Goal: Task Accomplishment & Management: Complete application form

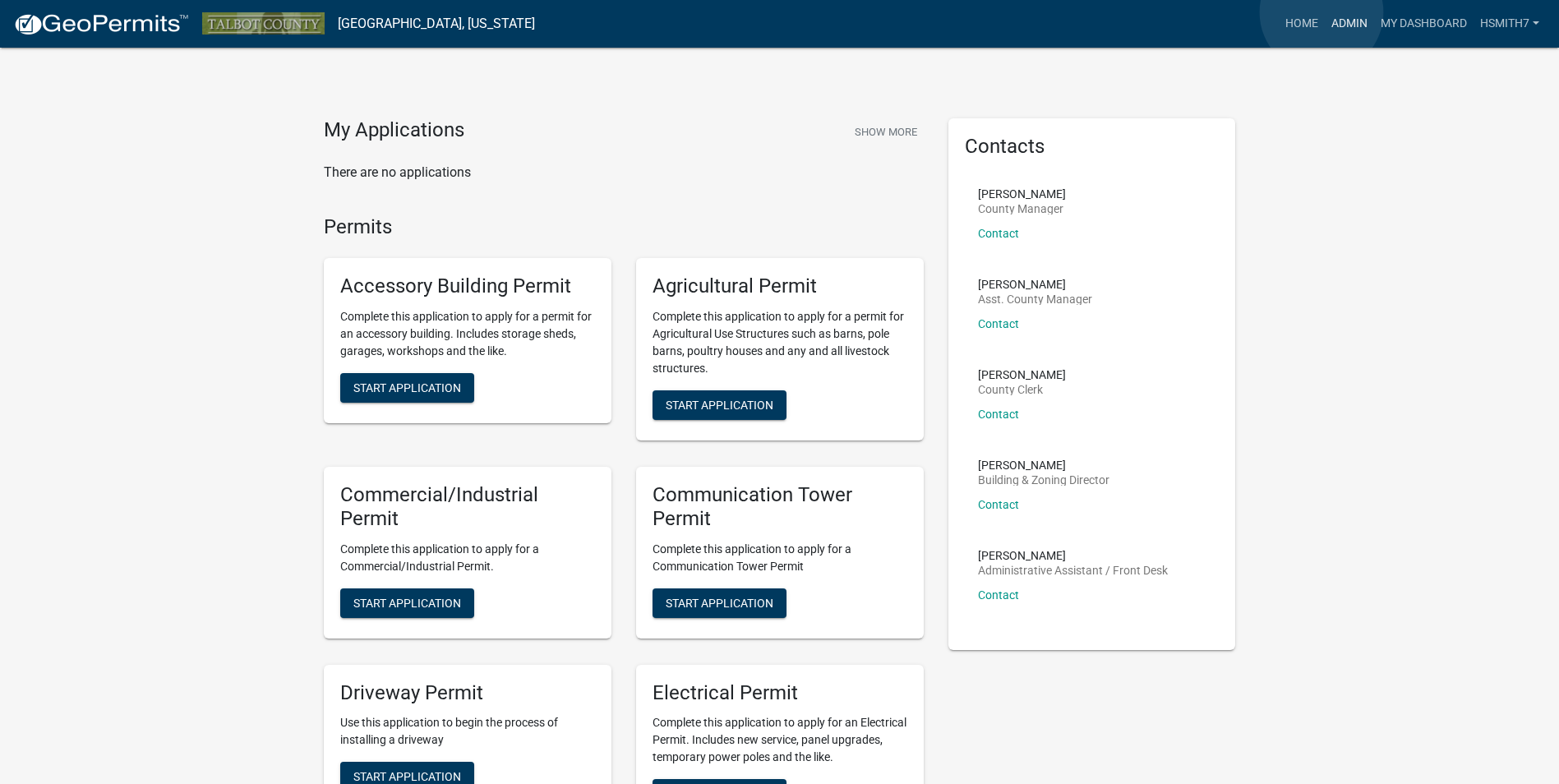
click at [1325, 12] on link "Admin" at bounding box center [1349, 24] width 49 height 32
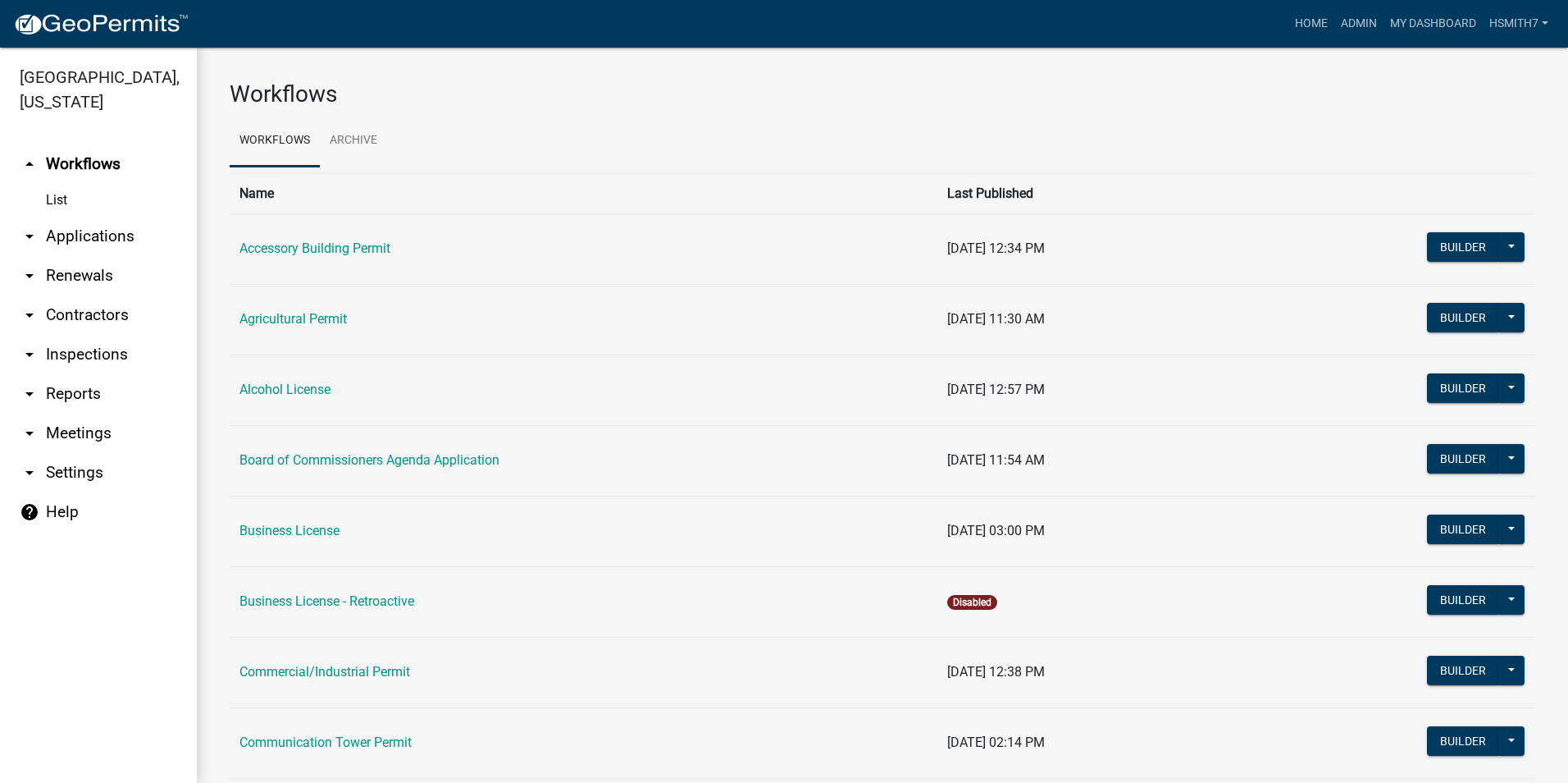
click at [45, 234] on link "arrow_drop_down Applications" at bounding box center [99, 236] width 197 height 40
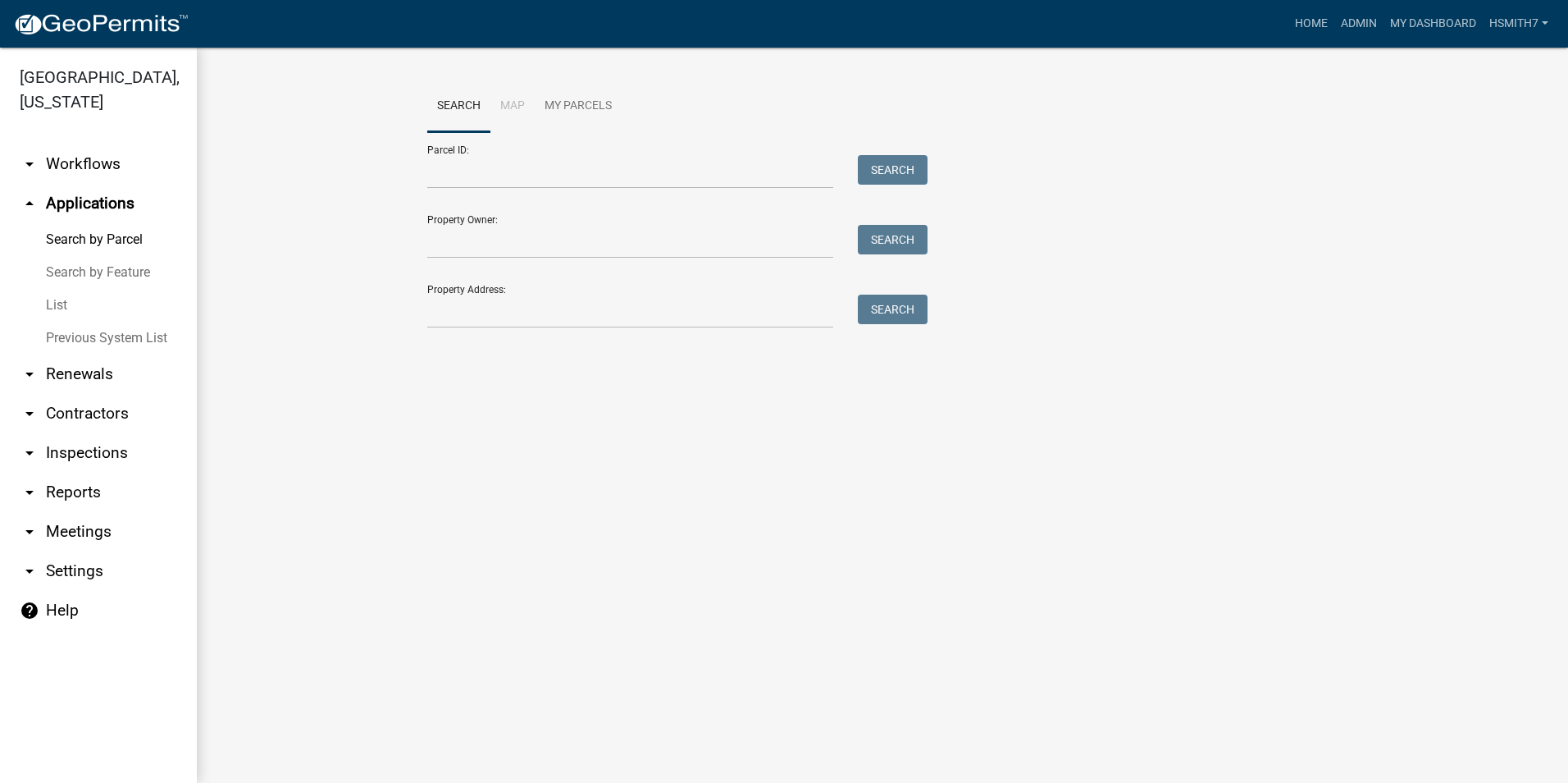
click at [35, 303] on link "List" at bounding box center [99, 306] width 197 height 33
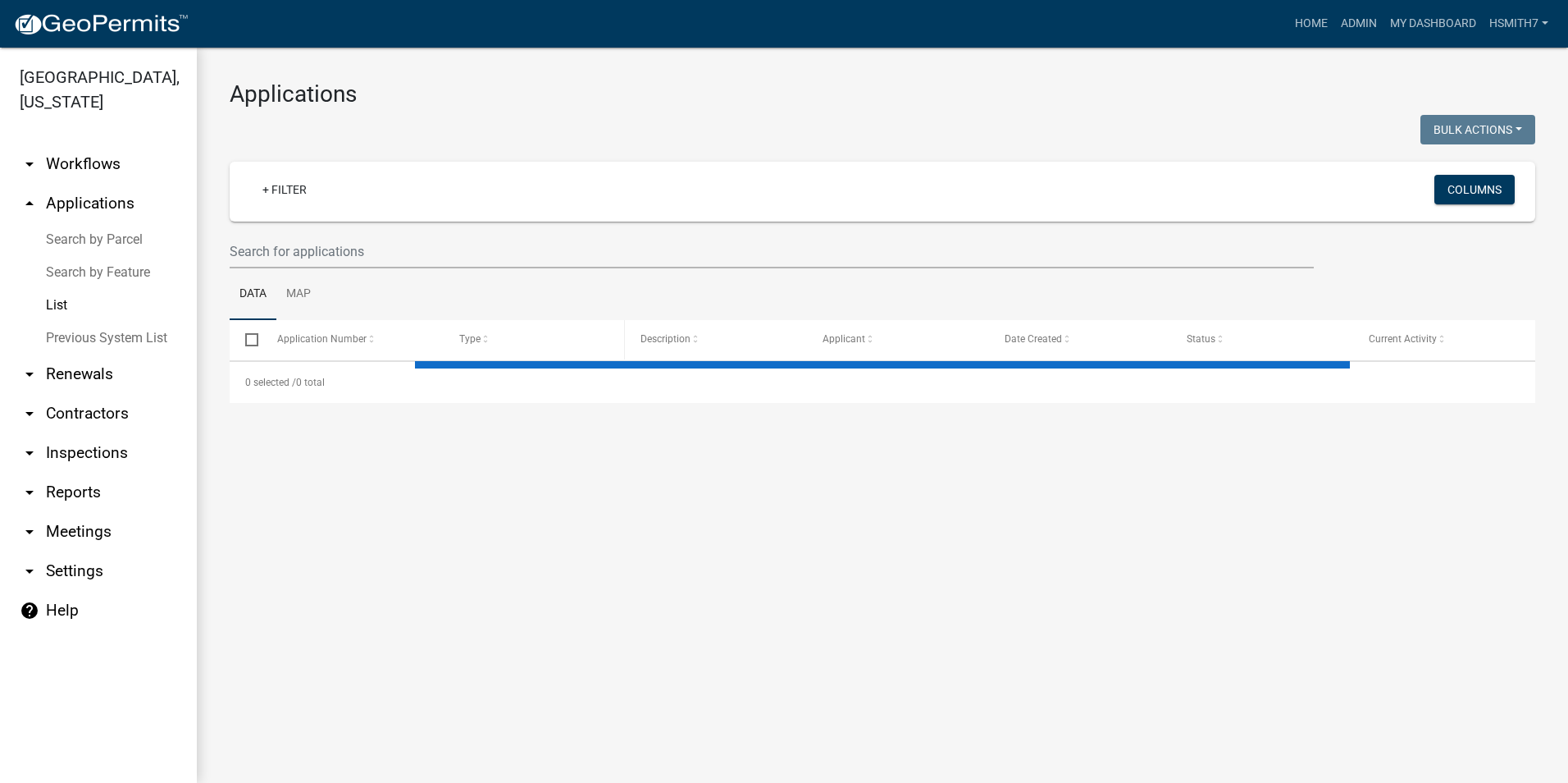
select select "3: 100"
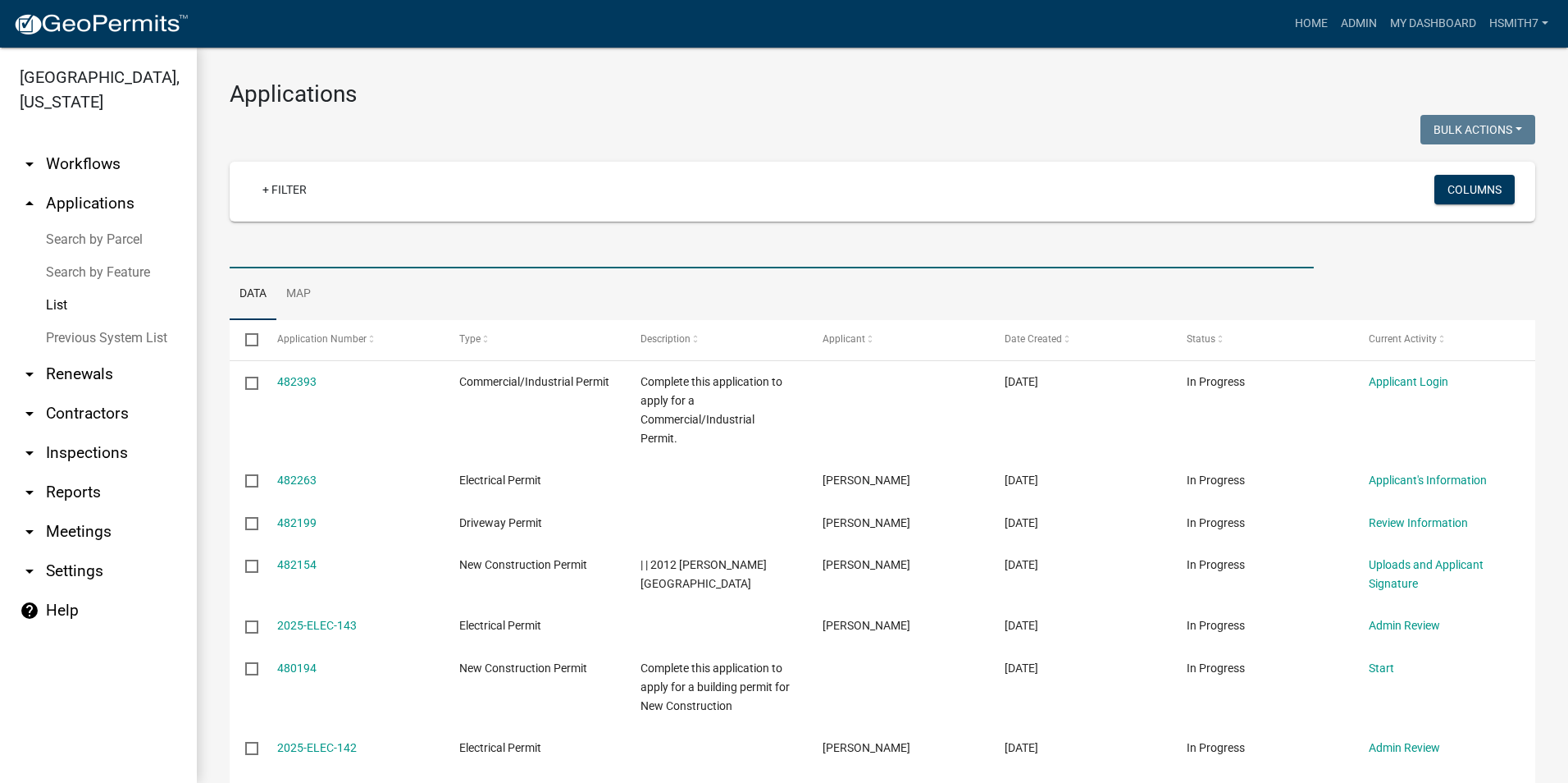
click at [431, 254] on input "text" at bounding box center [771, 251] width 1084 height 34
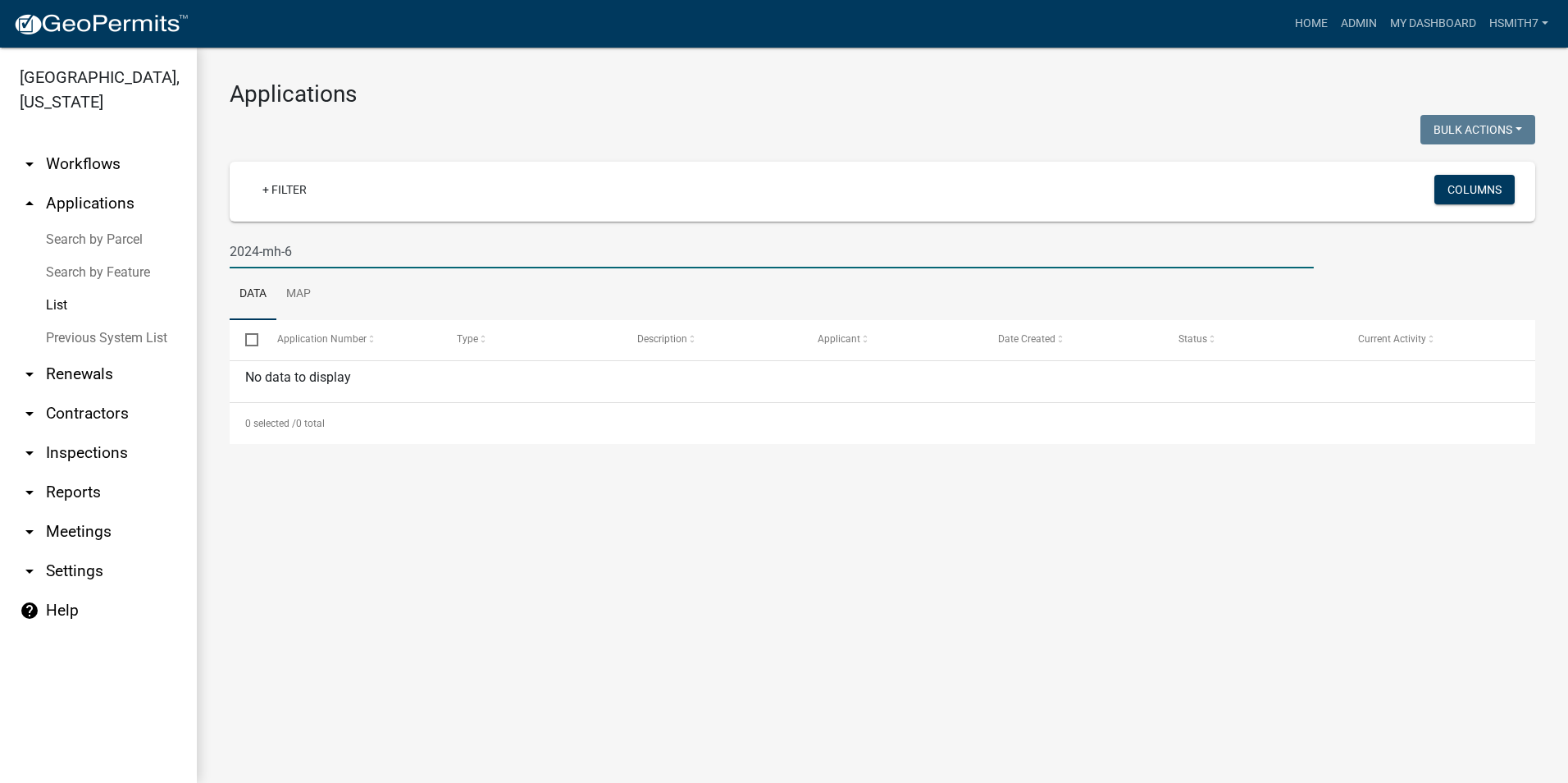
click at [288, 250] on input "2024-mh-6" at bounding box center [771, 251] width 1084 height 34
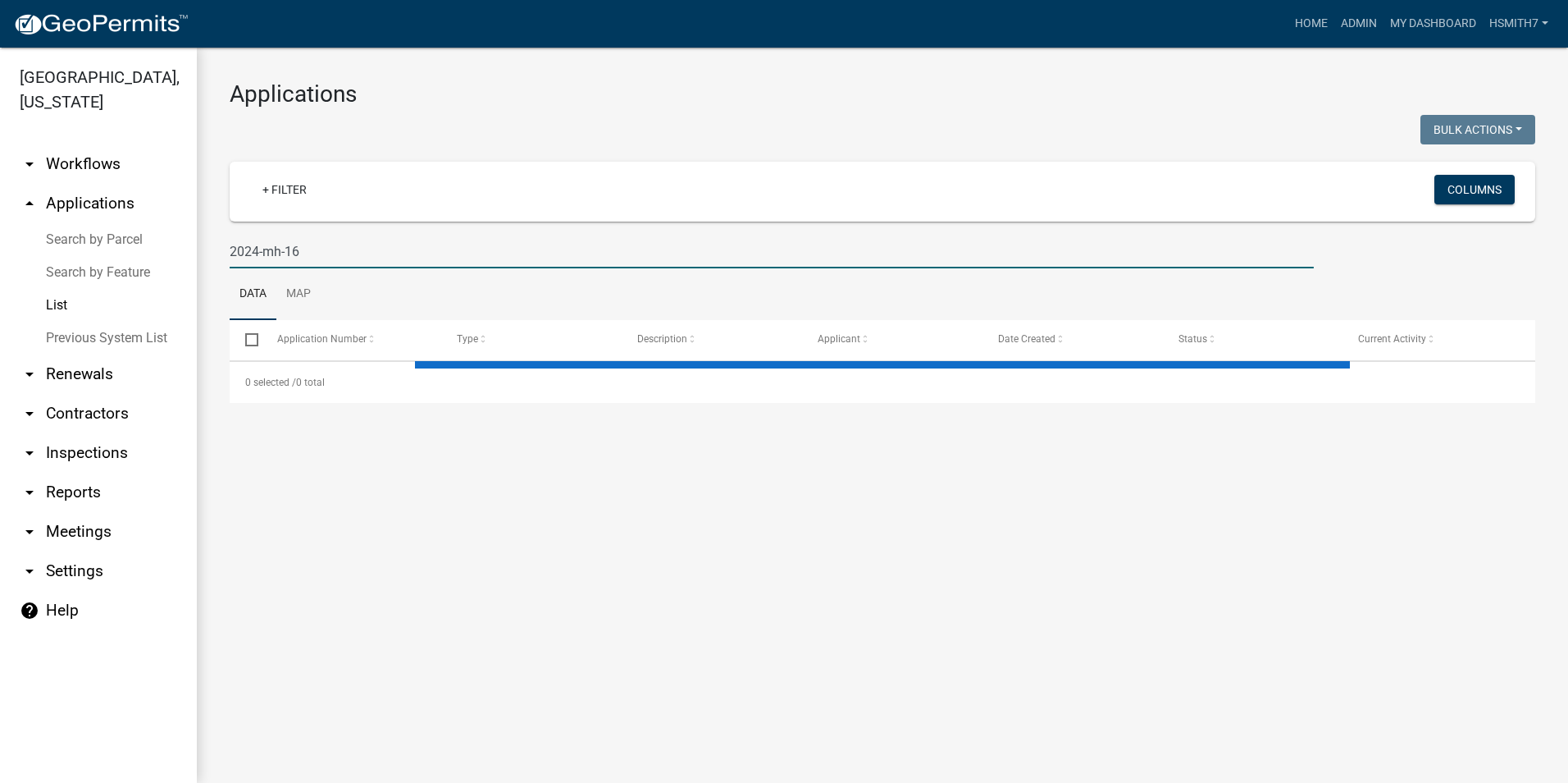
type input "2024-mh-16"
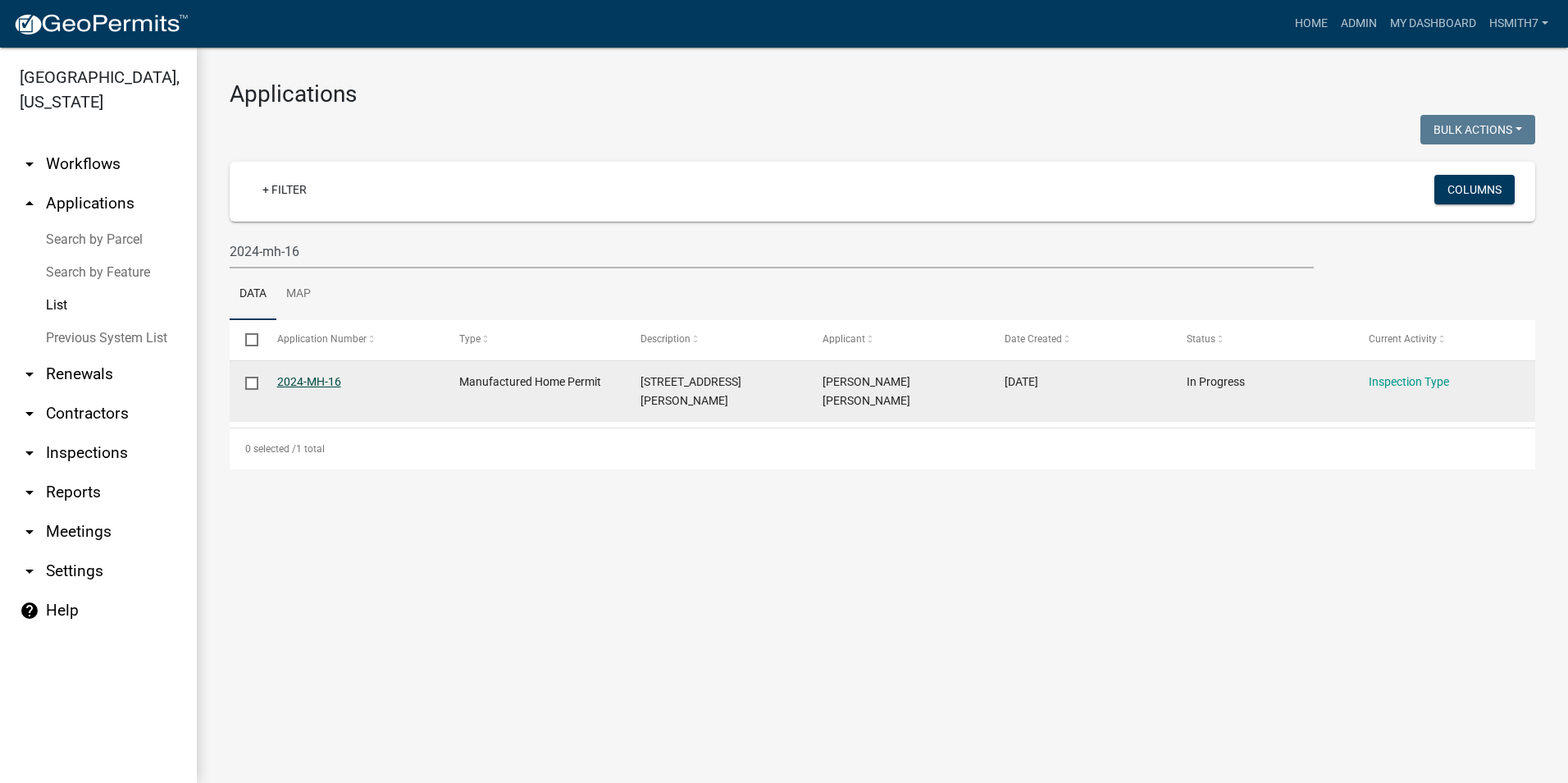
click at [322, 384] on link "2024-MH-16" at bounding box center [309, 381] width 64 height 13
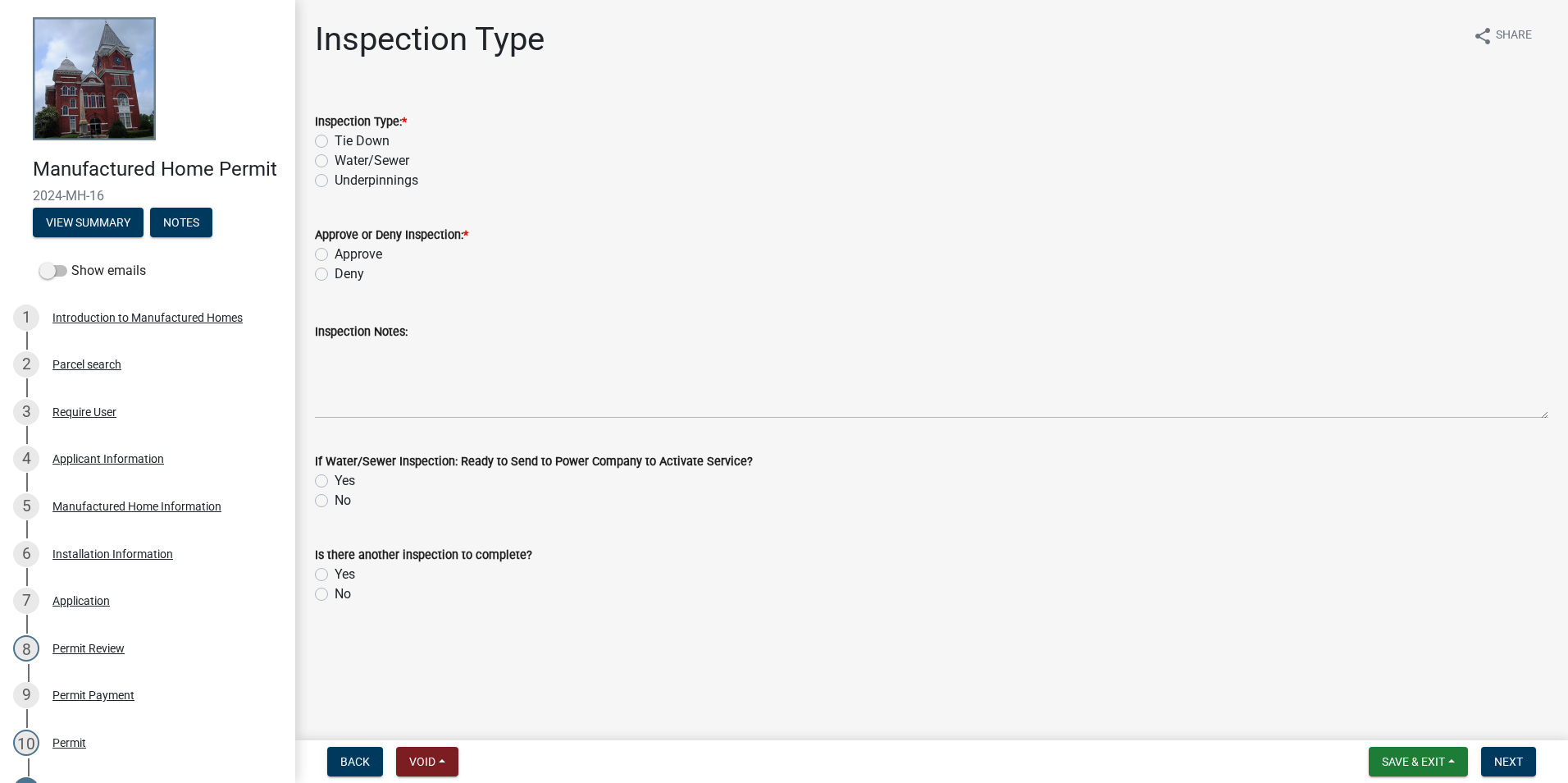
click at [365, 180] on label "Underpinnings" at bounding box center [376, 181] width 84 height 20
click at [345, 180] on input "Underpinnings" at bounding box center [340, 176] width 11 height 11
radio input "true"
click at [364, 252] on label "Approve" at bounding box center [358, 254] width 47 height 20
click at [345, 252] on input "Approve" at bounding box center [340, 249] width 11 height 11
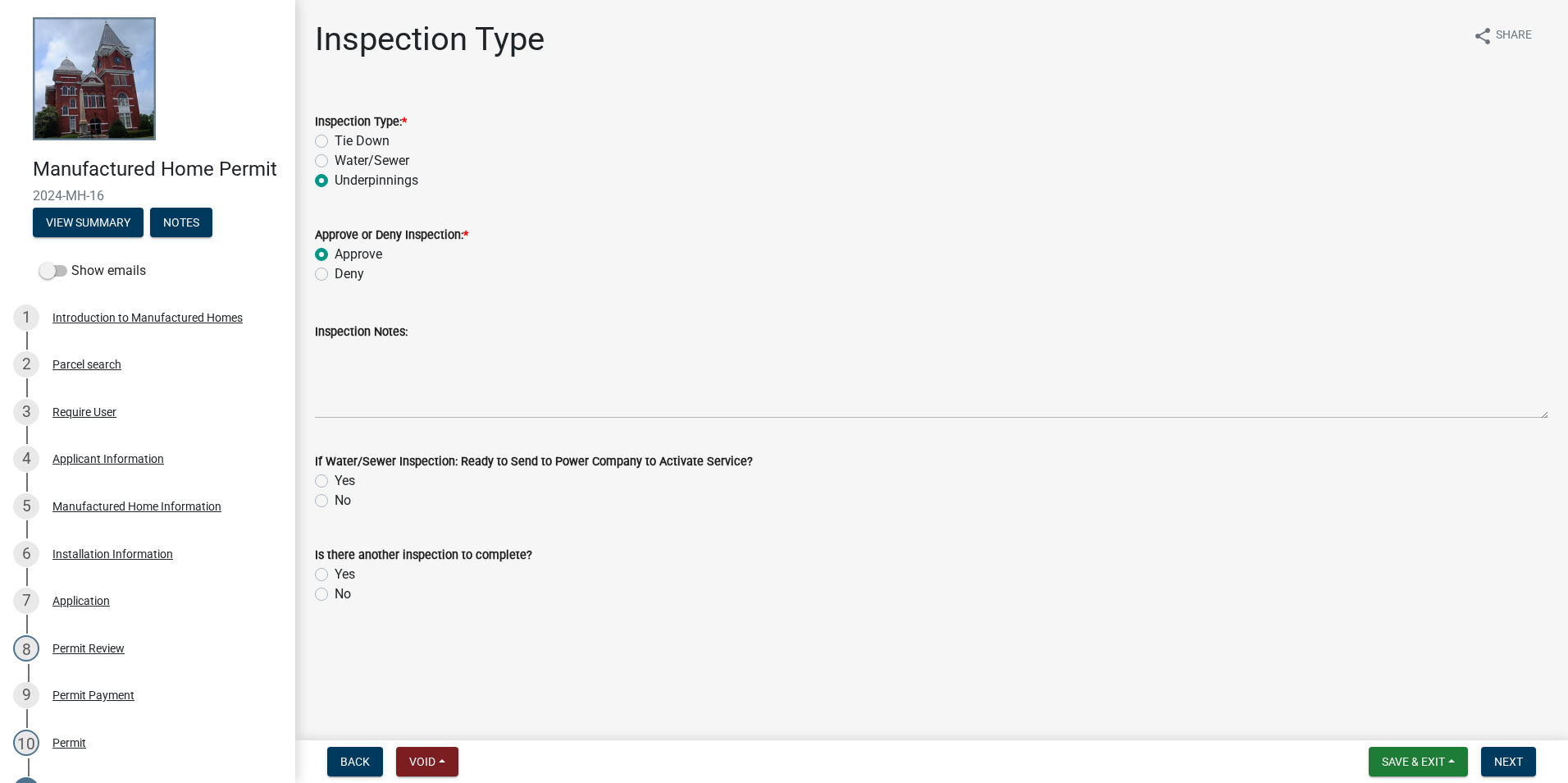
radio input "true"
click at [353, 569] on label "Yes" at bounding box center [345, 574] width 21 height 20
drag, startPoint x: 353, startPoint y: 569, endPoint x: 345, endPoint y: 575, distance: 10.0
click at [345, 575] on label "Yes" at bounding box center [345, 574] width 21 height 20
click at [345, 575] on input "Yes" at bounding box center [340, 569] width 11 height 11
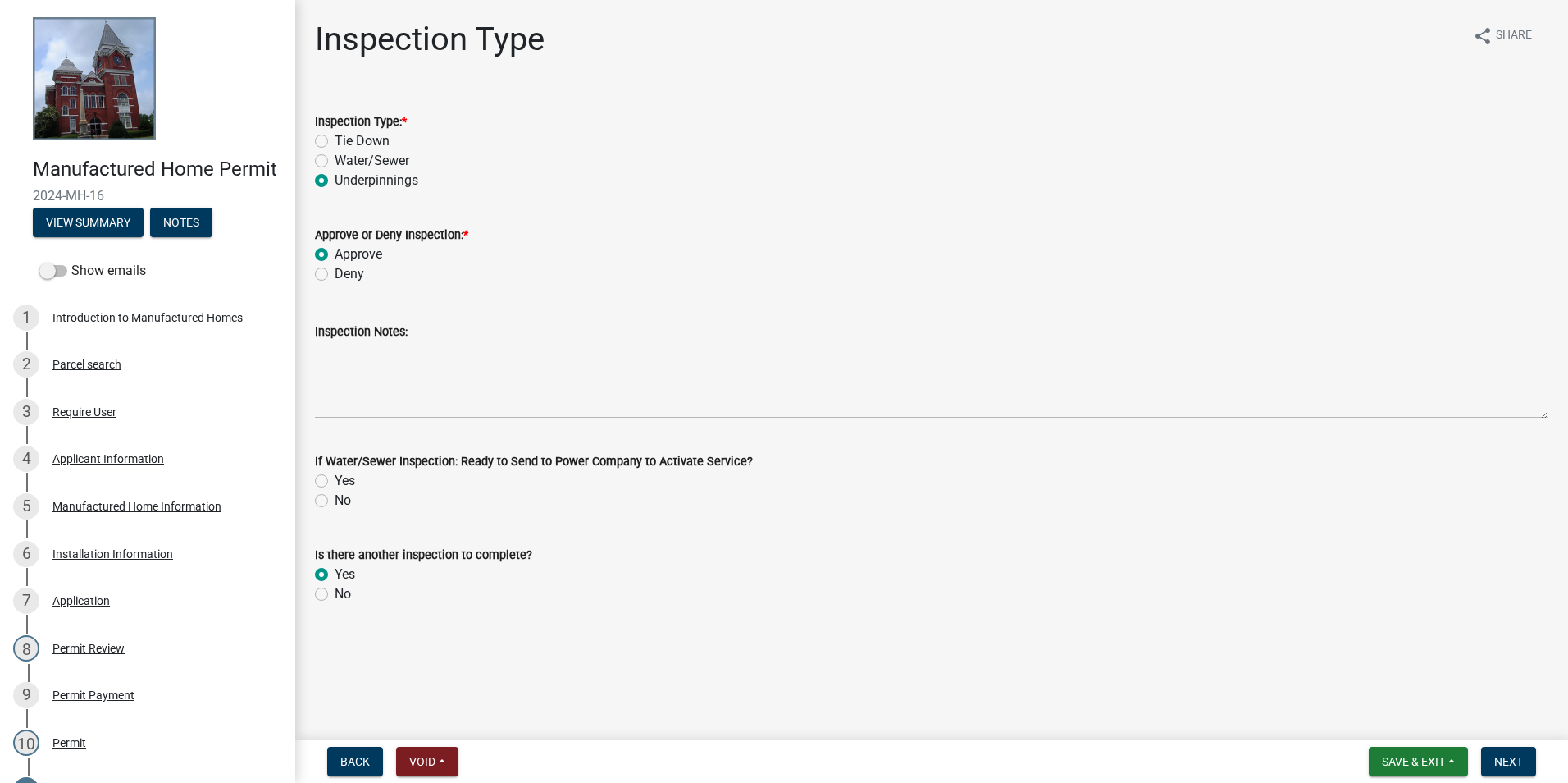
radio input "true"
click at [1504, 765] on span "Next" at bounding box center [1508, 761] width 29 height 13
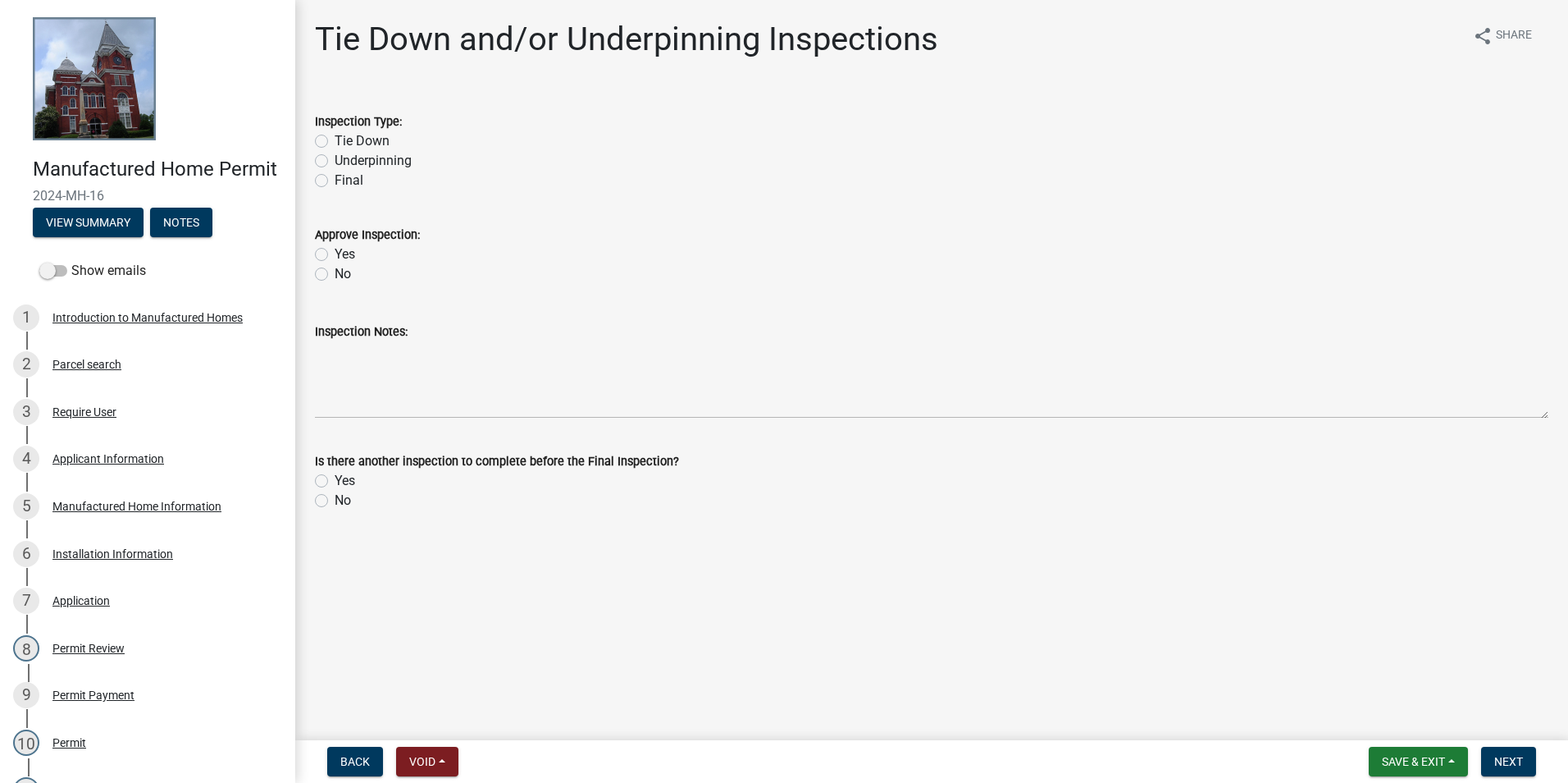
click at [349, 182] on label "Final" at bounding box center [349, 181] width 29 height 20
click at [345, 181] on input "Final" at bounding box center [340, 176] width 11 height 11
radio input "true"
click at [350, 254] on label "Yes" at bounding box center [345, 254] width 21 height 20
click at [345, 254] on input "Yes" at bounding box center [340, 249] width 11 height 11
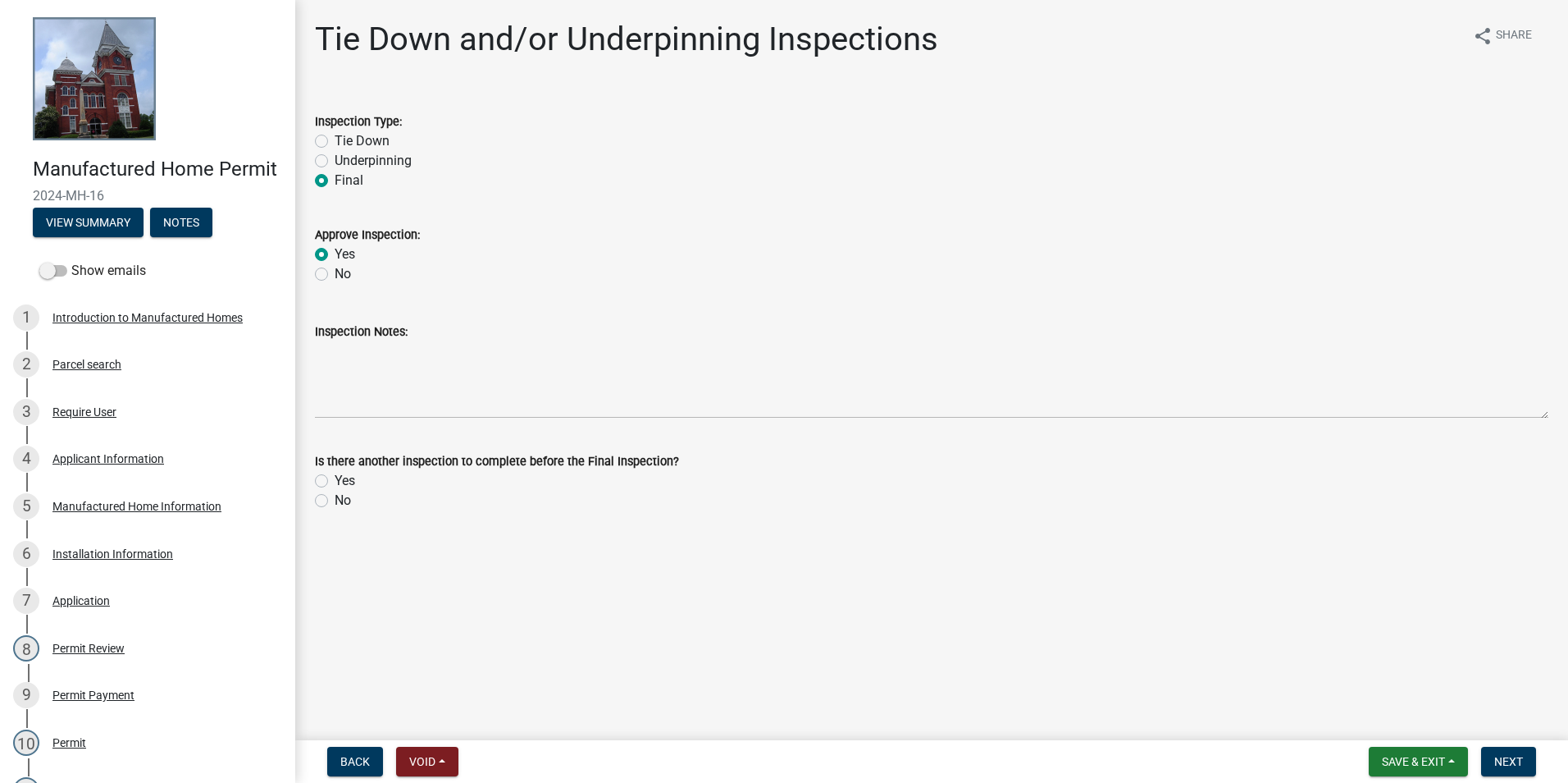
radio input "true"
click at [340, 495] on label "No" at bounding box center [343, 500] width 17 height 20
click at [340, 495] on input "No" at bounding box center [340, 495] width 11 height 11
radio input "true"
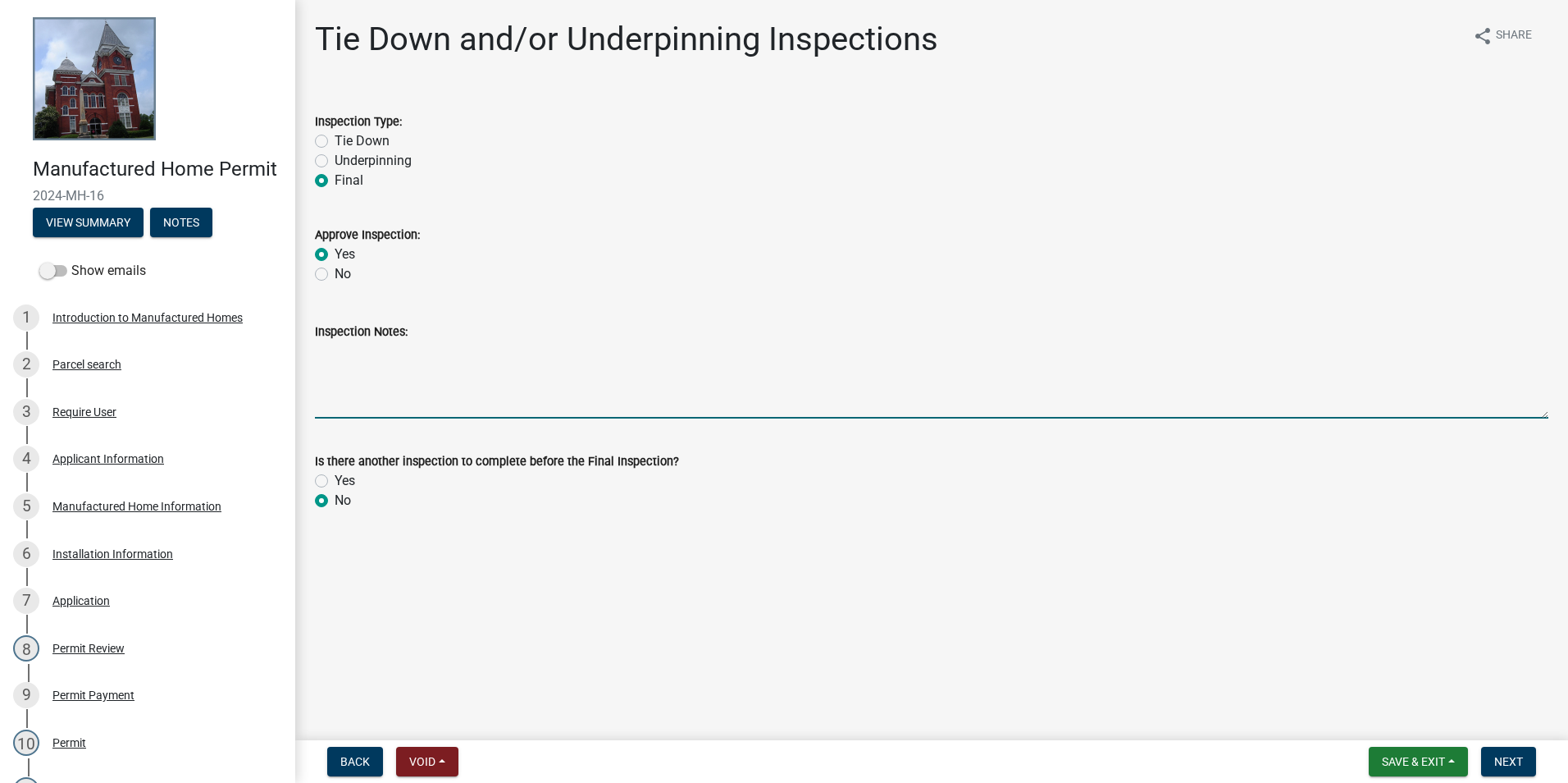
click at [352, 397] on textarea "Inspection Notes:" at bounding box center [931, 379] width 1233 height 77
type textarea "[DATE]"
click at [1508, 742] on nav "Back Void Withdraw Lock Expire Void Save & Exit Save Save & Exit Next" at bounding box center [931, 761] width 1273 height 42
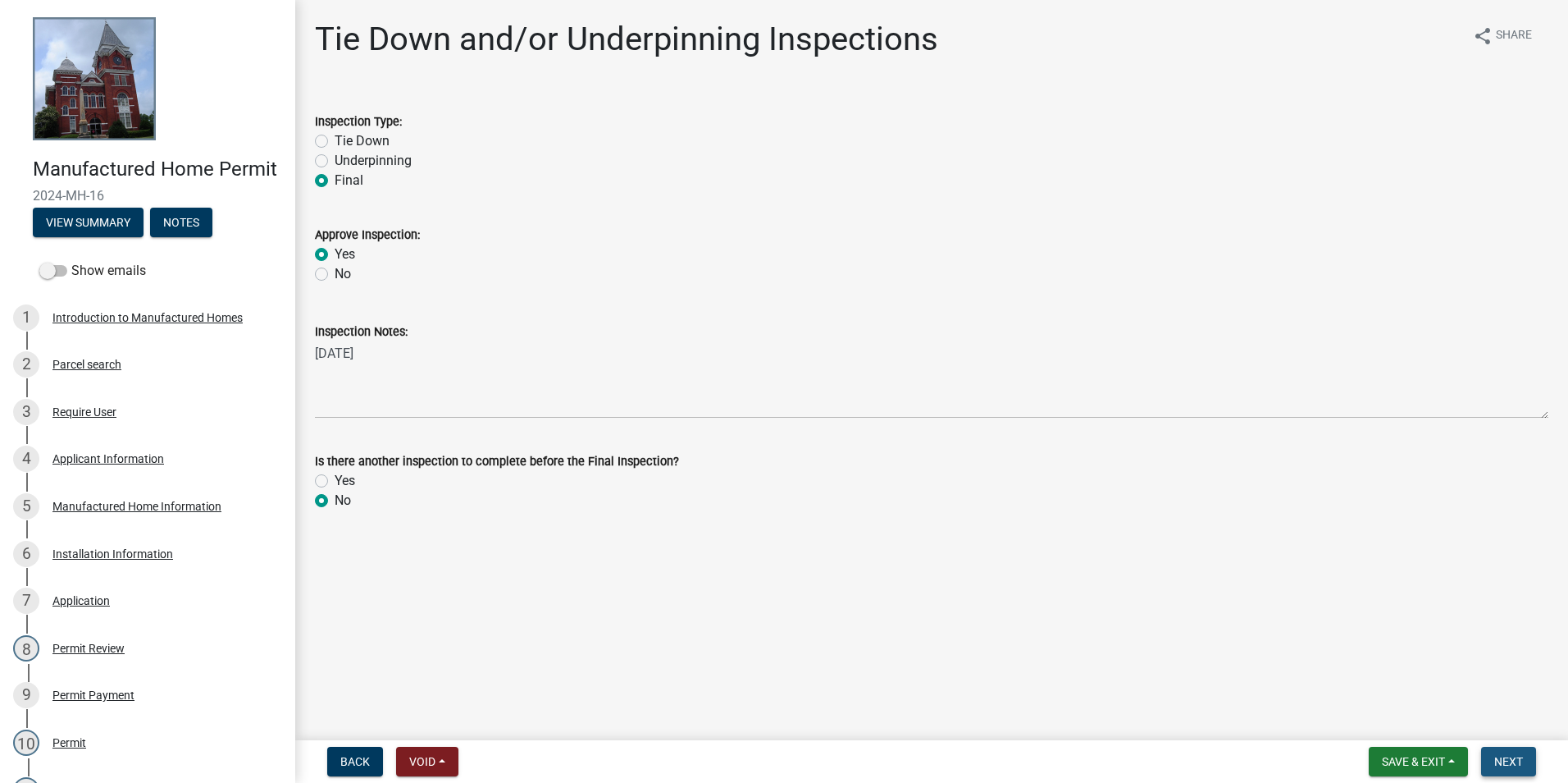
click at [1514, 757] on span "Next" at bounding box center [1508, 761] width 29 height 13
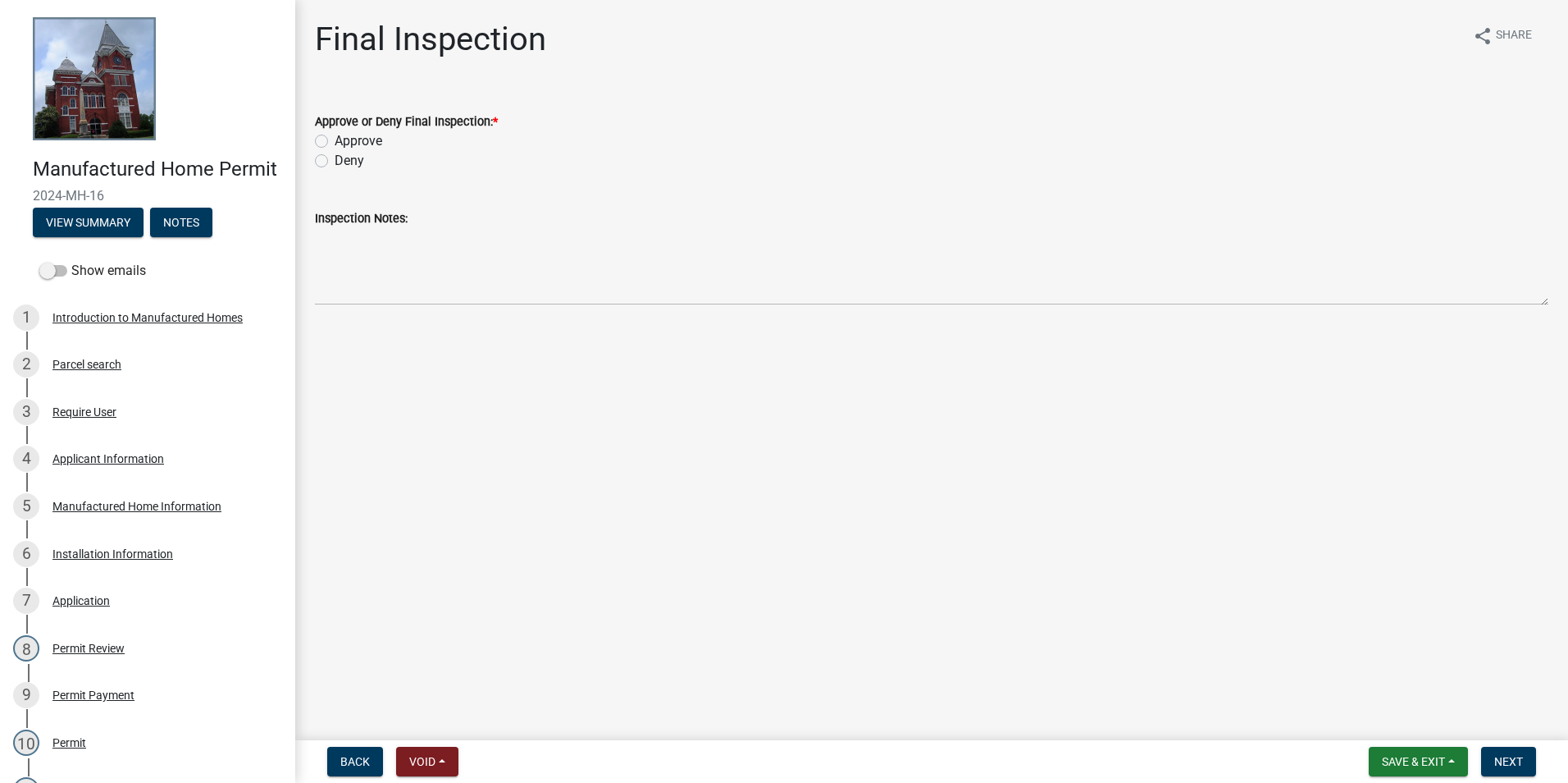
click at [369, 153] on div "Deny" at bounding box center [931, 161] width 1233 height 20
click at [356, 147] on label "Approve" at bounding box center [358, 141] width 47 height 20
click at [345, 142] on input "Approve" at bounding box center [340, 136] width 11 height 11
radio input "true"
click at [1523, 766] on button "Next" at bounding box center [1508, 761] width 55 height 30
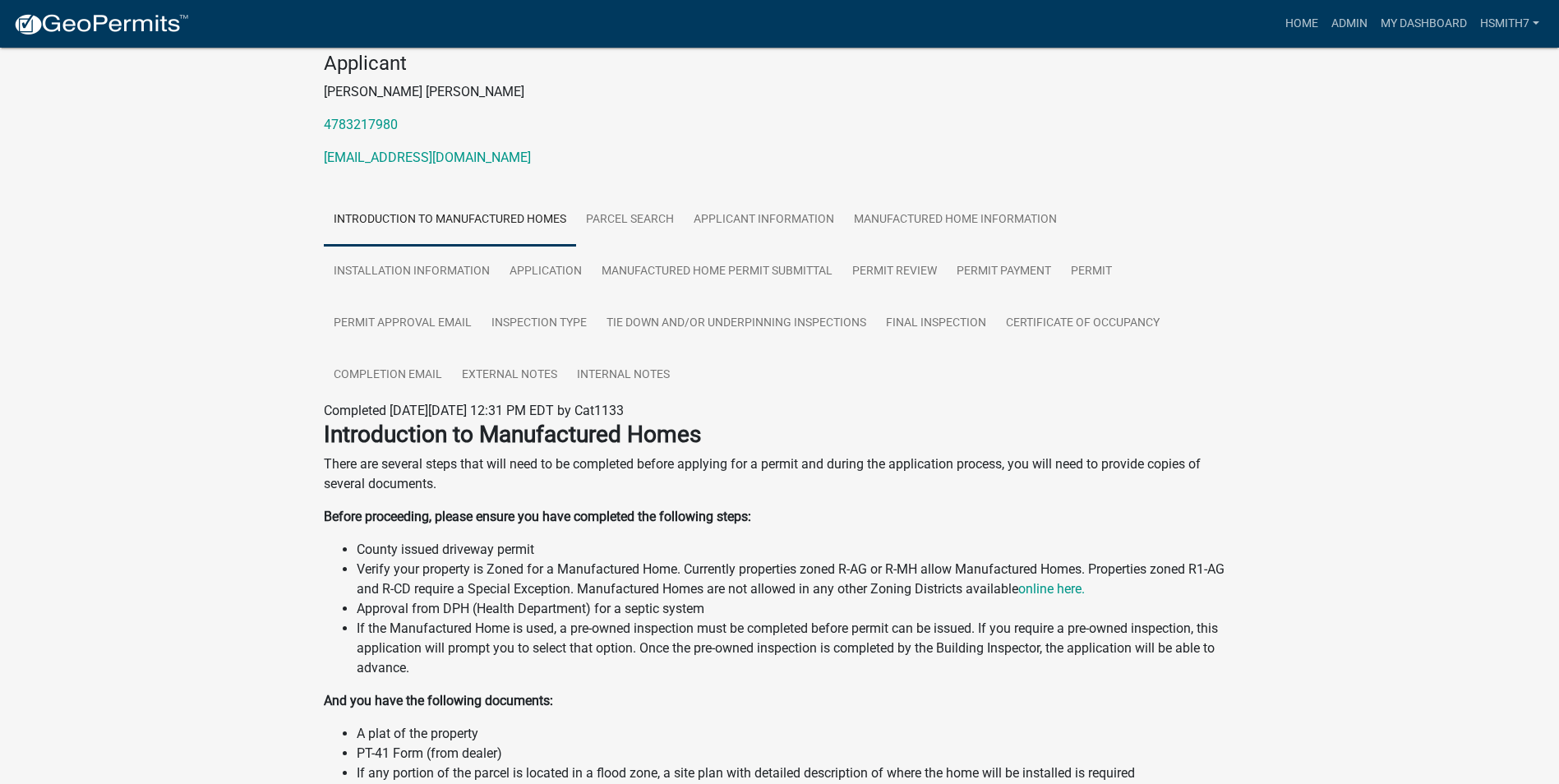
scroll to position [165, 0]
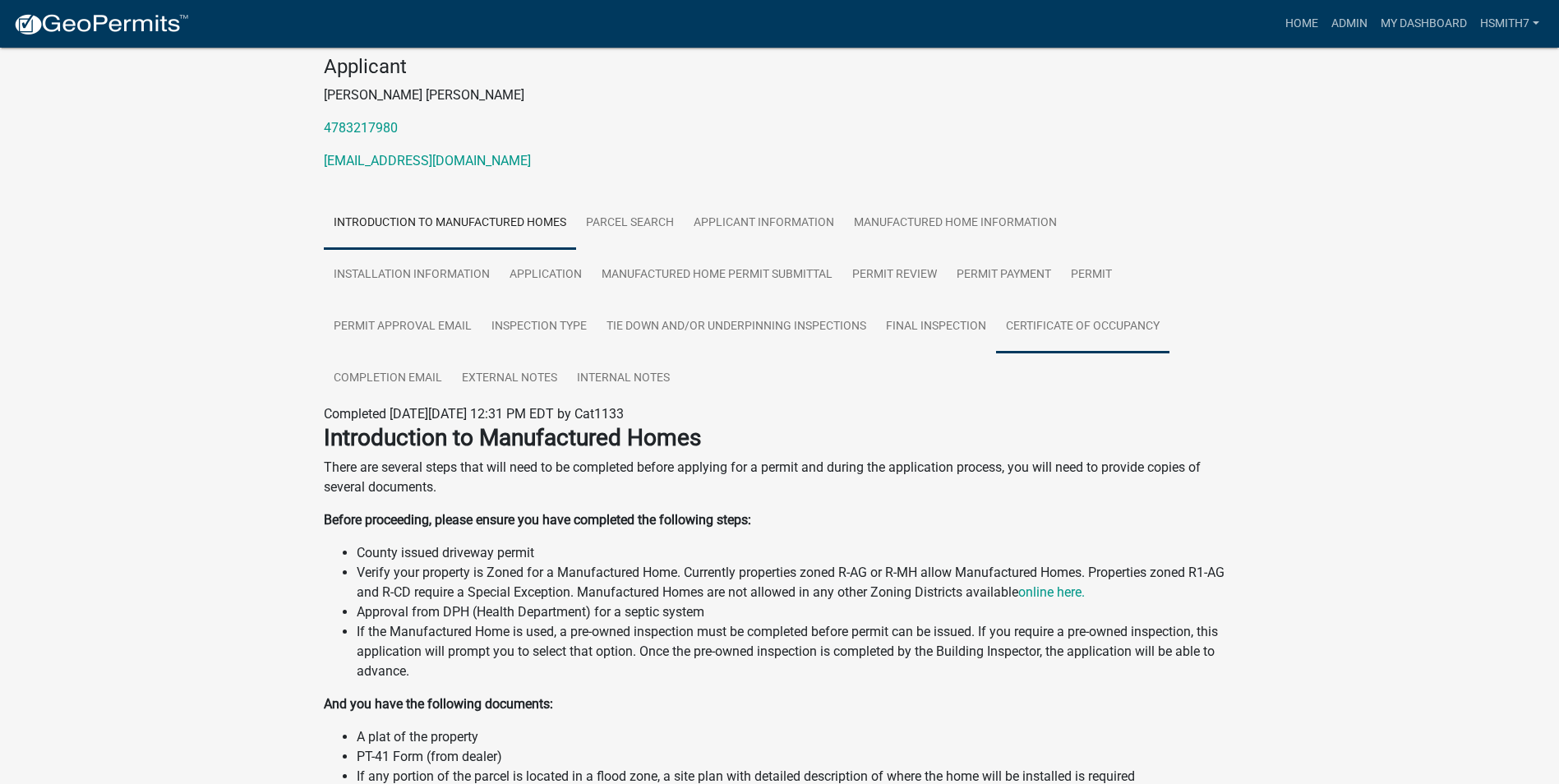
click at [1094, 315] on link "Certificate of Occupancy" at bounding box center [1083, 326] width 173 height 52
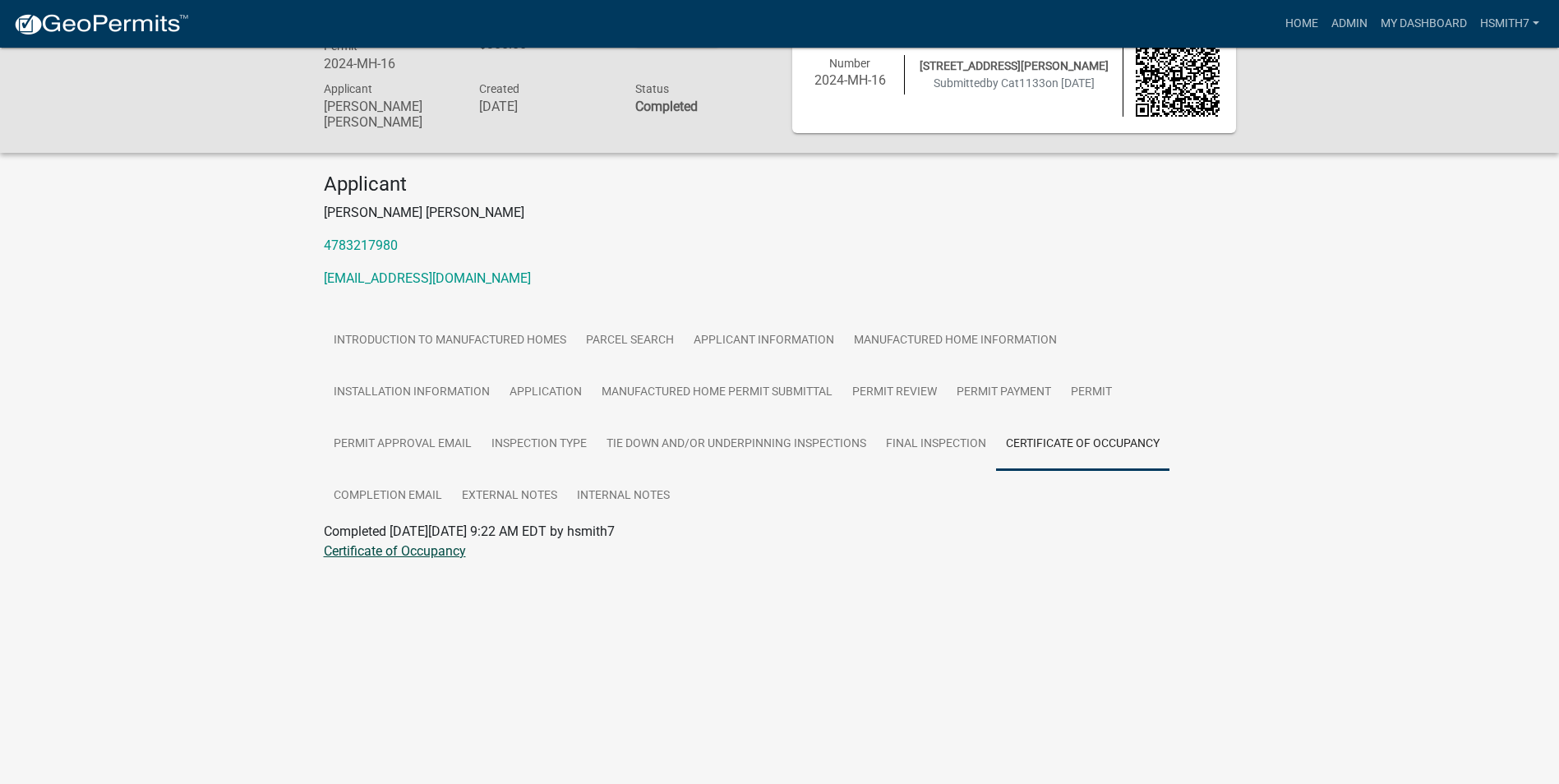
click at [428, 548] on link "Certificate of Occupancy" at bounding box center [394, 550] width 142 height 16
drag, startPoint x: 470, startPoint y: 280, endPoint x: 320, endPoint y: 275, distance: 150.1
click at [320, 275] on div "Applicant [PERSON_NAME] [PERSON_NAME] 4783217980 [EMAIL_ADDRESS][DOMAIN_NAME]" at bounding box center [780, 236] width 937 height 129
copy link "[EMAIL_ADDRESS][DOMAIN_NAME]"
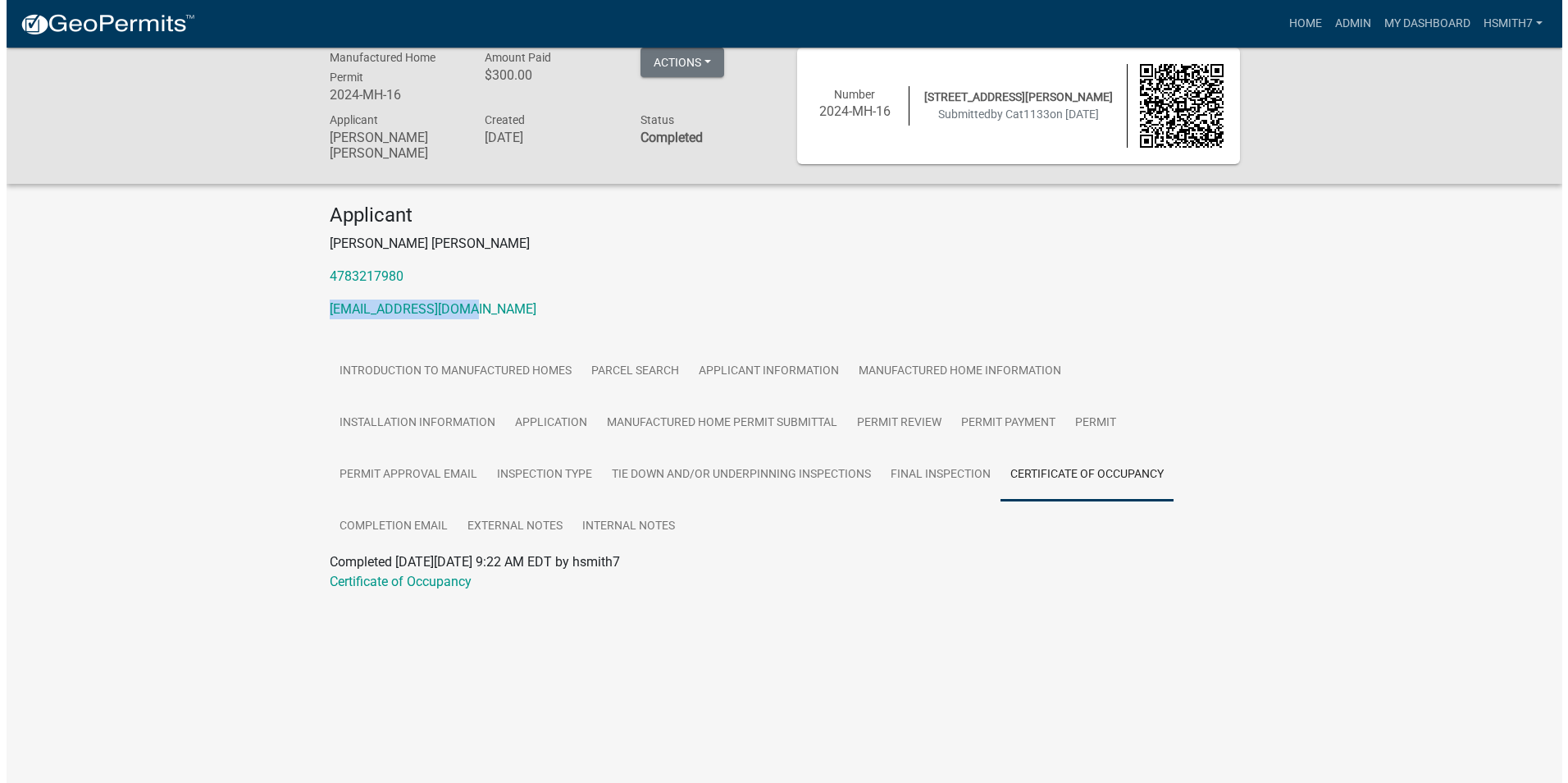
scroll to position [0, 0]
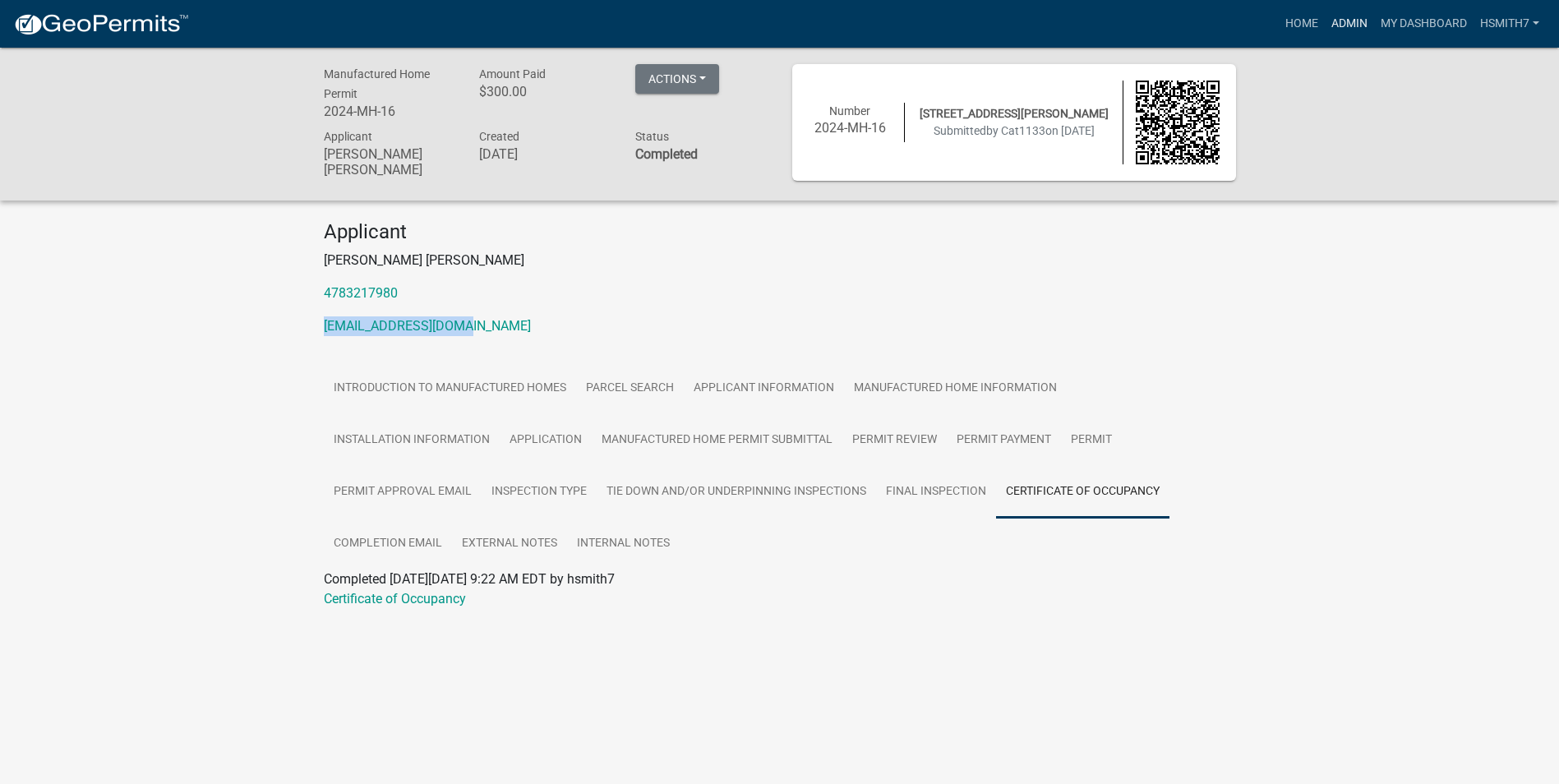
click at [1352, 17] on link "Admin" at bounding box center [1349, 24] width 49 height 32
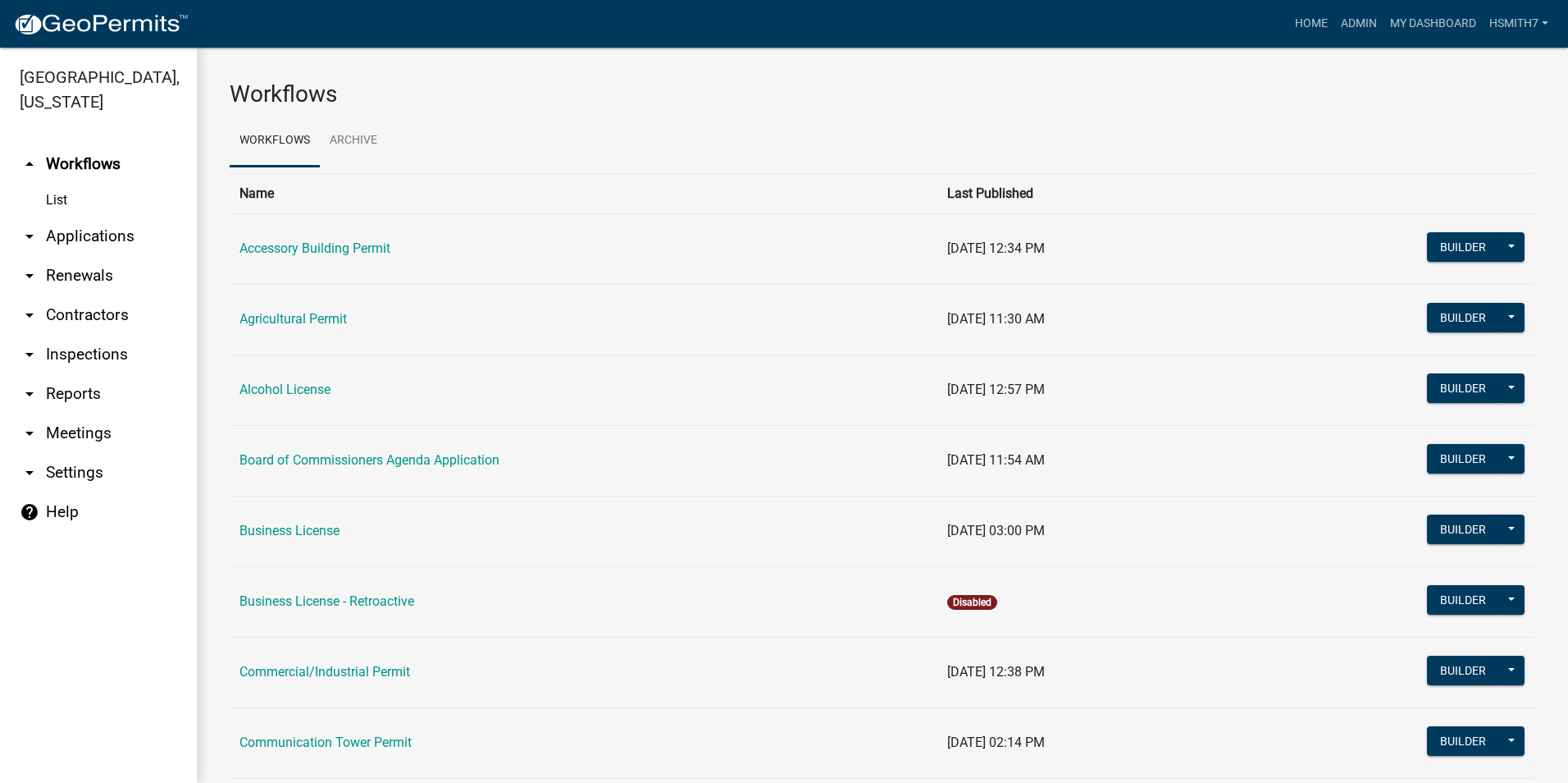
click at [80, 239] on link "arrow_drop_down Applications" at bounding box center [99, 236] width 197 height 40
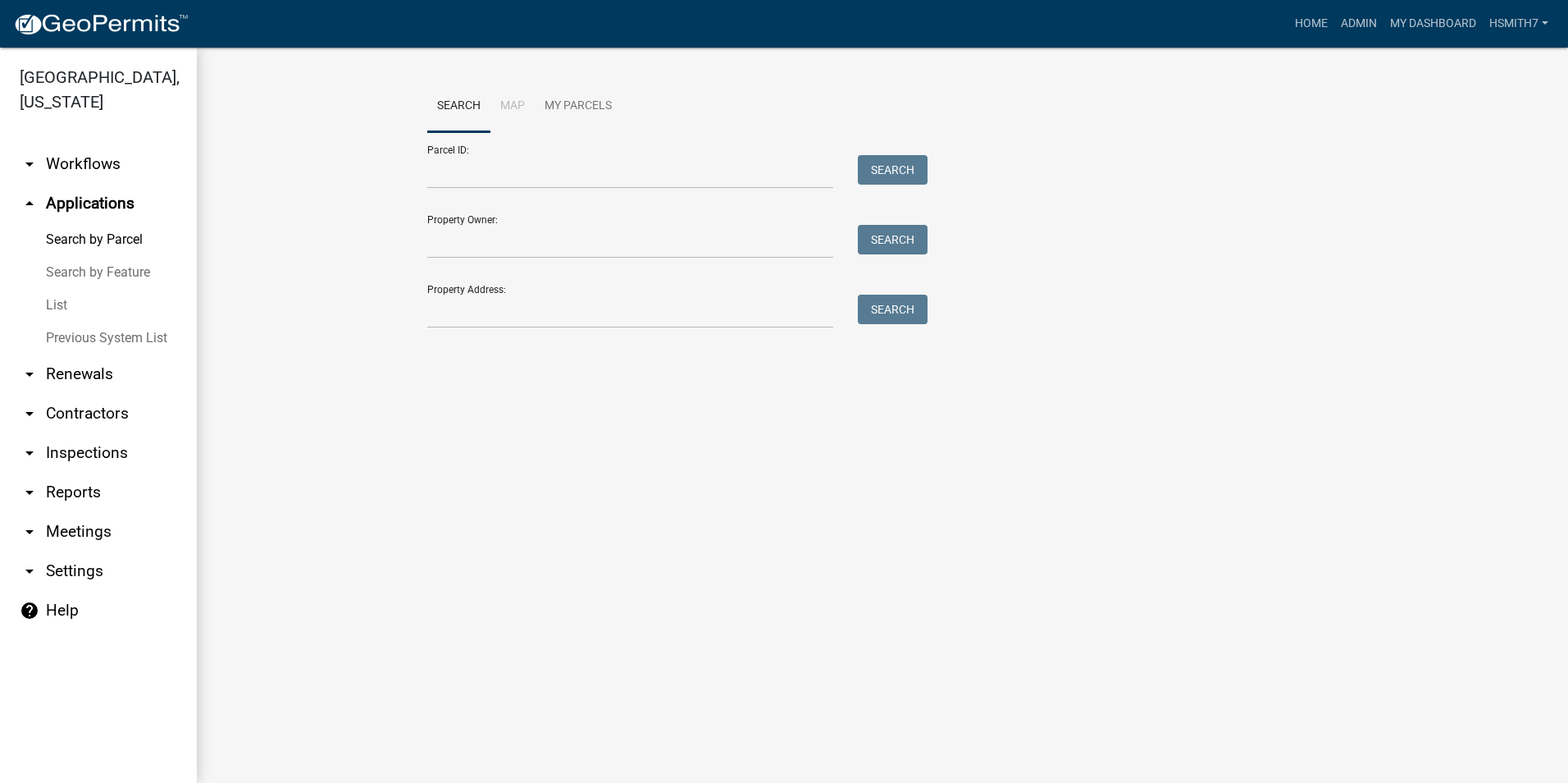
click at [60, 297] on link "List" at bounding box center [99, 306] width 197 height 33
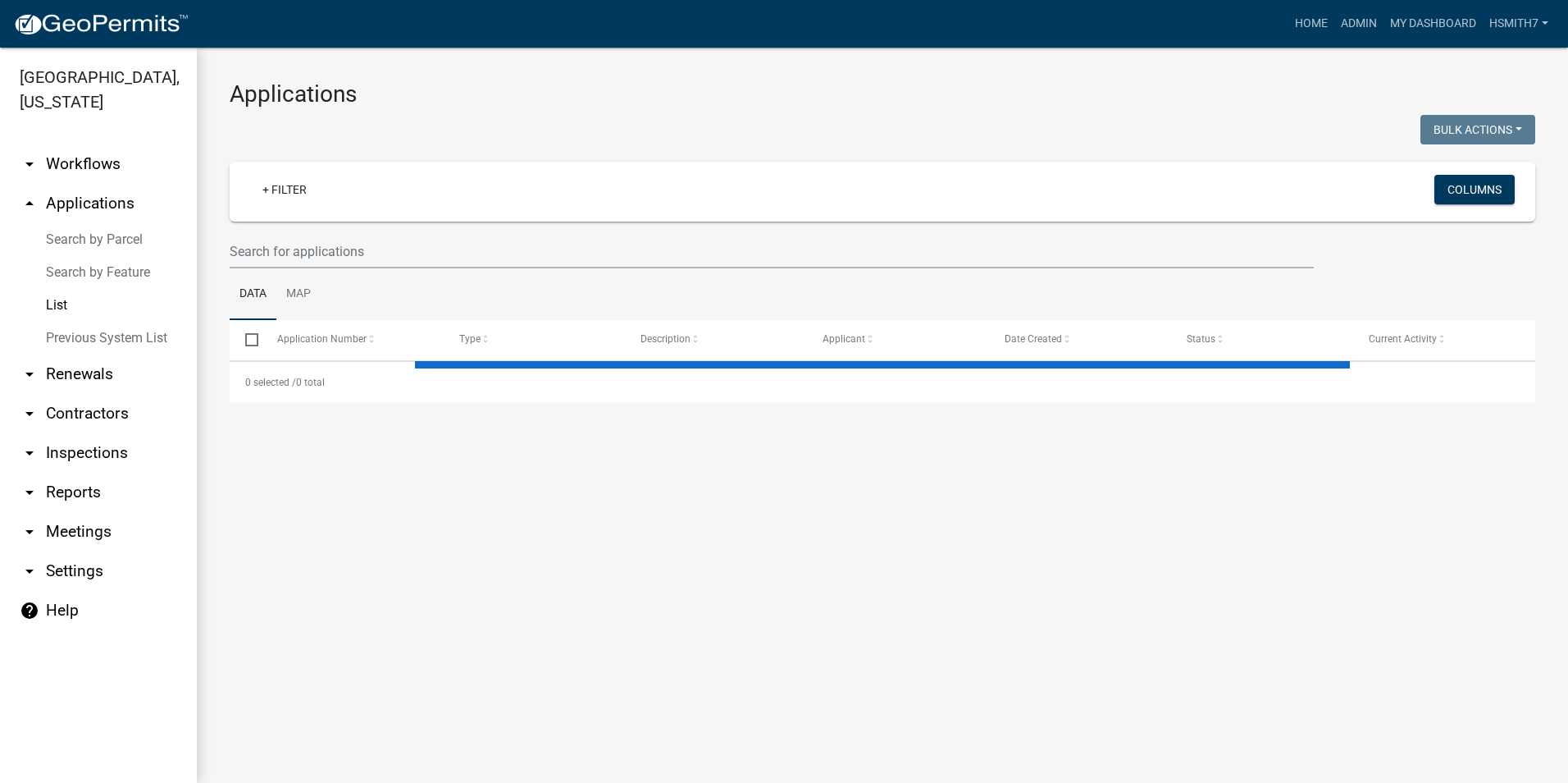
select select "3: 100"
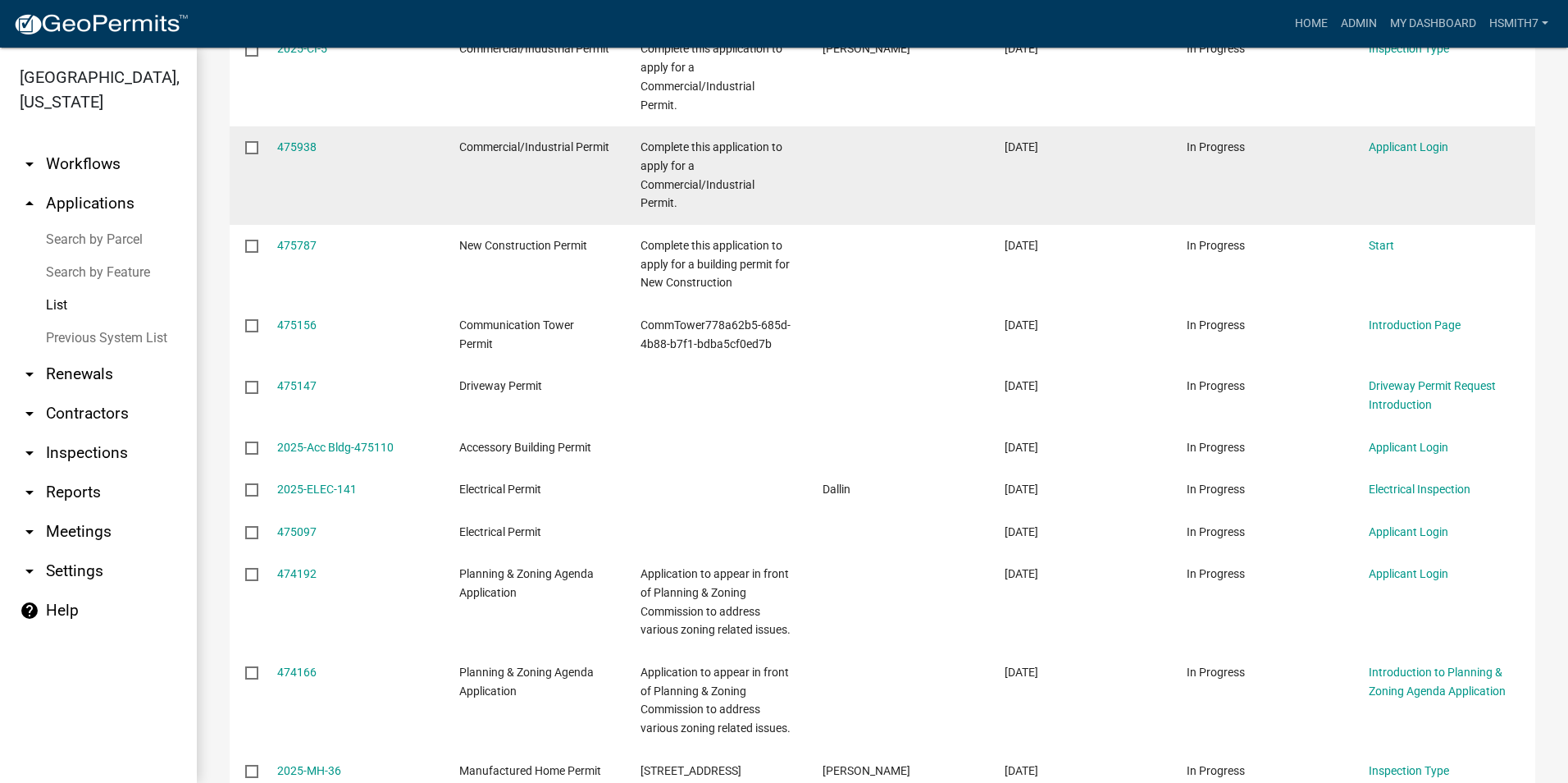
scroll to position [1723, 0]
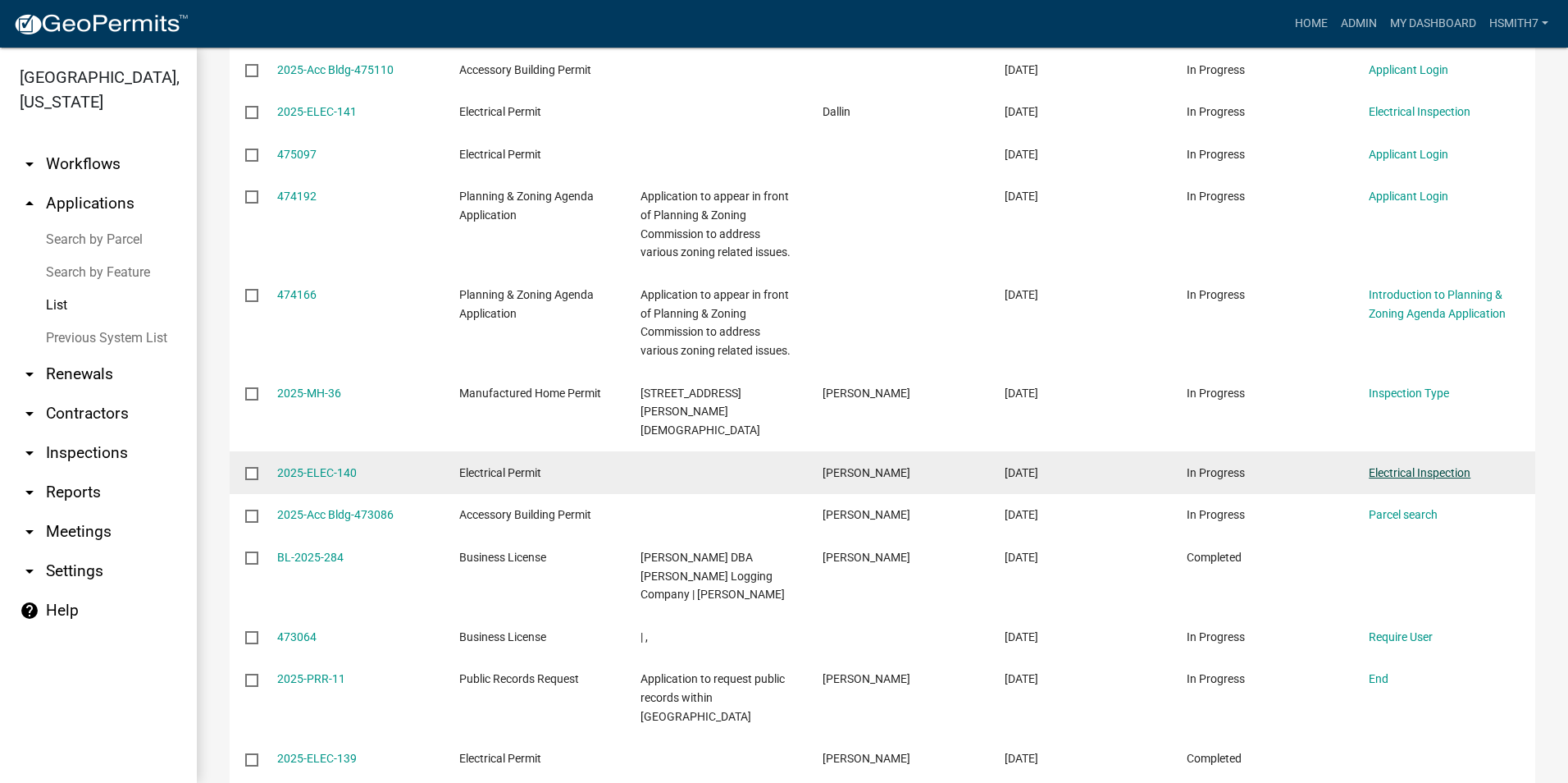
click at [1412, 466] on link "Electrical Inspection" at bounding box center [1420, 472] width 102 height 13
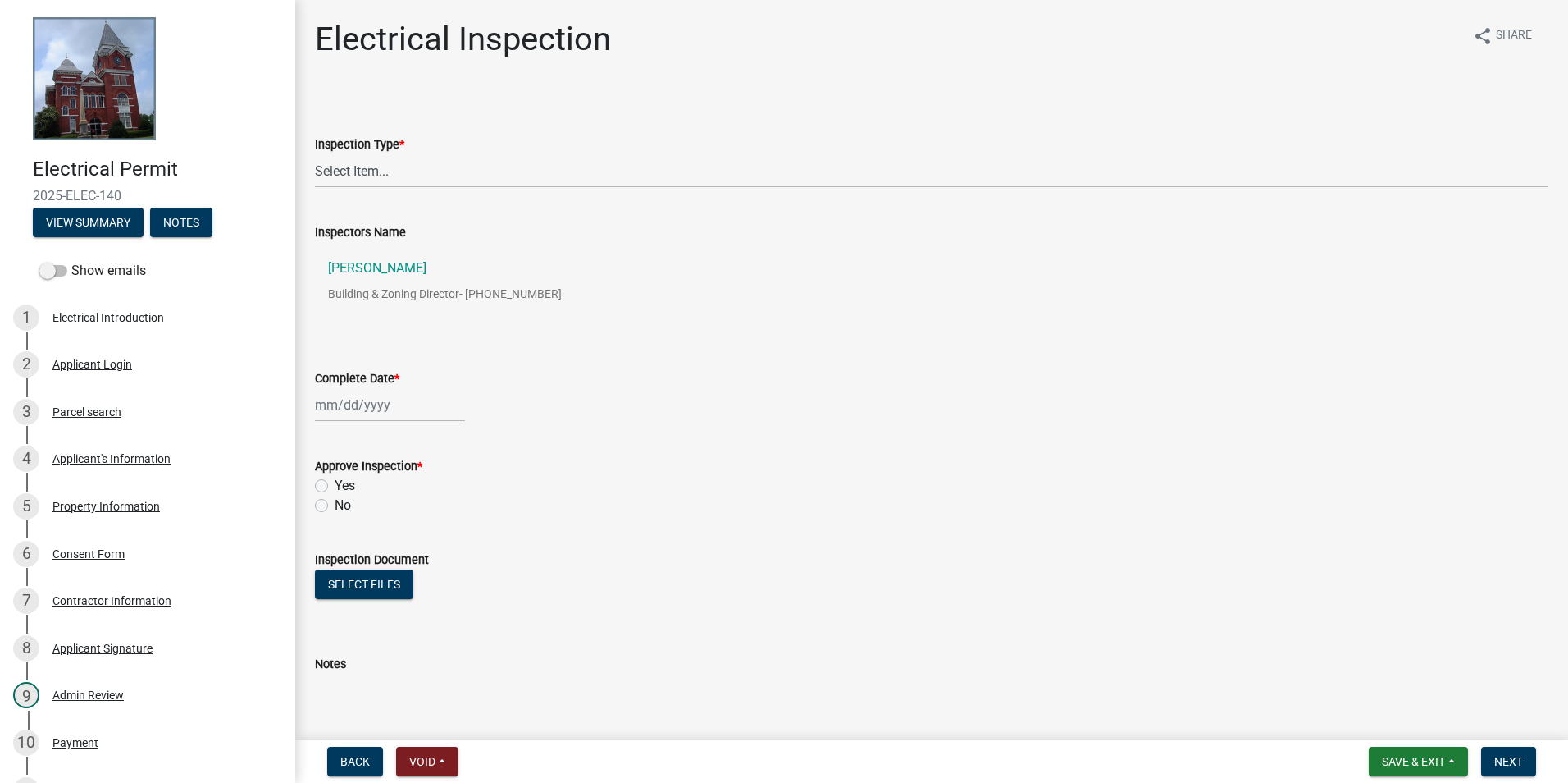
click at [366, 188] on wm-data-entity-input "Inspection Type * Select Item... Temp Pole Final" at bounding box center [931, 147] width 1233 height 111
click at [364, 174] on select "Select Item... Temp Pole Final" at bounding box center [931, 171] width 1233 height 34
click at [315, 154] on select "Select Item... Temp Pole Final" at bounding box center [931, 171] width 1233 height 34
select select "0da33734-e32d-469f-b233-3f88452c29db"
click at [375, 408] on div at bounding box center [389, 404] width 150 height 34
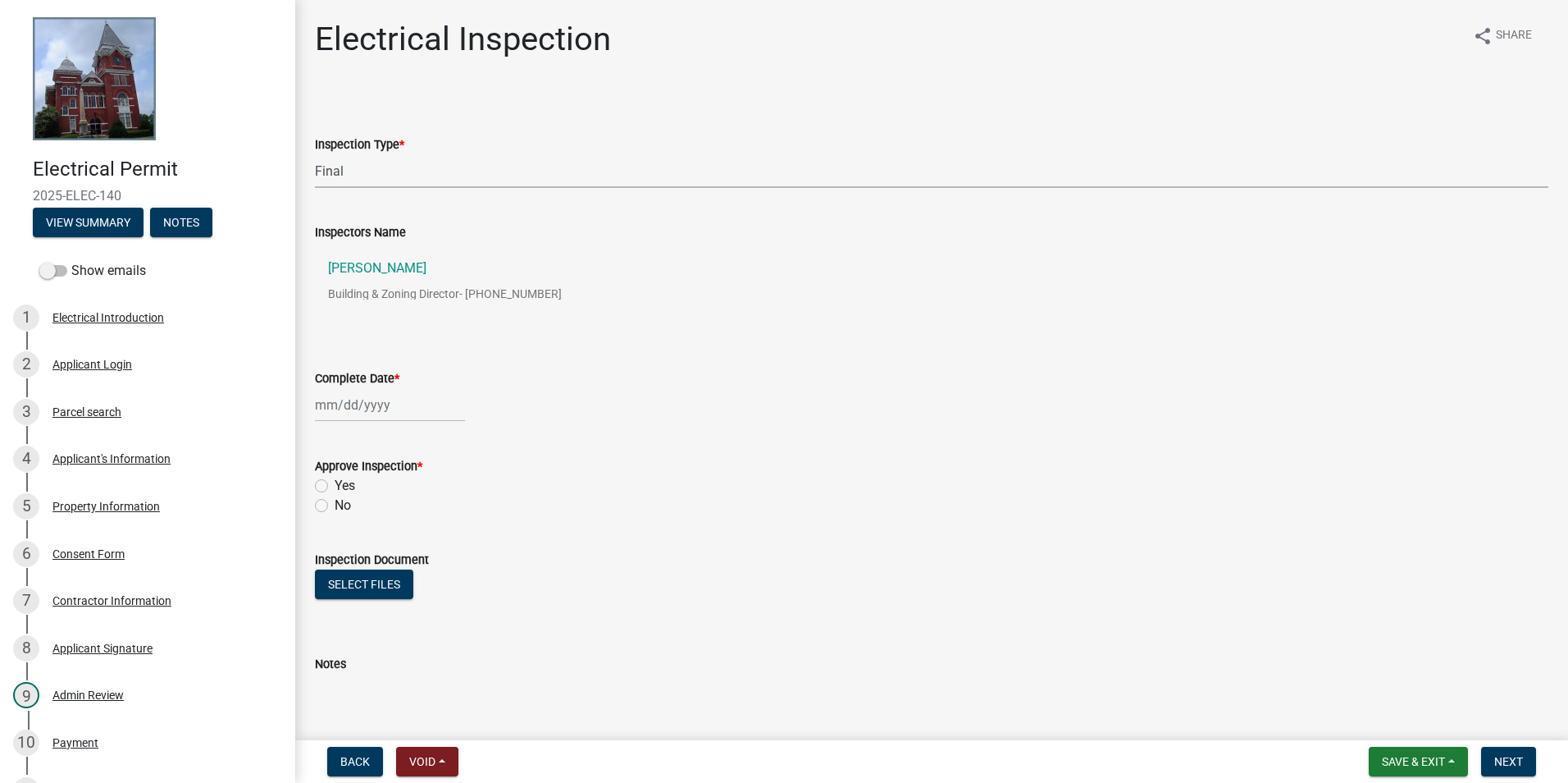
select select "9"
select select "2025"
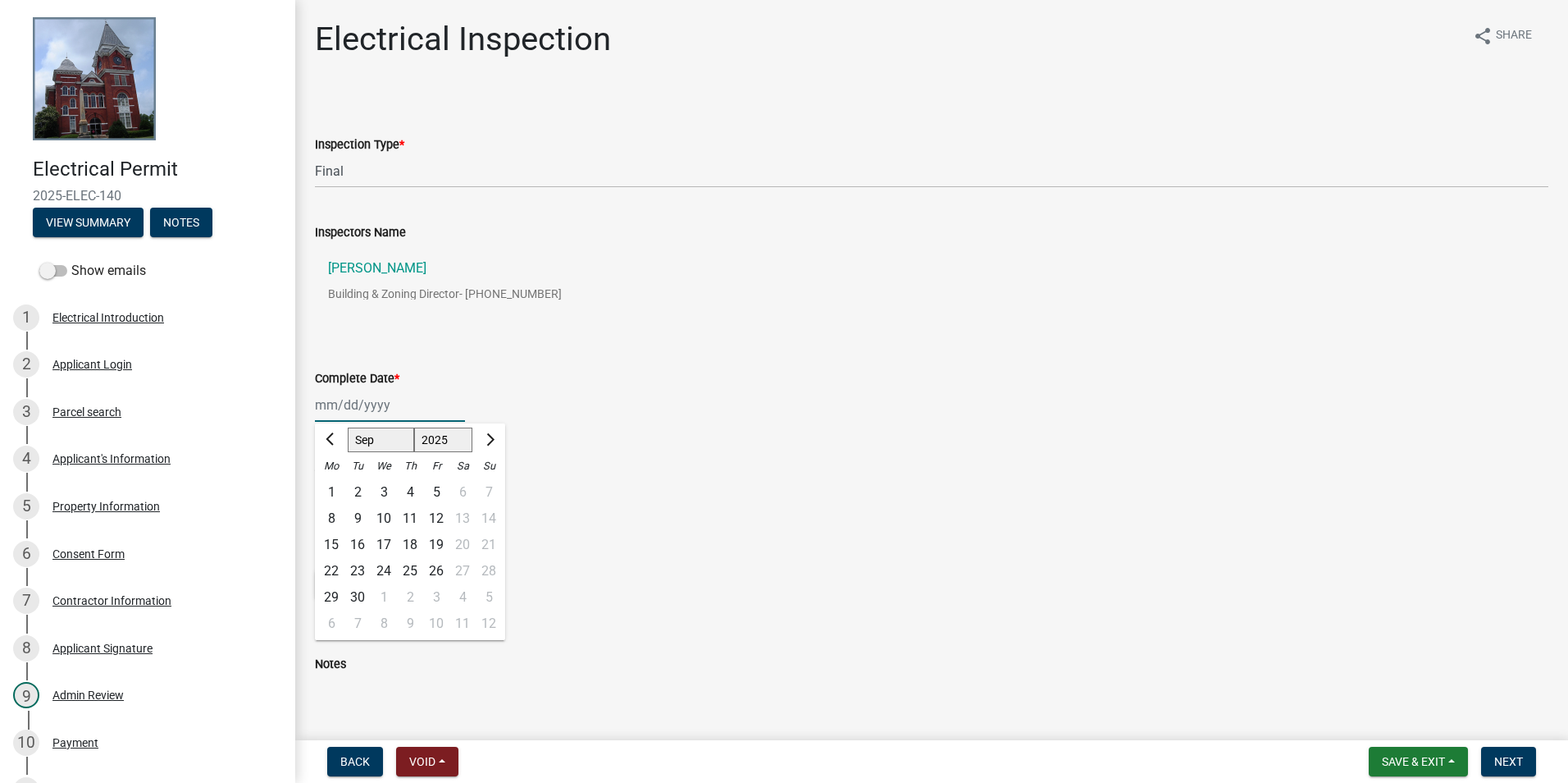
click at [335, 406] on input "Complete Date *" at bounding box center [389, 404] width 150 height 34
type input "[DATE]"
click at [1074, 428] on wm-data-entity-input "Complete Date * [DATE] [PERSON_NAME] Feb Mar Apr May Jun [DATE] Aug Sep Oct Nov…" at bounding box center [931, 391] width 1233 height 91
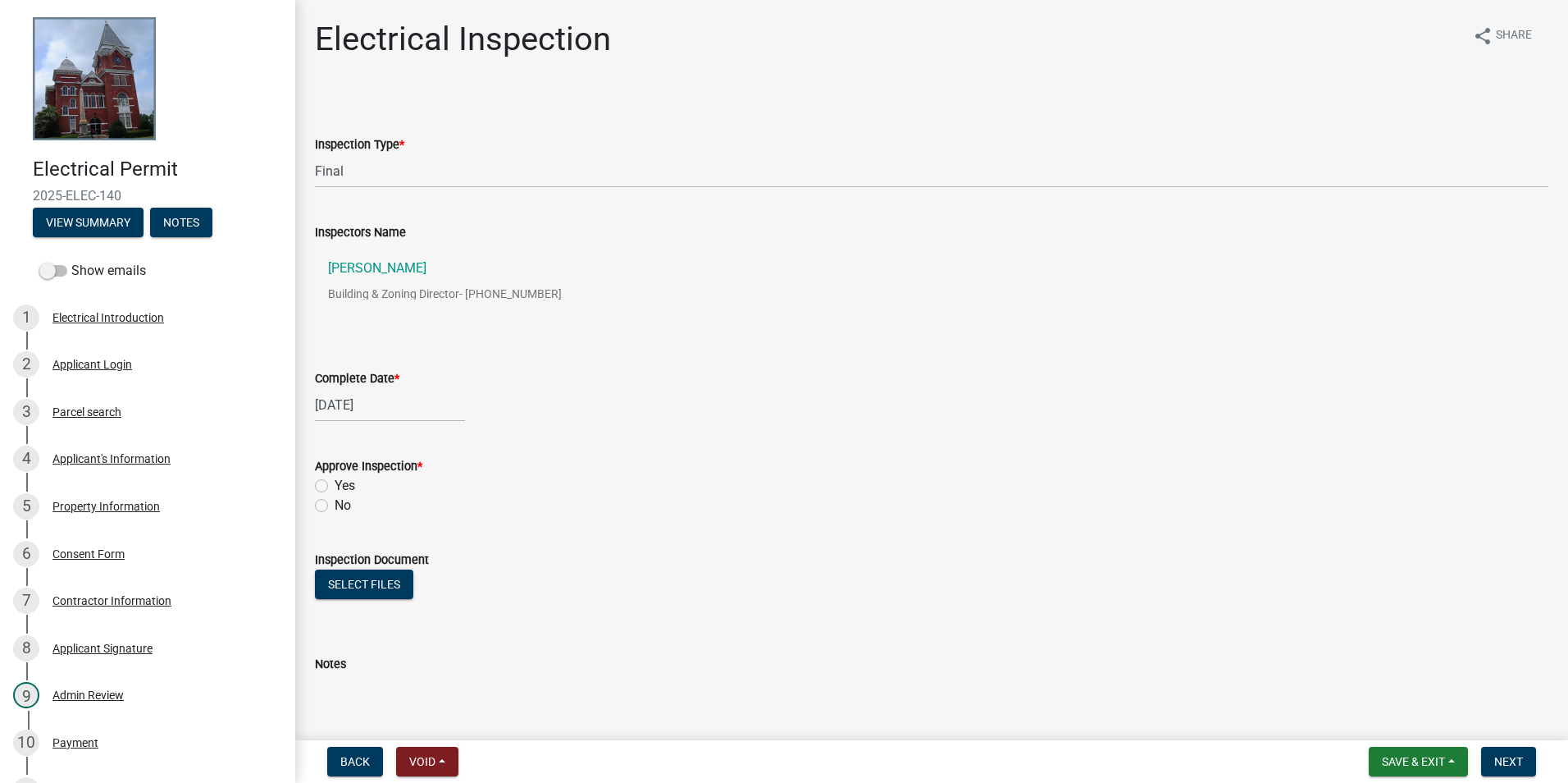
click at [335, 488] on label "Yes" at bounding box center [345, 486] width 21 height 20
click at [335, 486] on input "Yes" at bounding box center [340, 481] width 11 height 11
radio input "true"
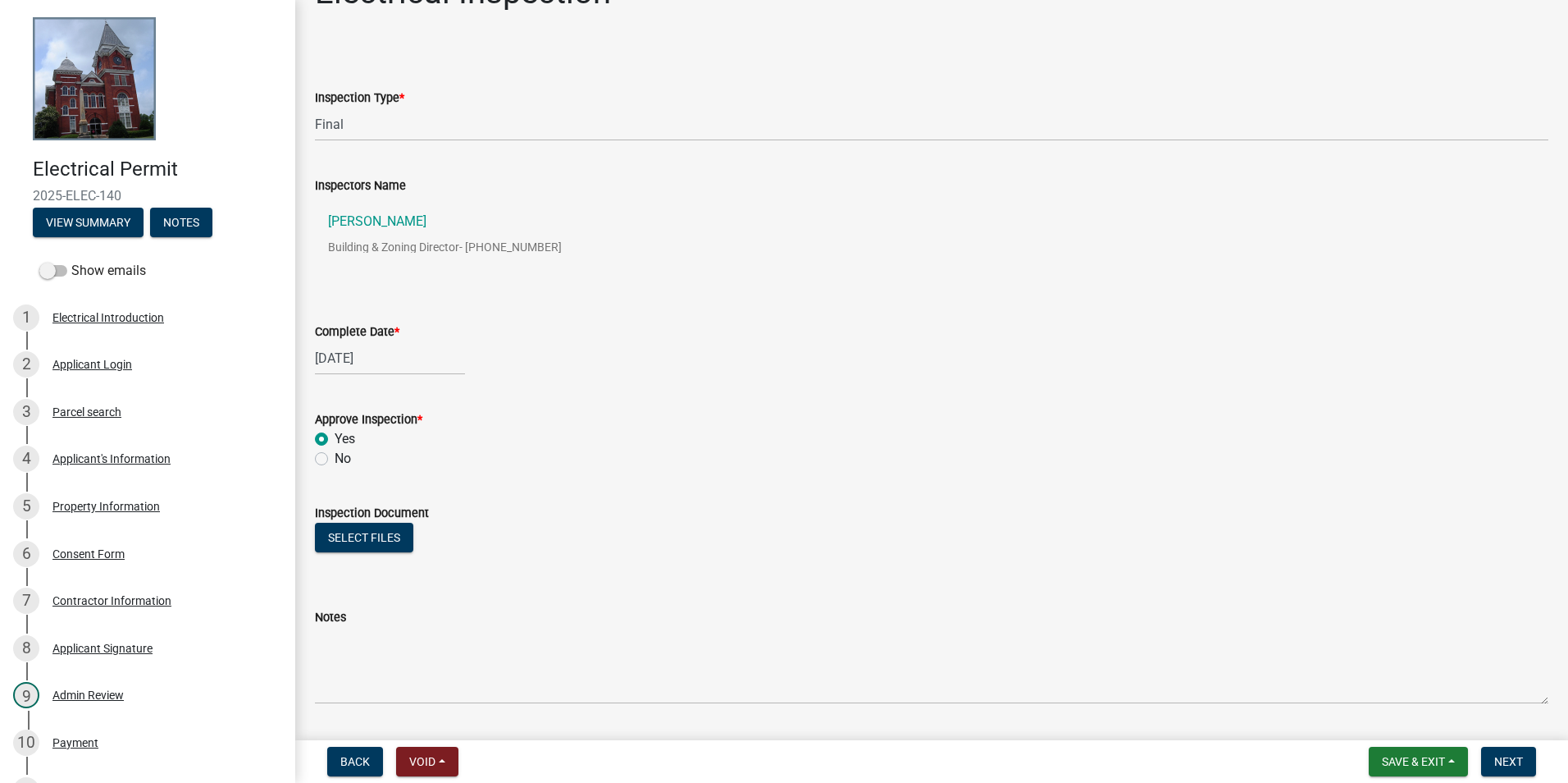
scroll to position [94, 0]
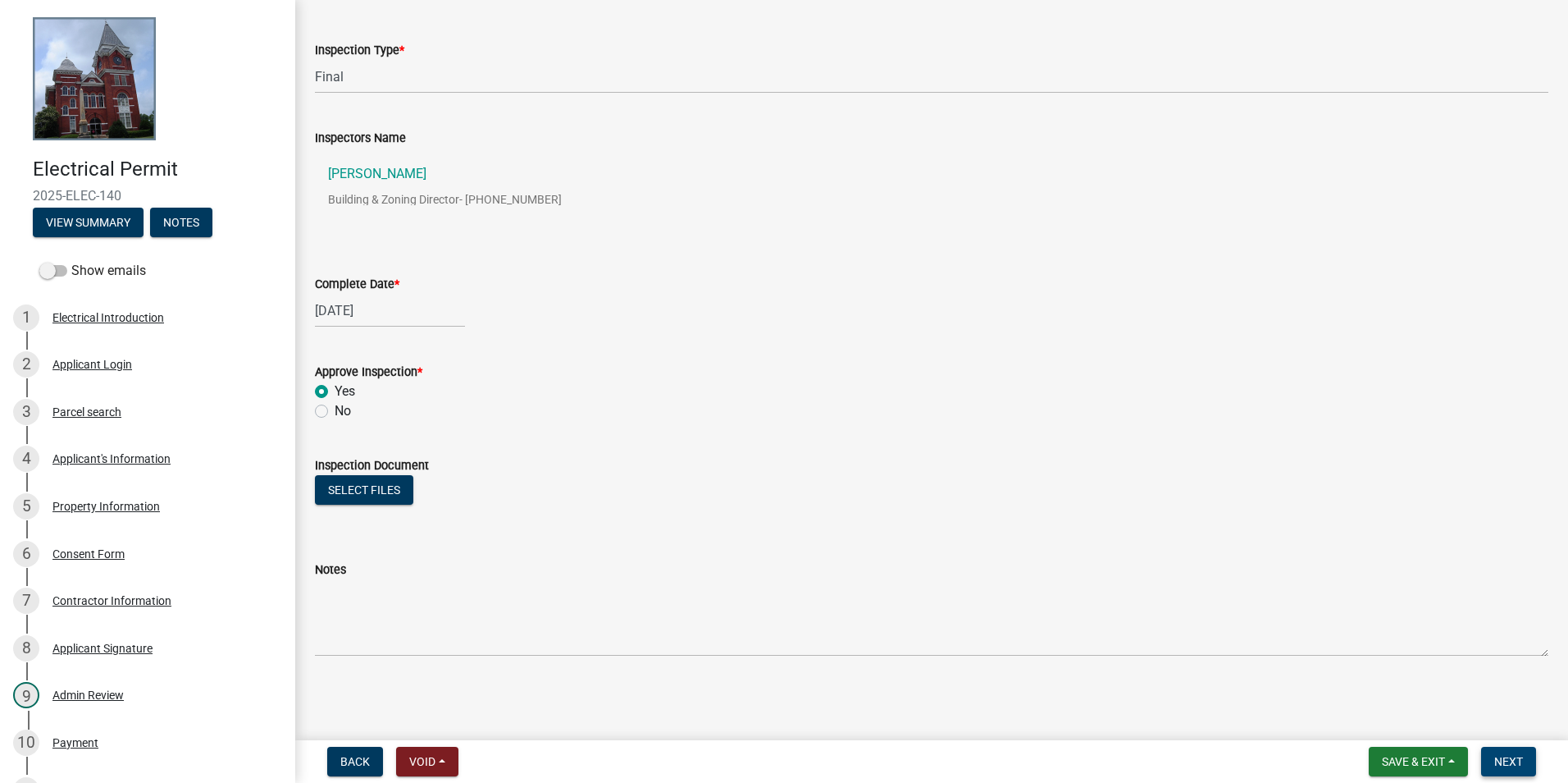
click at [1524, 766] on button "Next" at bounding box center [1508, 761] width 55 height 30
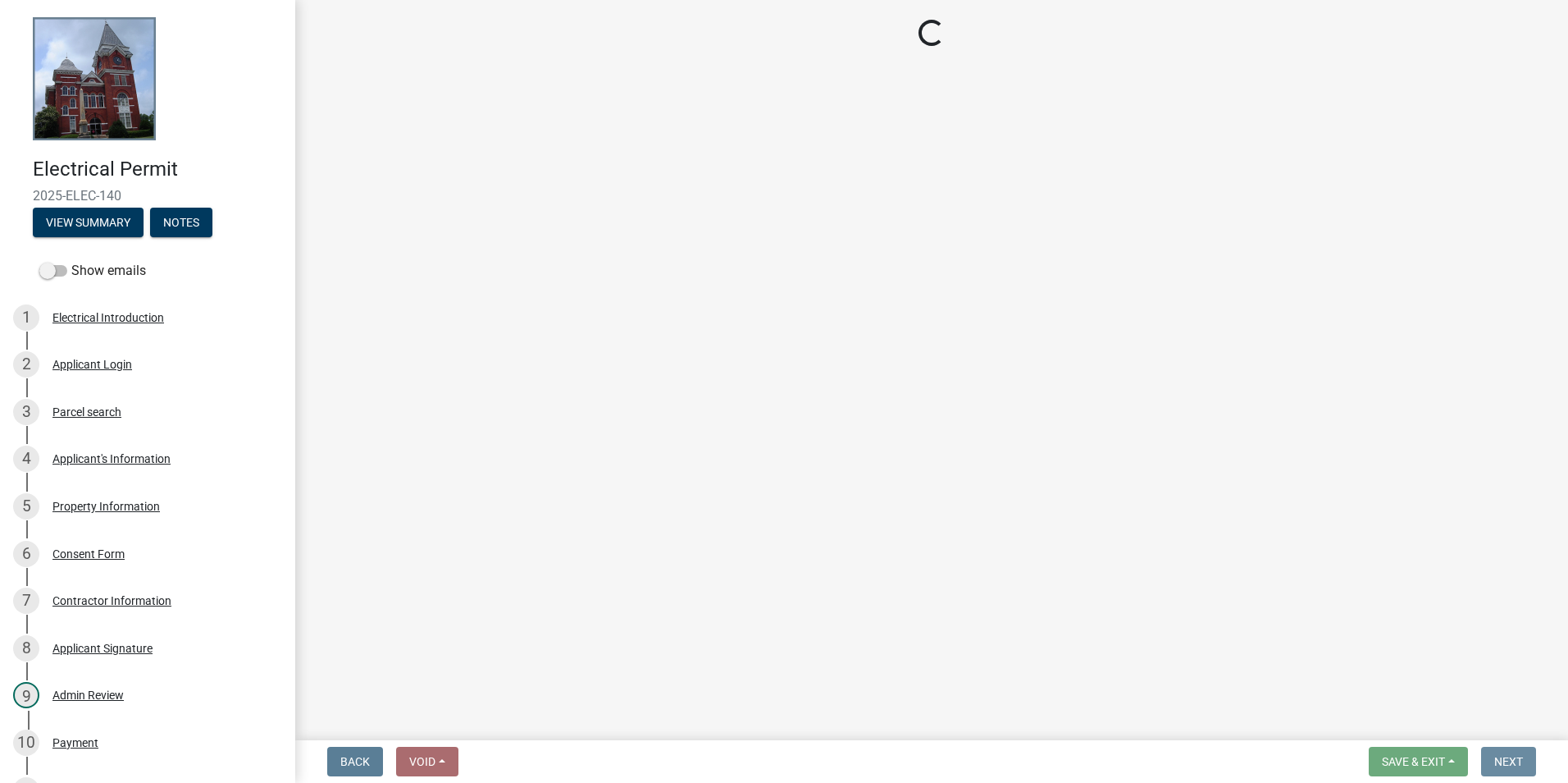
scroll to position [0, 0]
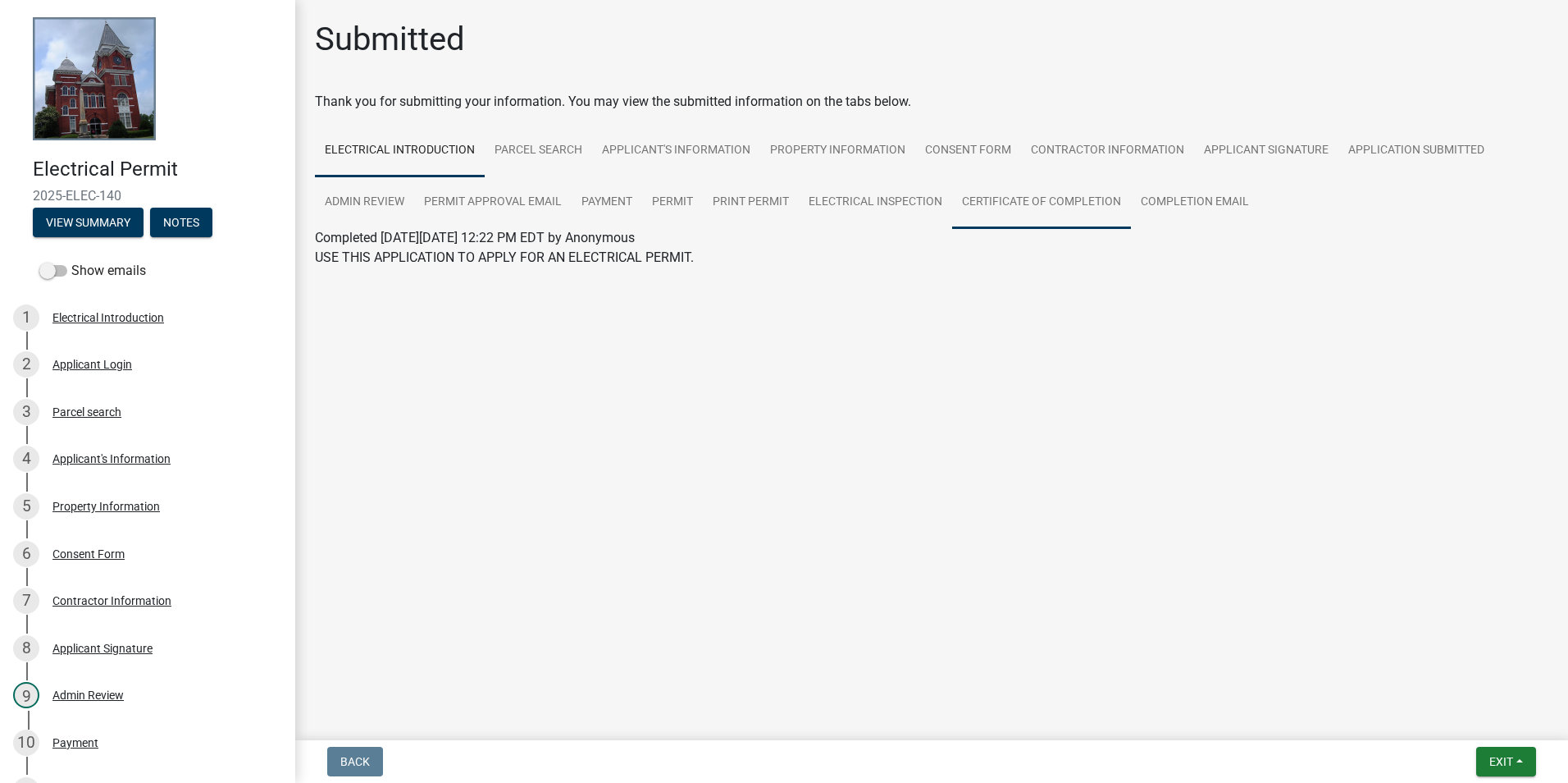
click at [1047, 220] on link "Certificate of Completion" at bounding box center [1042, 202] width 179 height 52
click at [367, 259] on link "Certificate of Completion" at bounding box center [386, 257] width 143 height 16
click at [1521, 760] on button "Exit" at bounding box center [1506, 761] width 60 height 30
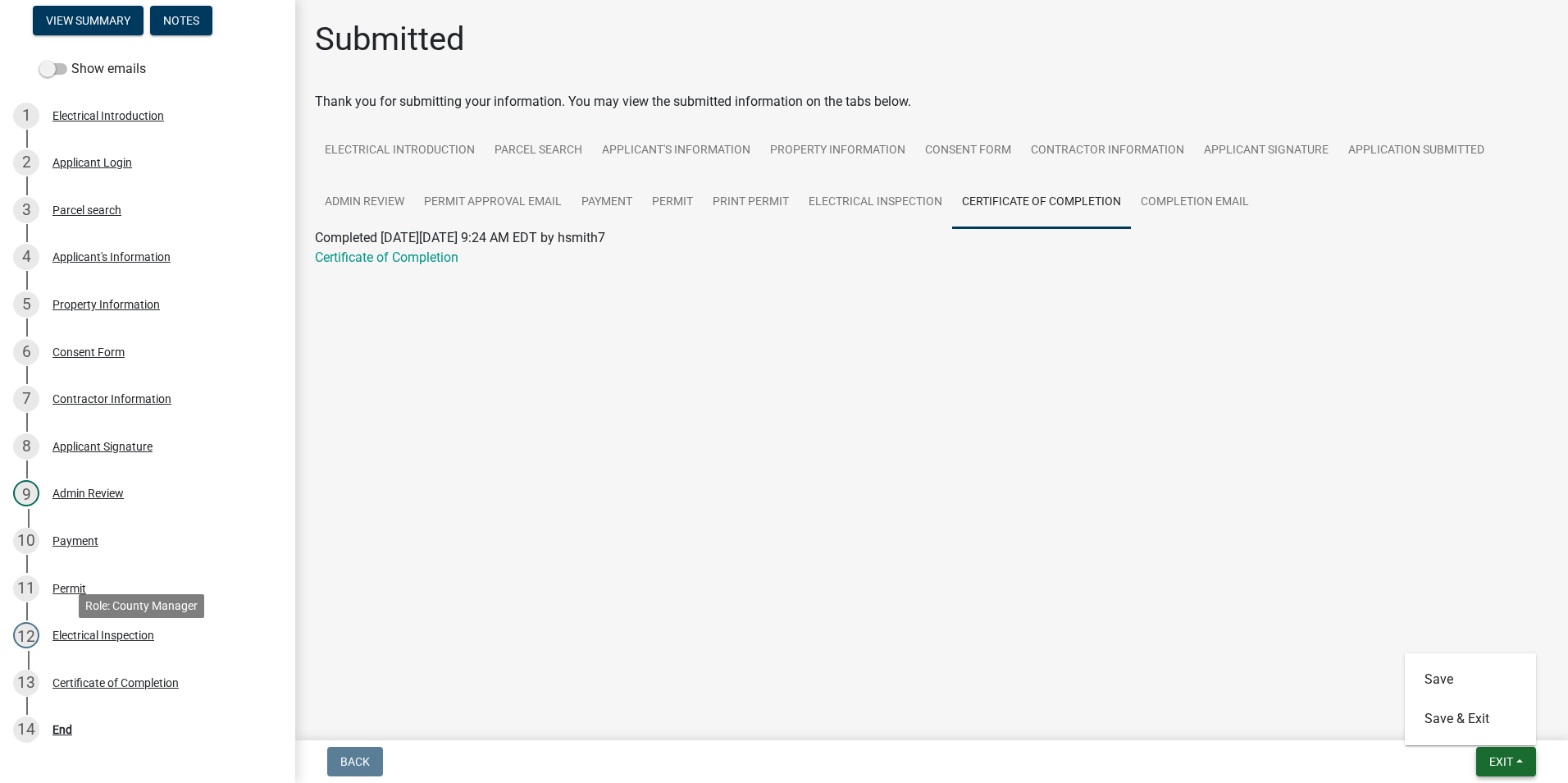
scroll to position [325, 0]
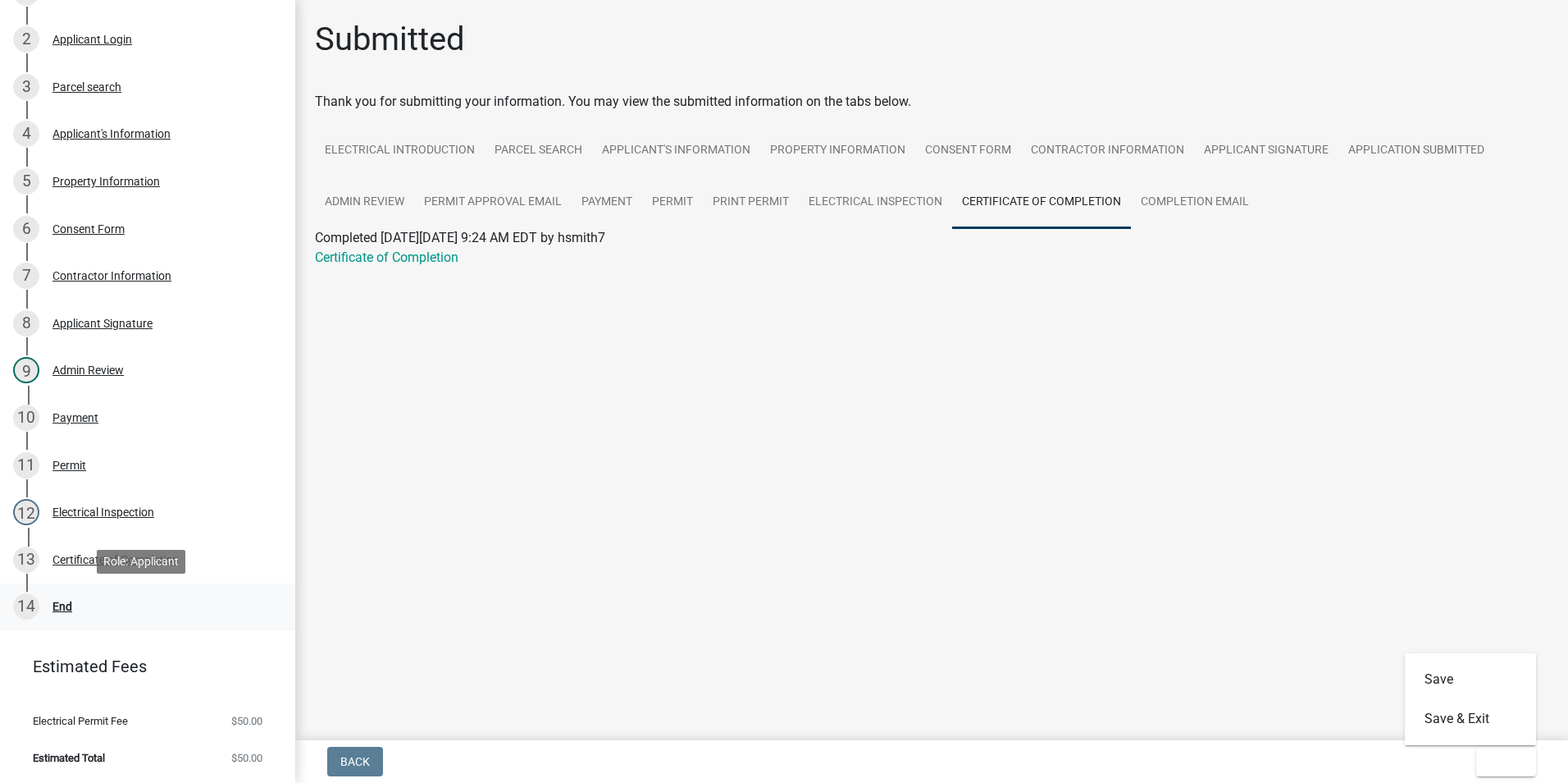
click at [45, 598] on div "14 End" at bounding box center [141, 607] width 256 height 27
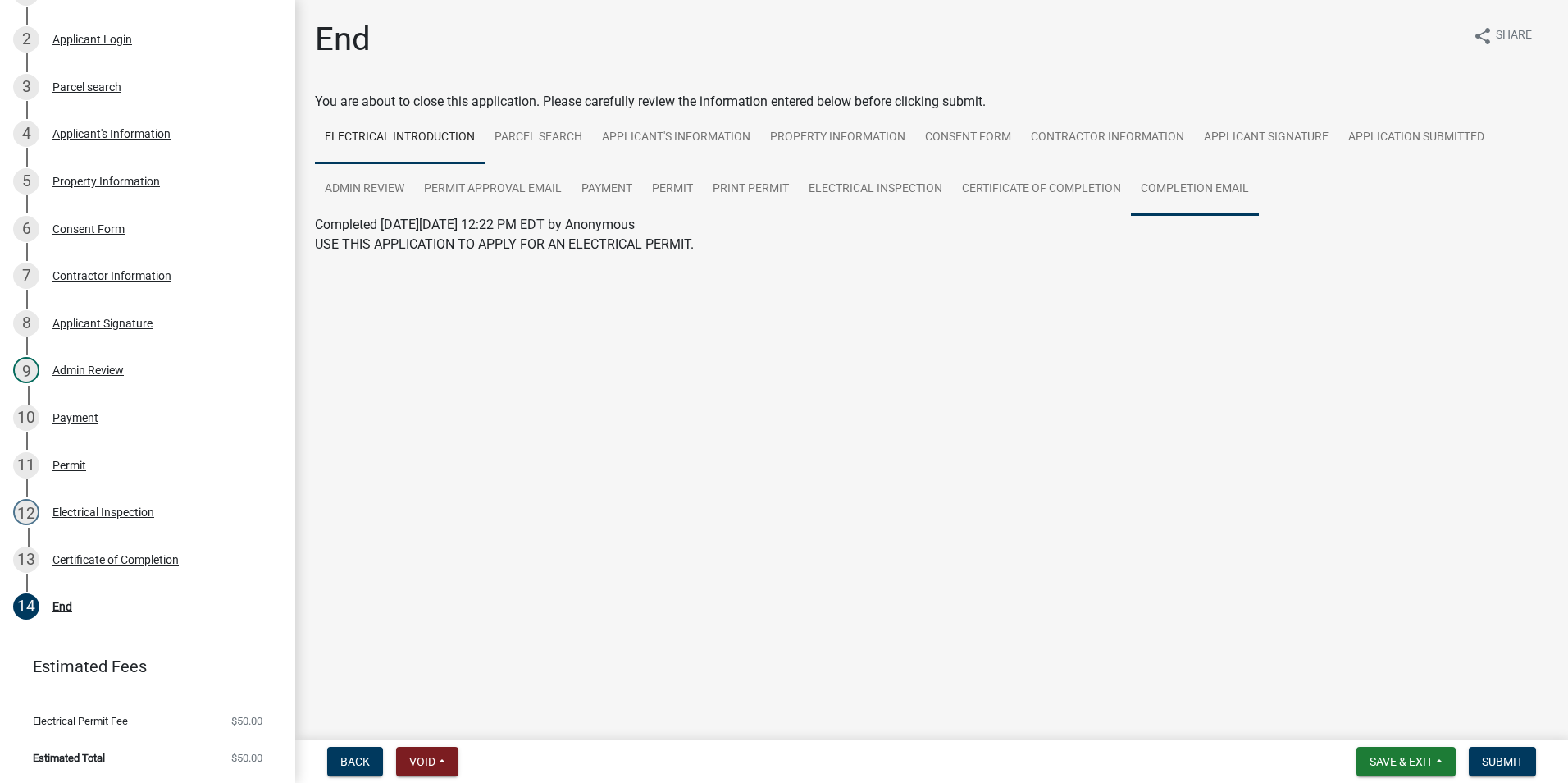
click at [1164, 177] on link "Completion Email" at bounding box center [1194, 189] width 128 height 52
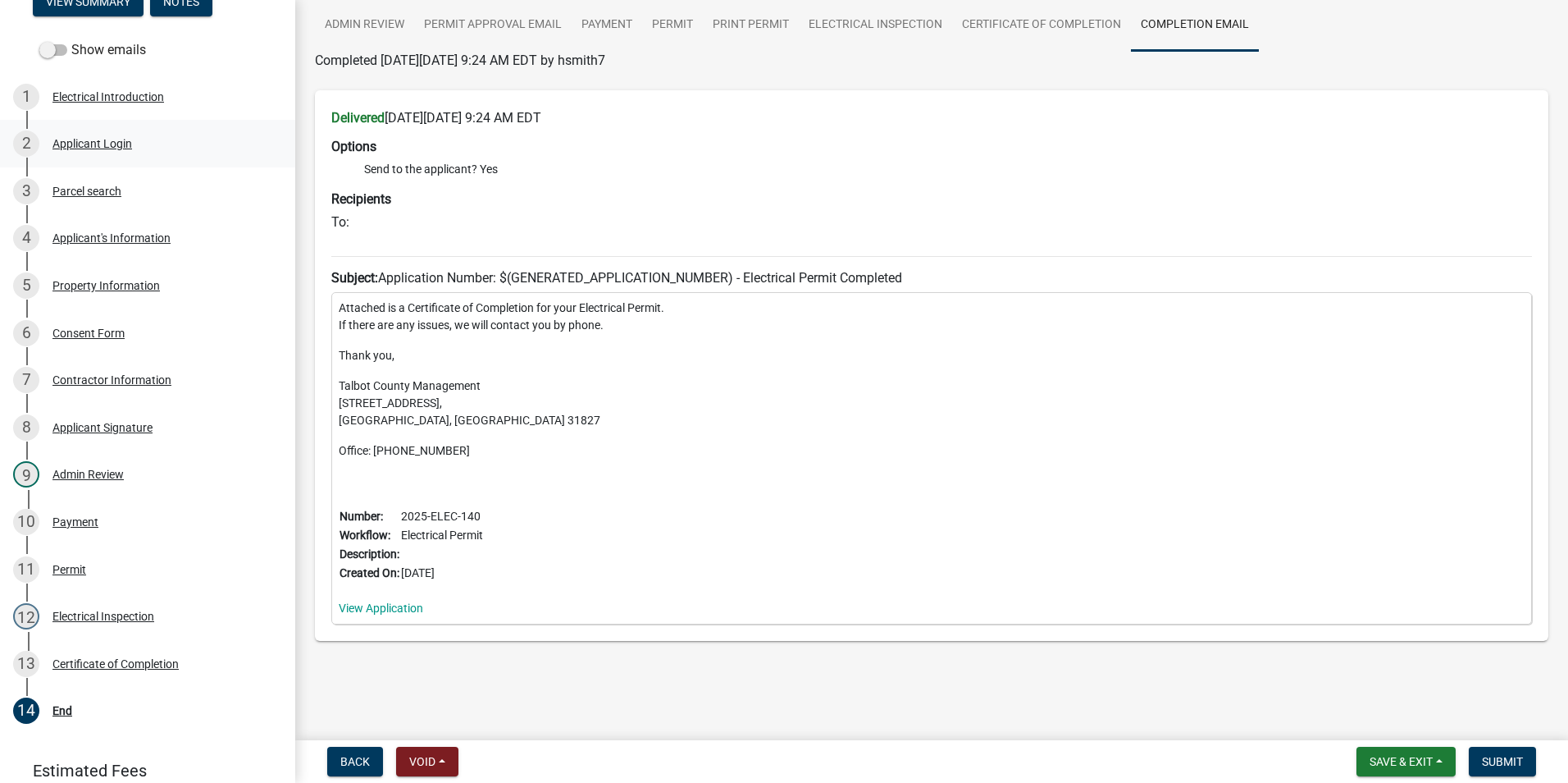
scroll to position [161, 0]
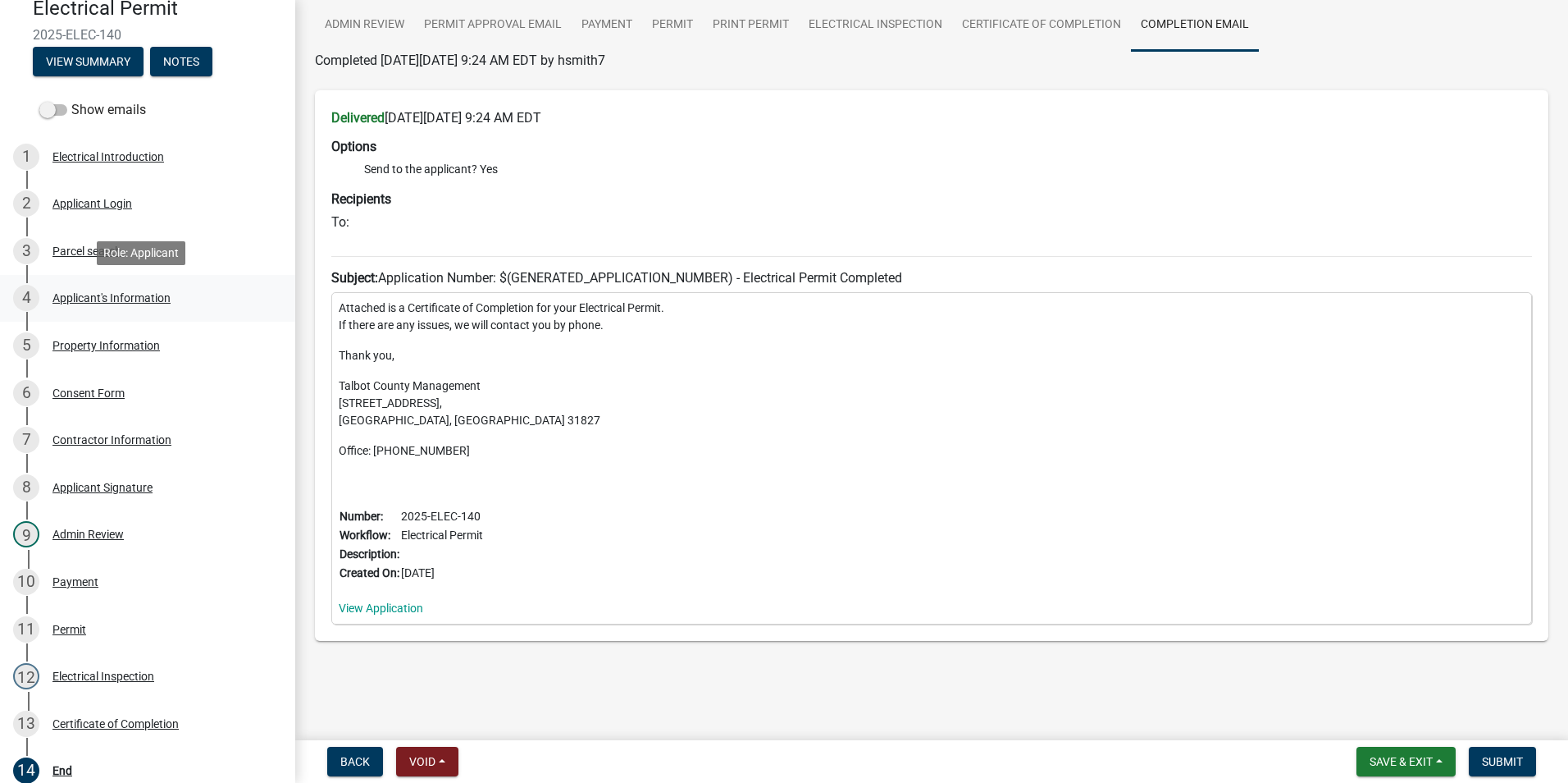
click at [141, 290] on div "4 Applicant's Information" at bounding box center [141, 298] width 256 height 27
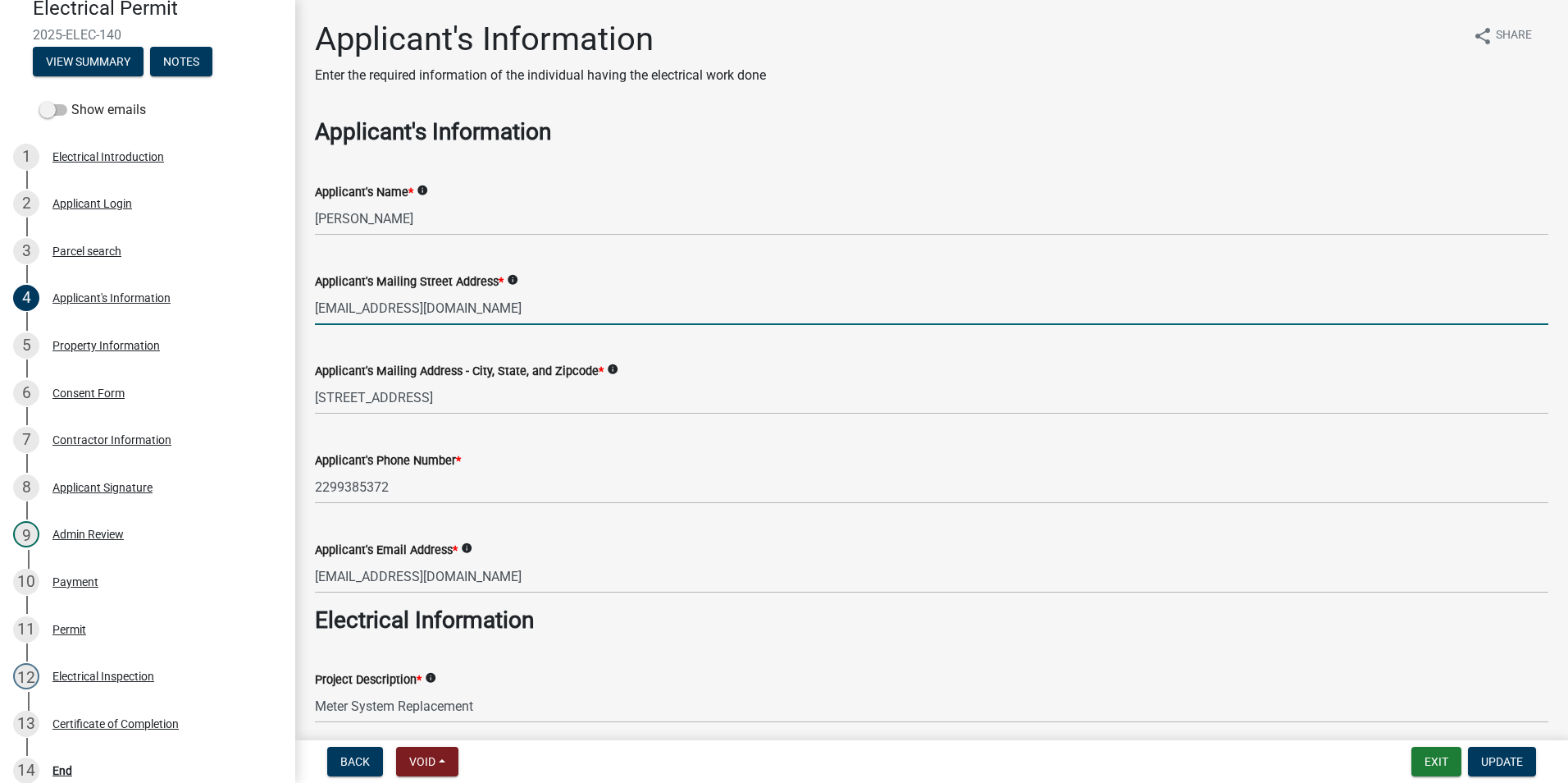
click at [632, 307] on input "[EMAIL_ADDRESS][DOMAIN_NAME]" at bounding box center [931, 307] width 1233 height 34
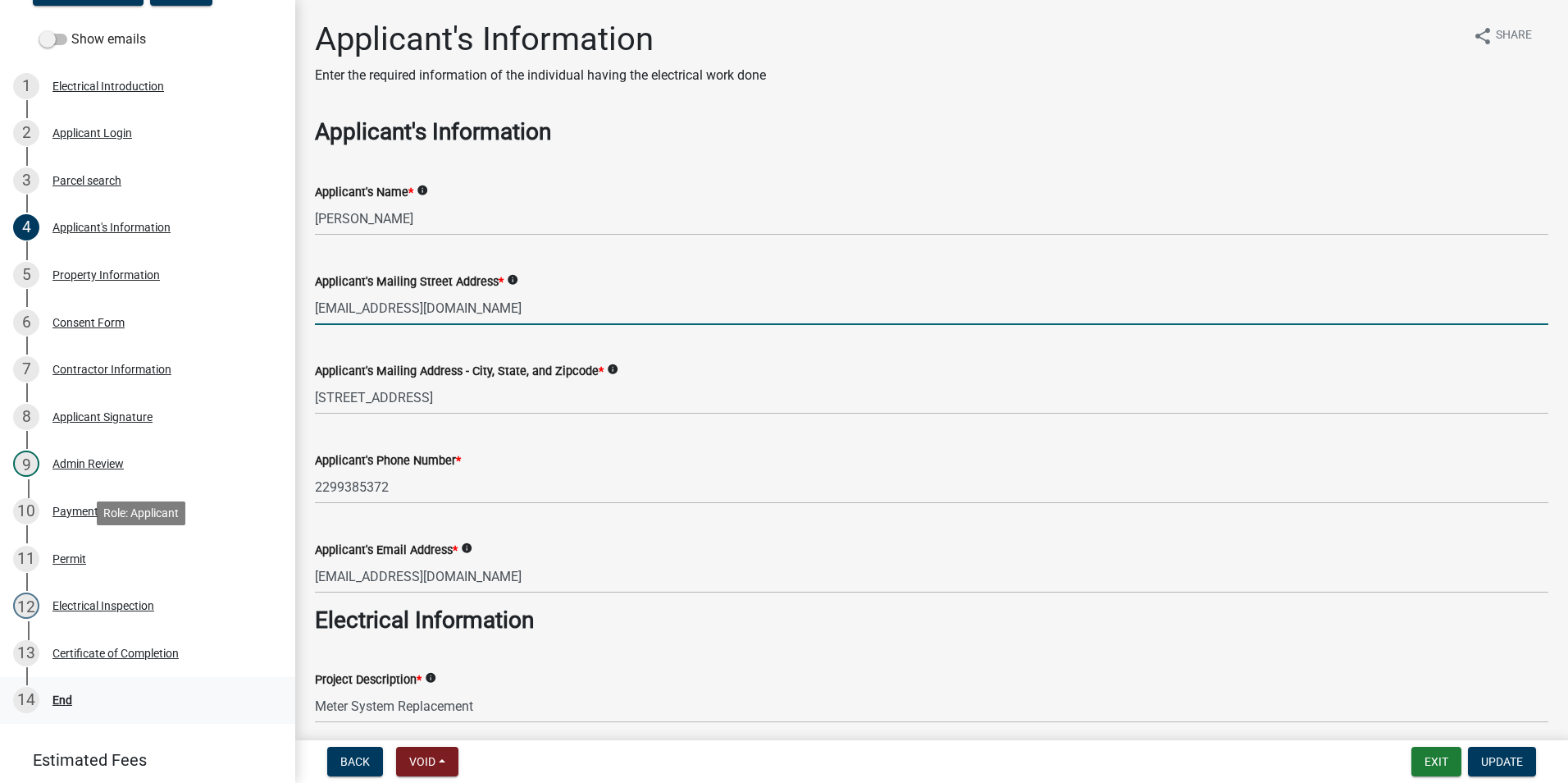
scroll to position [325, 0]
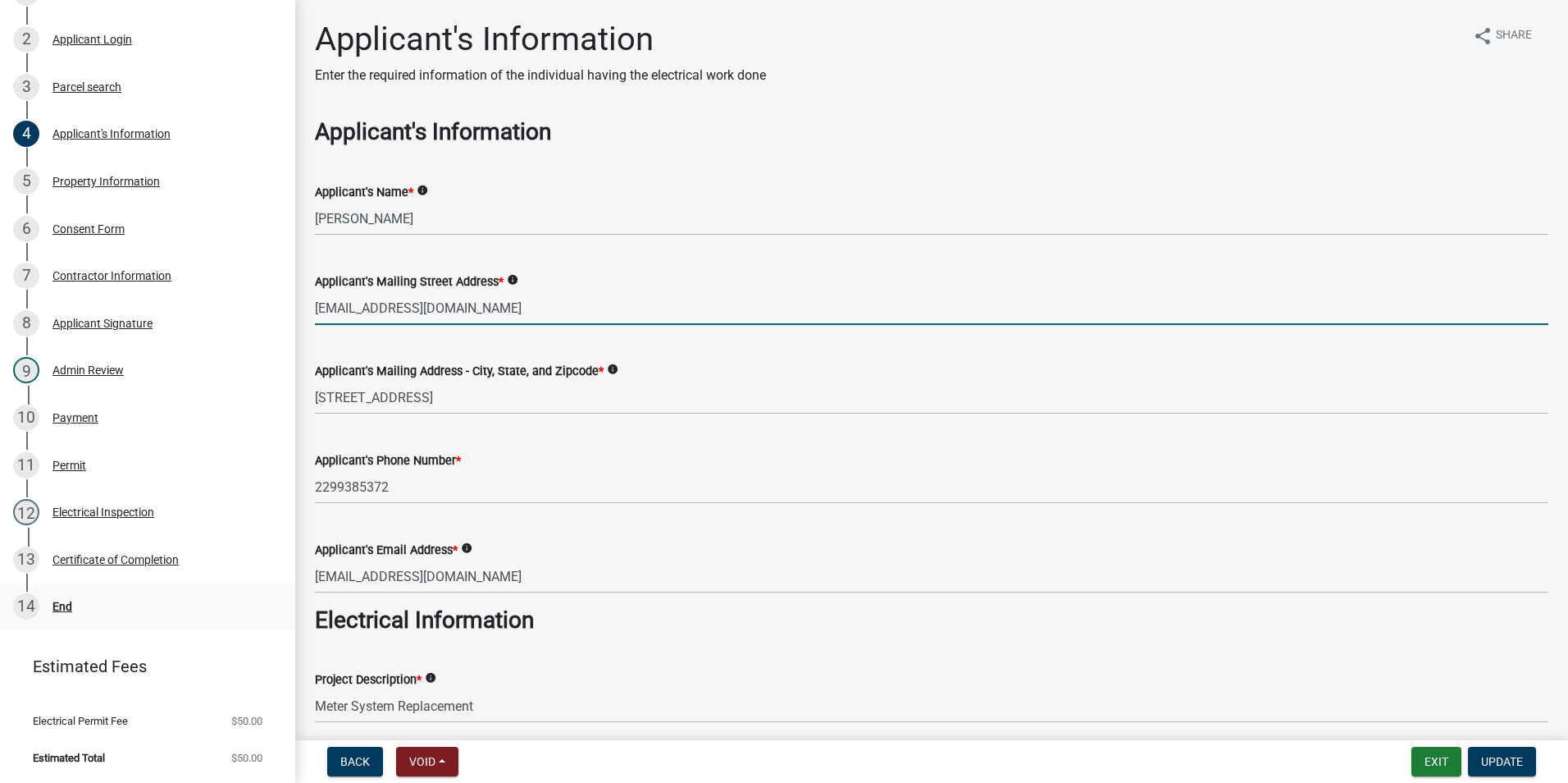
click at [65, 627] on link "14 End" at bounding box center [147, 607] width 295 height 47
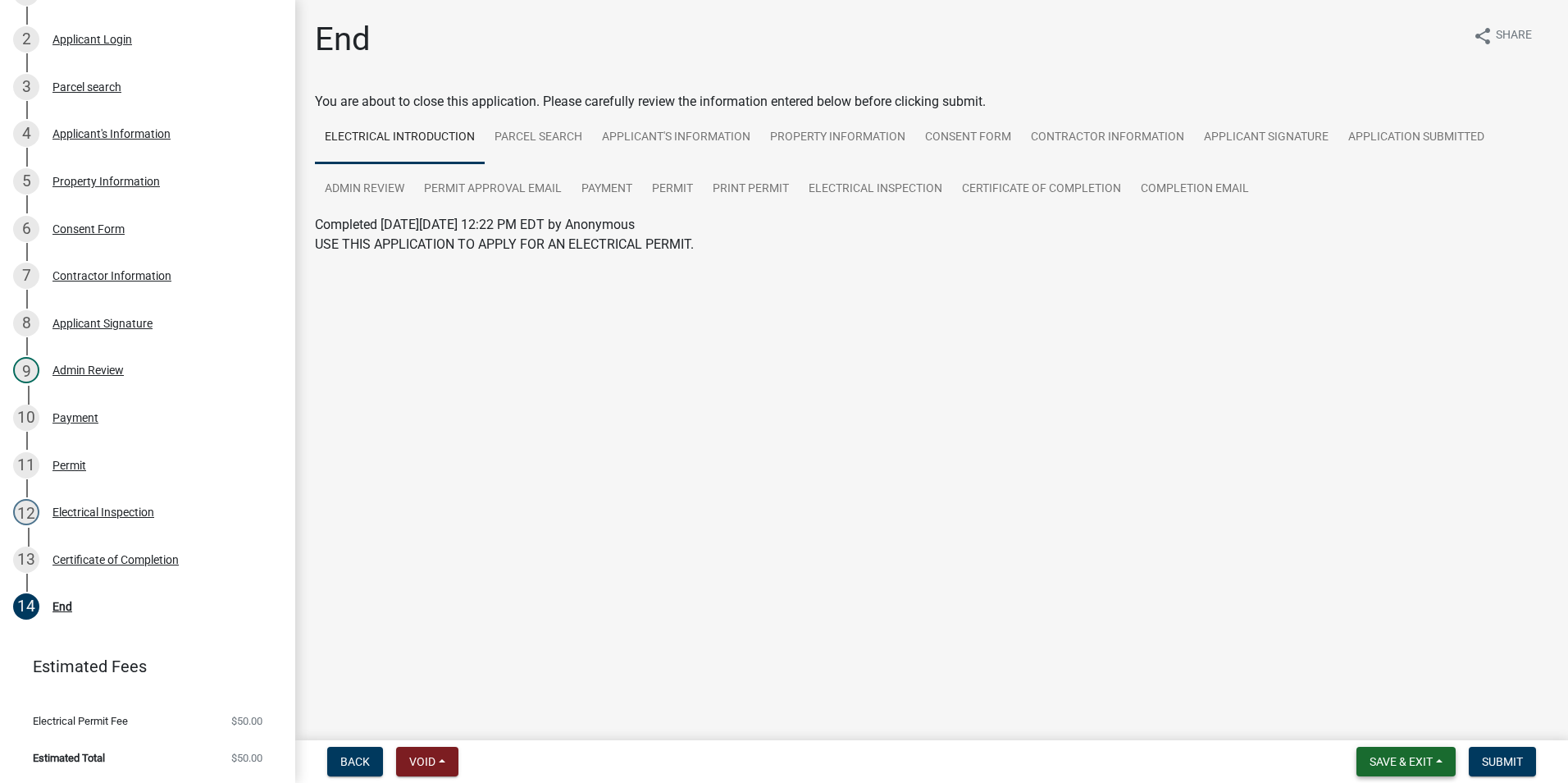
click at [1444, 766] on button "Save & Exit" at bounding box center [1406, 761] width 99 height 30
click at [1531, 761] on button "Submit" at bounding box center [1502, 761] width 67 height 30
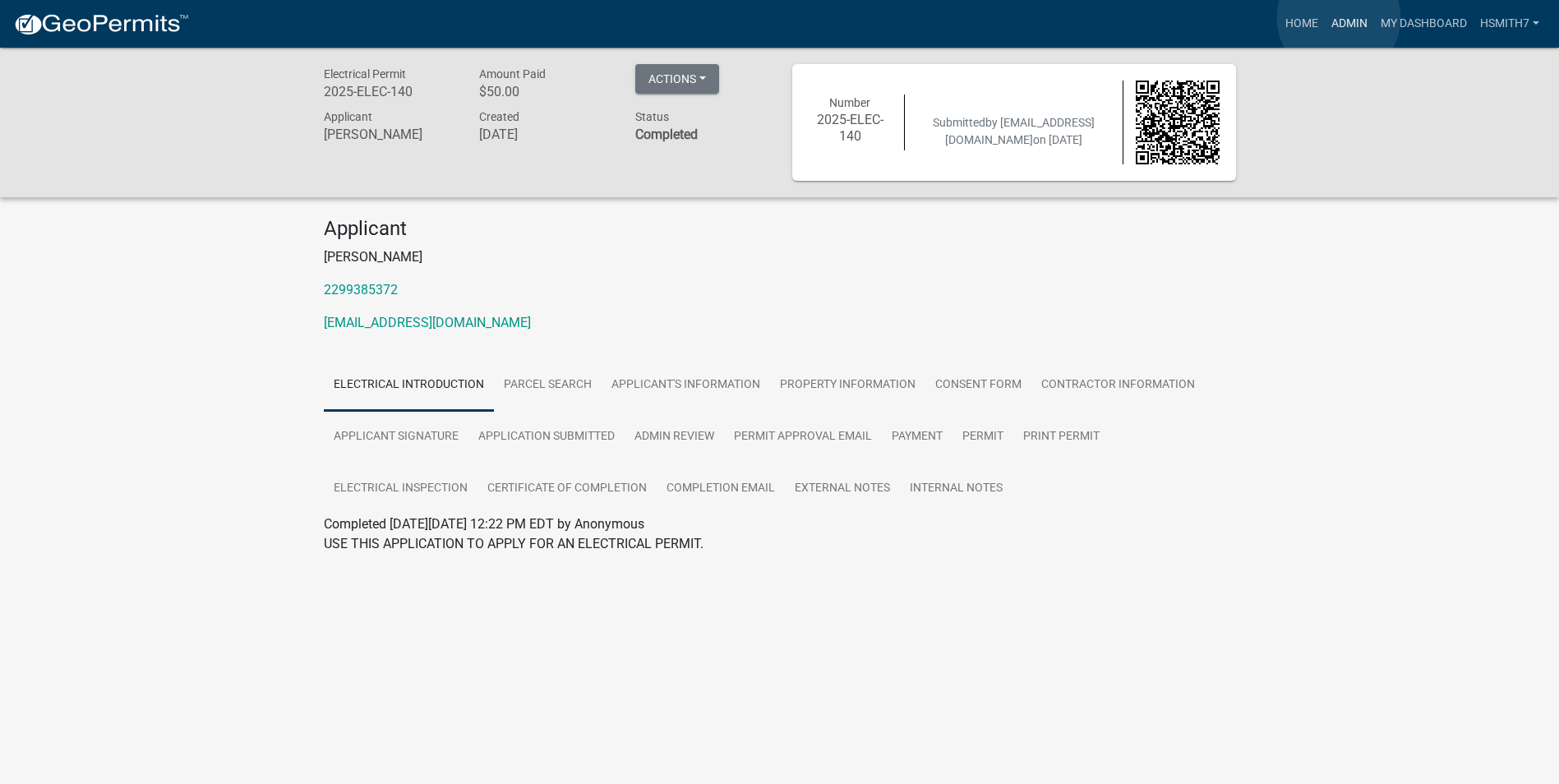
click at [1339, 18] on link "Admin" at bounding box center [1349, 24] width 49 height 32
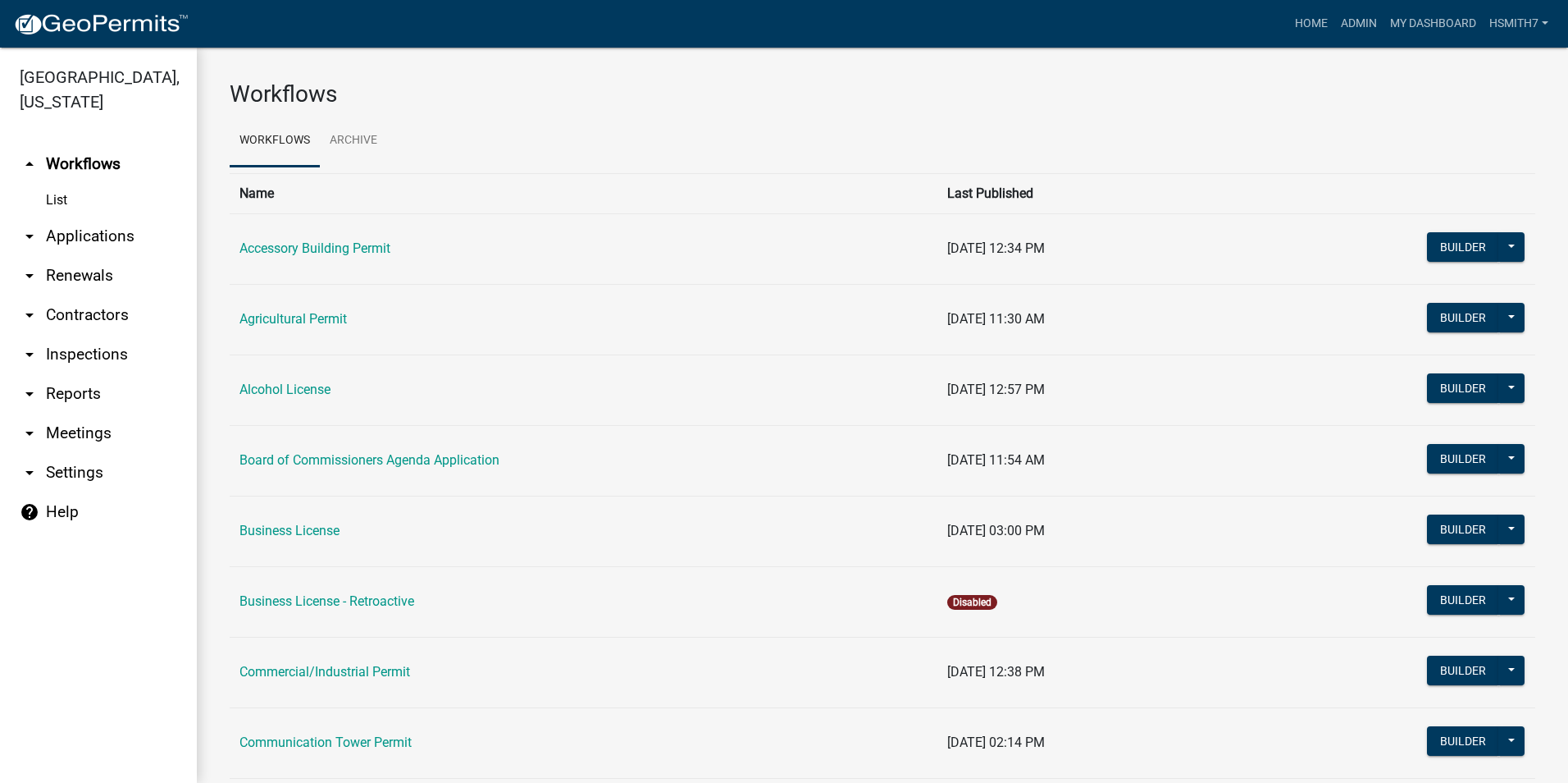
click at [54, 234] on link "arrow_drop_down Applications" at bounding box center [99, 236] width 197 height 40
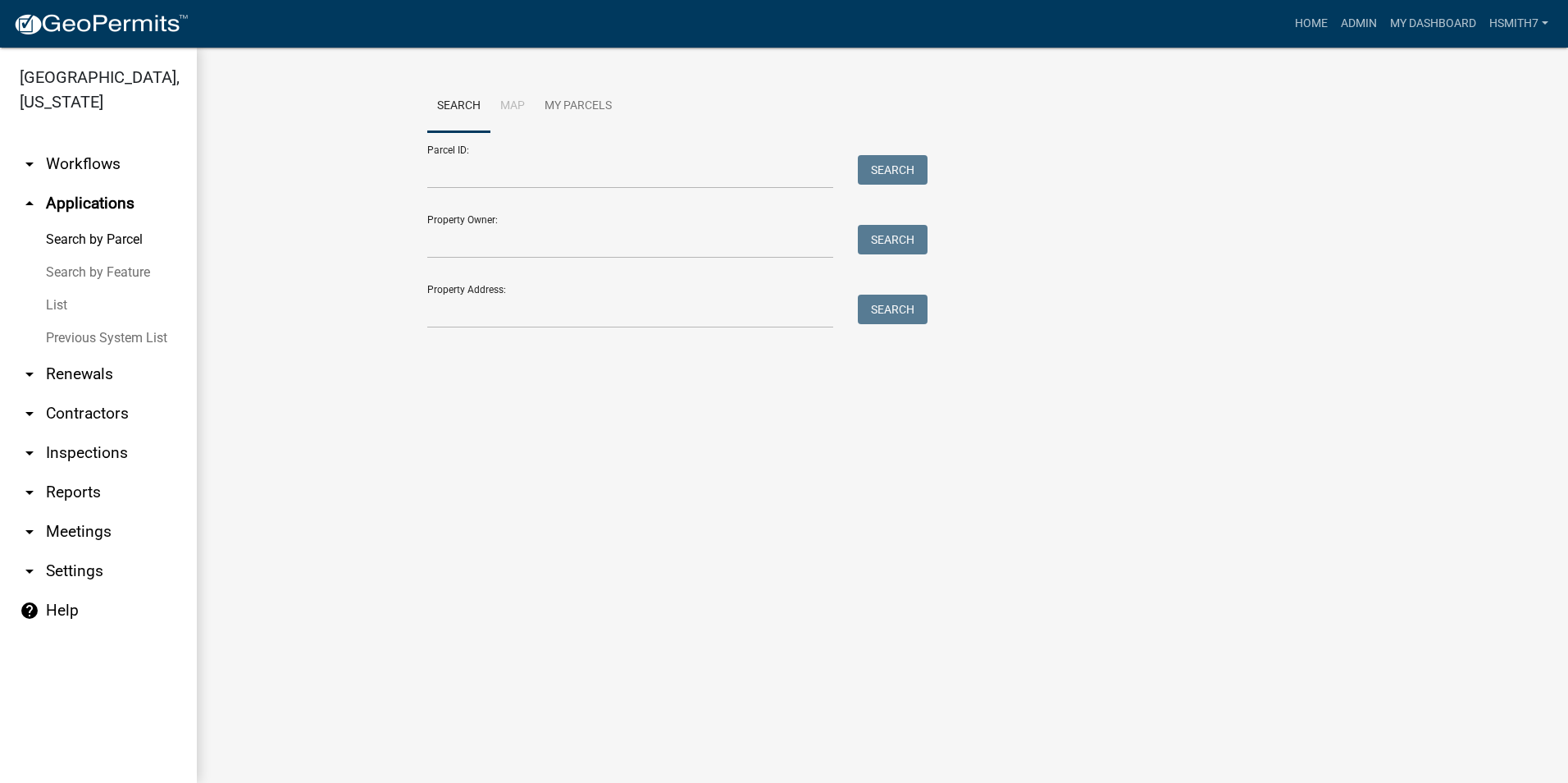
click at [65, 298] on link "List" at bounding box center [99, 306] width 197 height 33
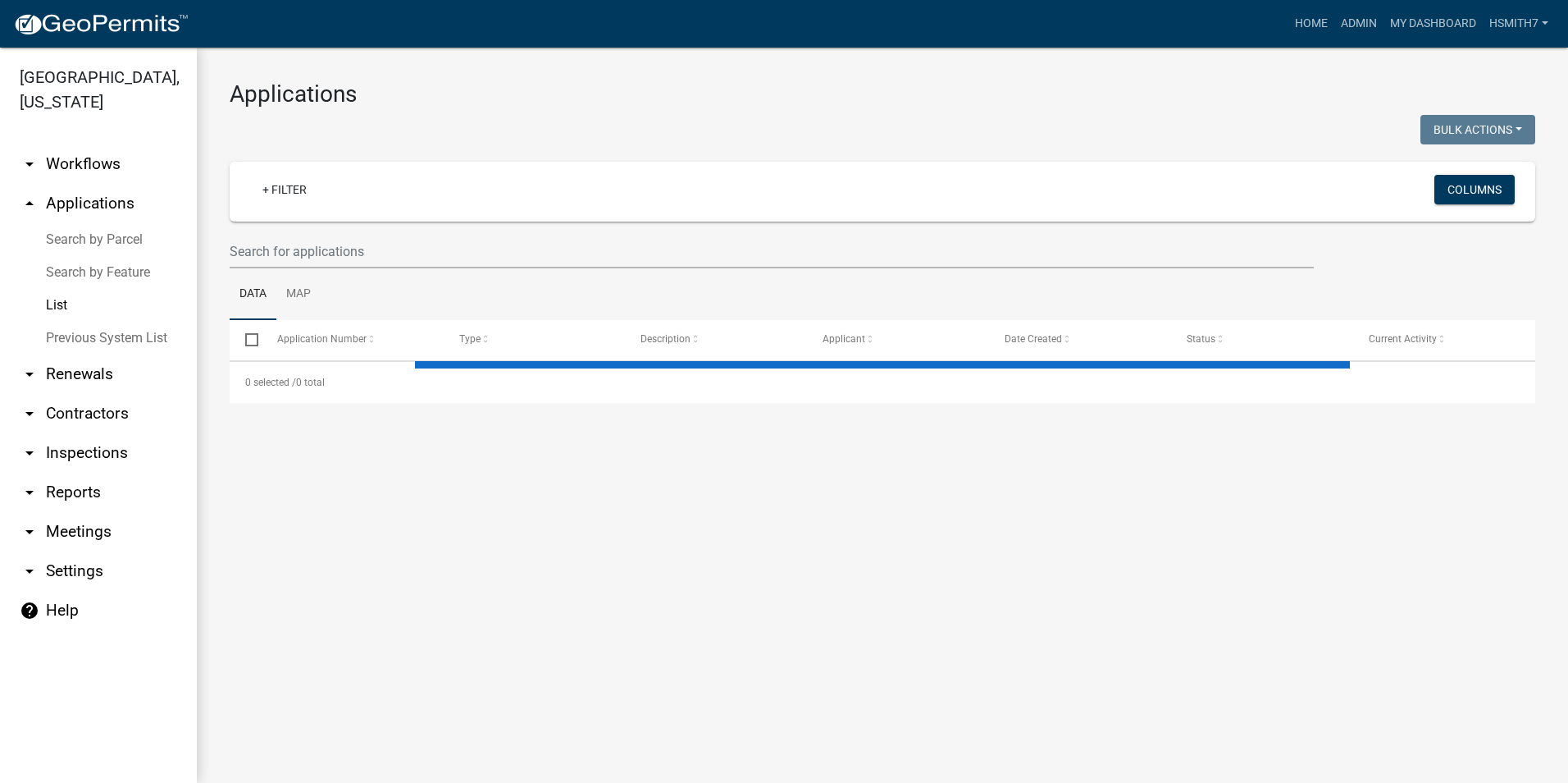
select select "3: 100"
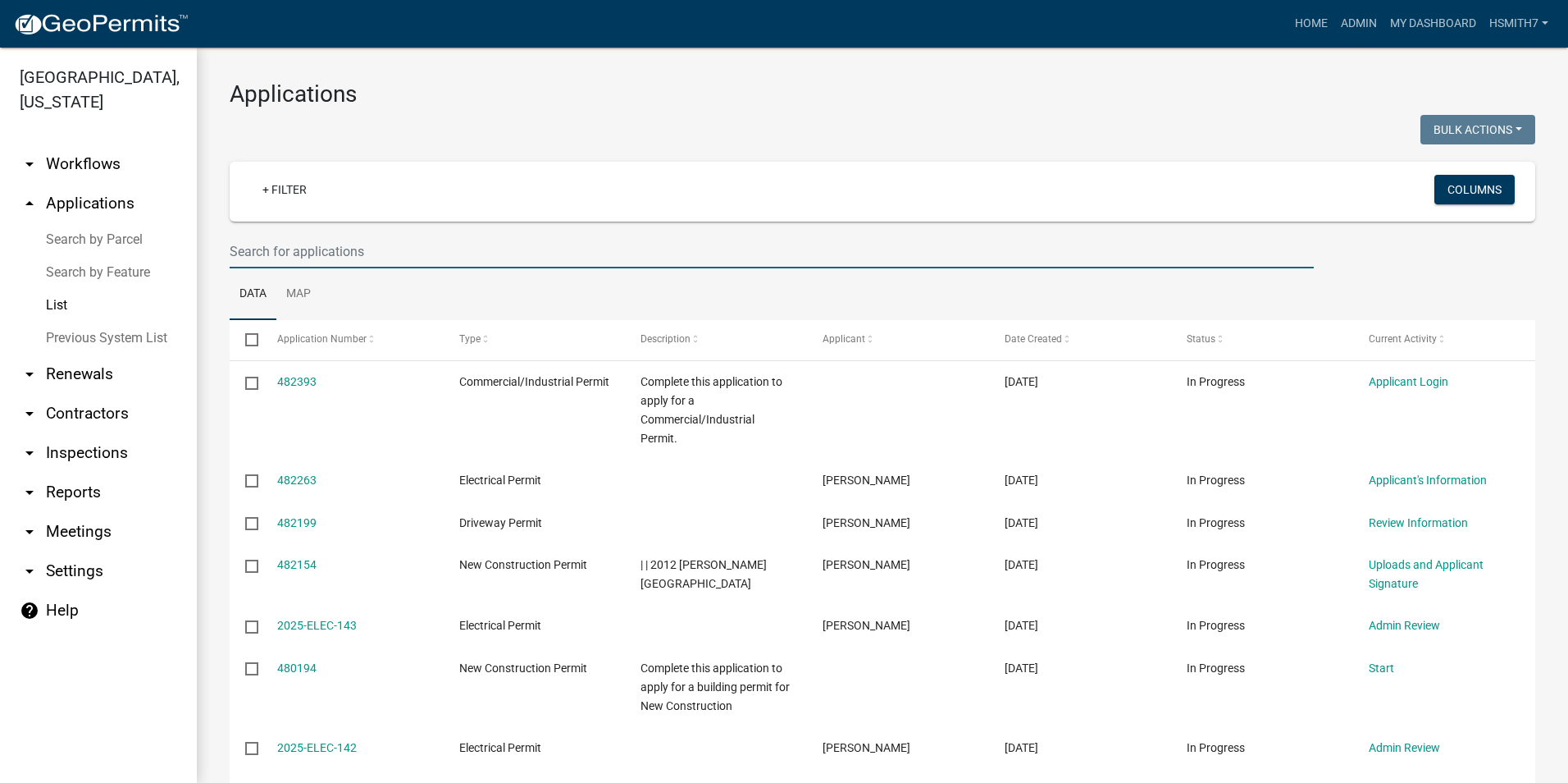
click at [399, 242] on input "text" at bounding box center [771, 251] width 1084 height 34
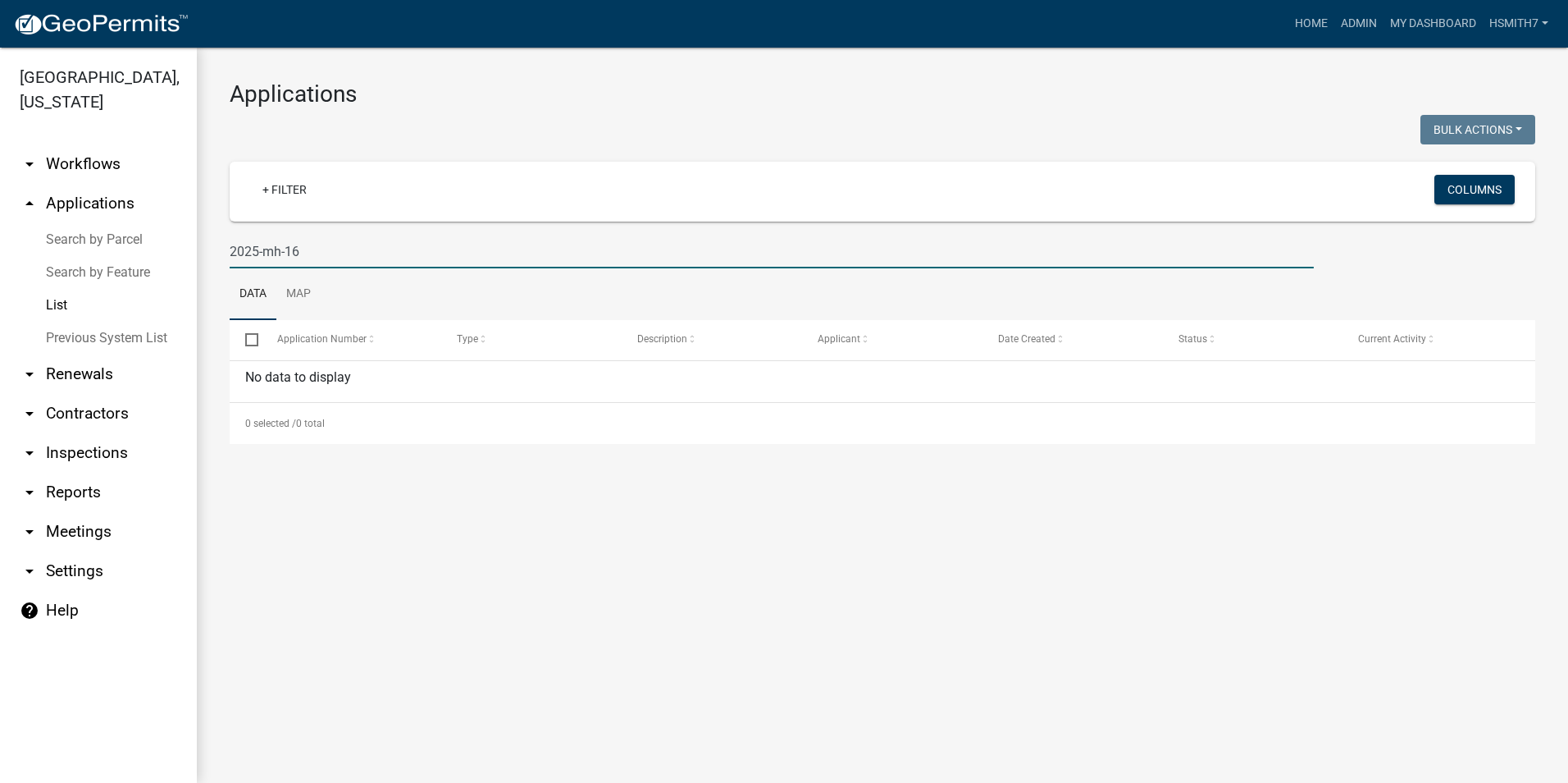
drag, startPoint x: 367, startPoint y: 256, endPoint x: 147, endPoint y: 231, distance: 221.4
click at [147, 231] on div "[GEOGRAPHIC_DATA], [US_STATE] arrow_drop_down Workflows List arrow_drop_up Appl…" at bounding box center [784, 414] width 1568 height 735
drag, startPoint x: 266, startPoint y: 250, endPoint x: 332, endPoint y: 251, distance: 66.0
click at [332, 251] on input "2024-mh-16" at bounding box center [771, 251] width 1084 height 34
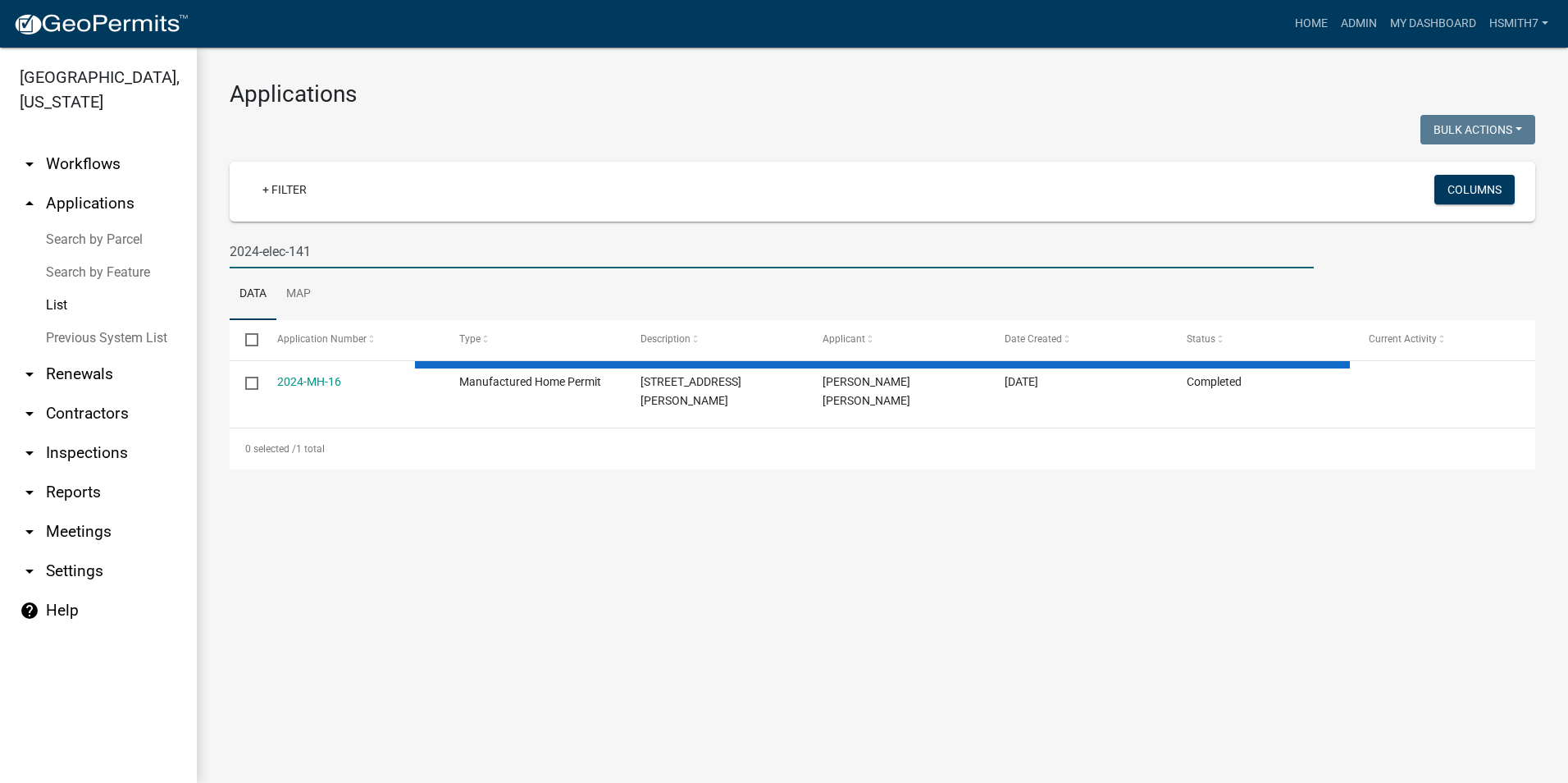
type input "2024-elec-141"
select select "3: 100"
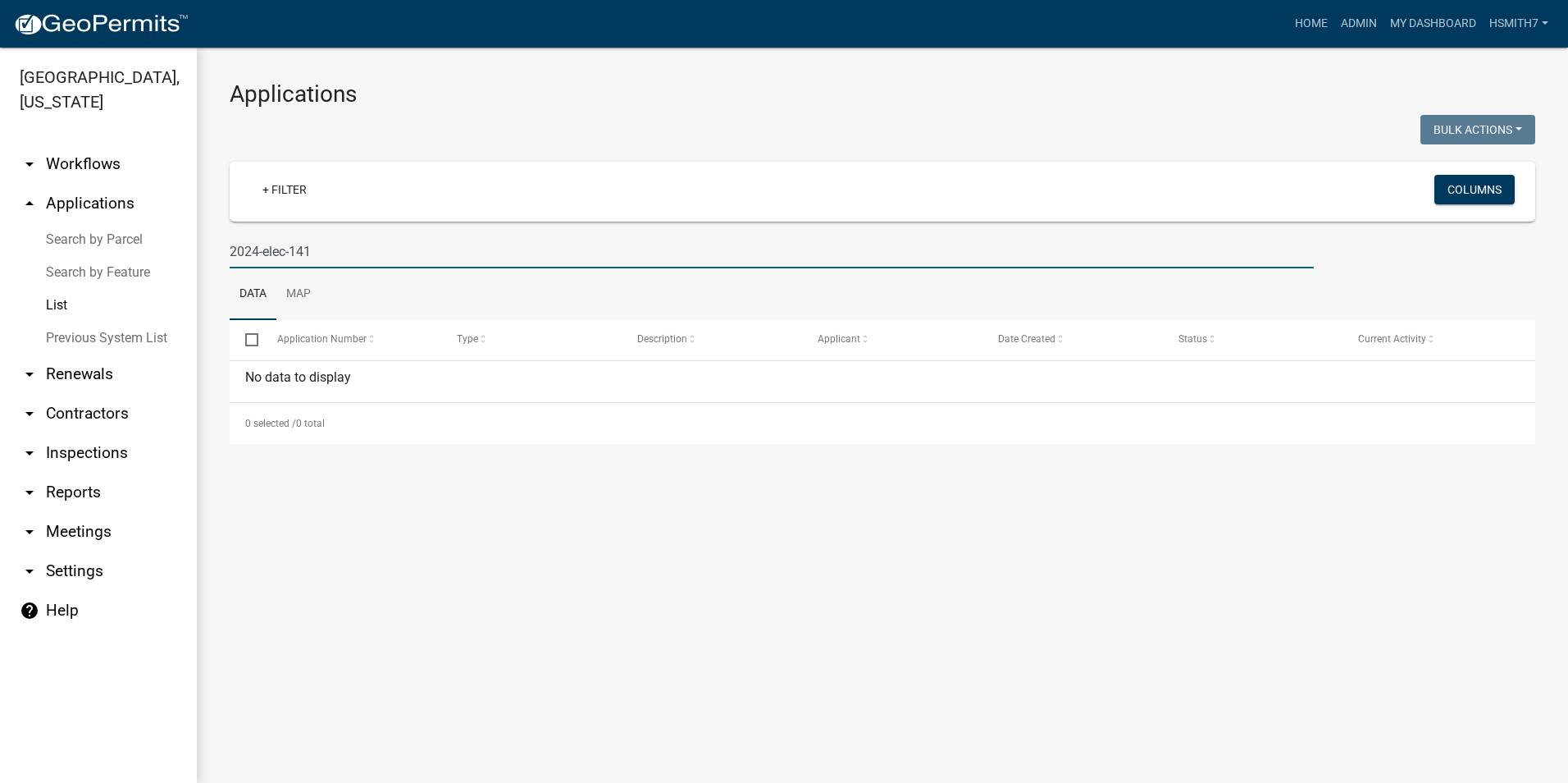
click at [257, 248] on input "2024-elec-141" at bounding box center [771, 251] width 1084 height 34
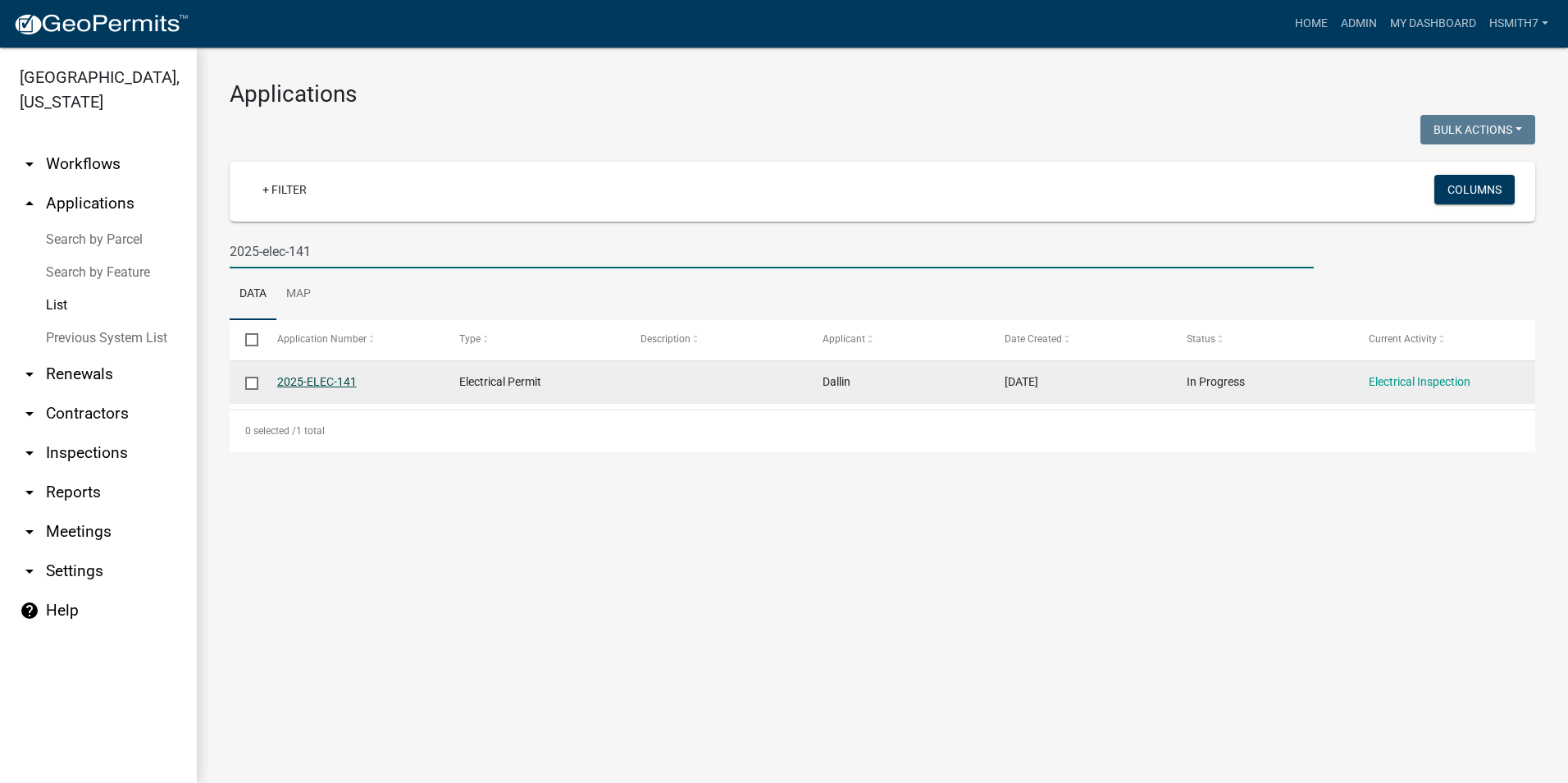
type input "2025-elec-141"
click at [323, 382] on link "2025-ELEC-141" at bounding box center [317, 381] width 80 height 13
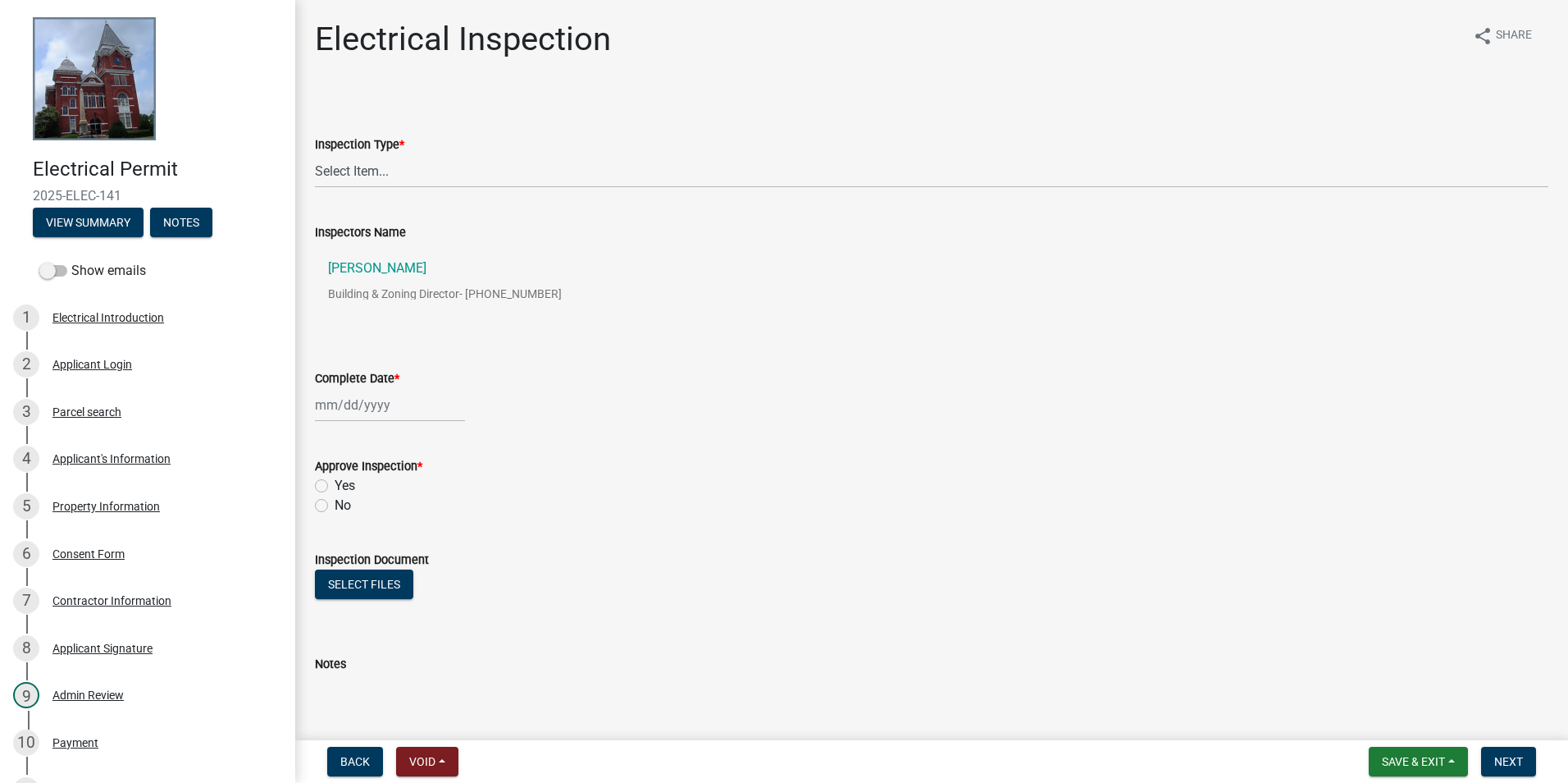
click at [369, 143] on label "Inspection Type *" at bounding box center [359, 145] width 89 height 12
click at [369, 154] on select "Select Item... Temp Pole Final" at bounding box center [931, 171] width 1233 height 34
click at [382, 181] on select "Select Item... Temp Pole Final" at bounding box center [931, 171] width 1233 height 34
click at [315, 154] on select "Select Item... Temp Pole Final" at bounding box center [931, 171] width 1233 height 34
select select "0da33734-e32d-469f-b233-3f88452c29db"
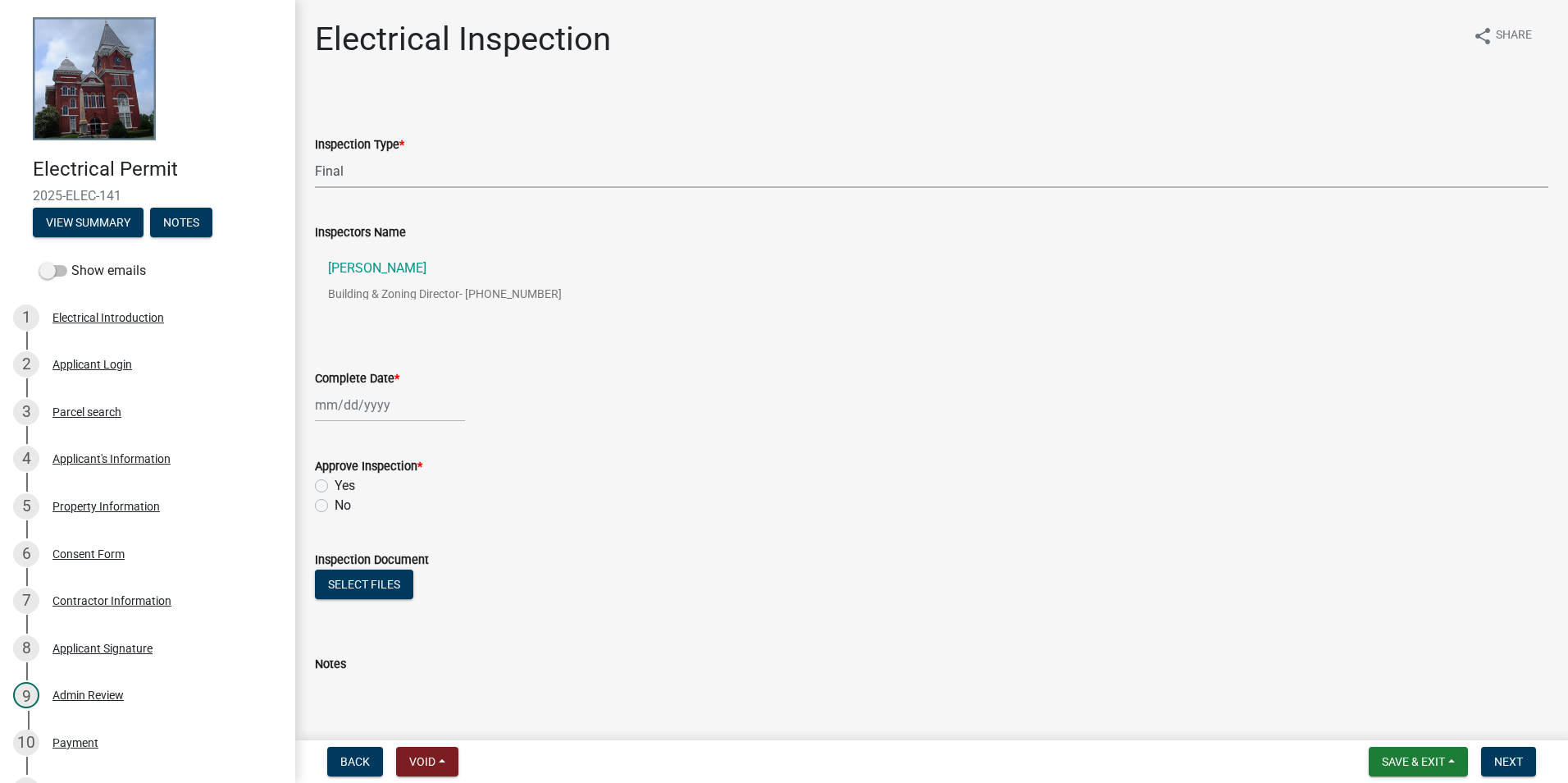
click at [383, 423] on wm-data-entity-input "Complete Date *" at bounding box center [931, 391] width 1233 height 91
click at [371, 413] on div at bounding box center [389, 404] width 150 height 34
select select "9"
select select "2025"
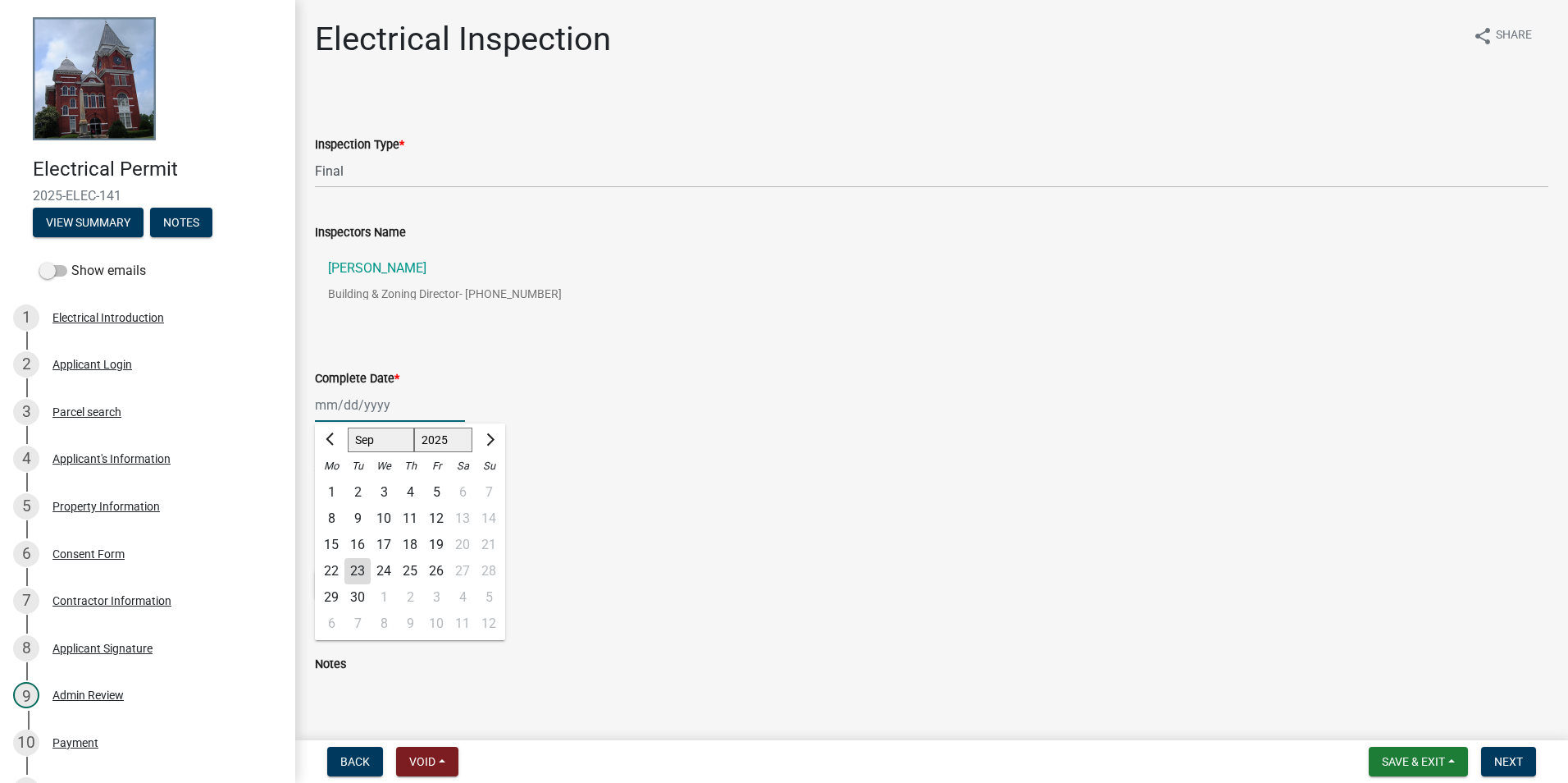
click at [317, 396] on input "Complete Date *" at bounding box center [389, 404] width 150 height 34
type input "[DATE]"
drag, startPoint x: 841, startPoint y: 372, endPoint x: 854, endPoint y: 357, distance: 19.8
click at [841, 370] on div "Complete Date *" at bounding box center [931, 379] width 1233 height 20
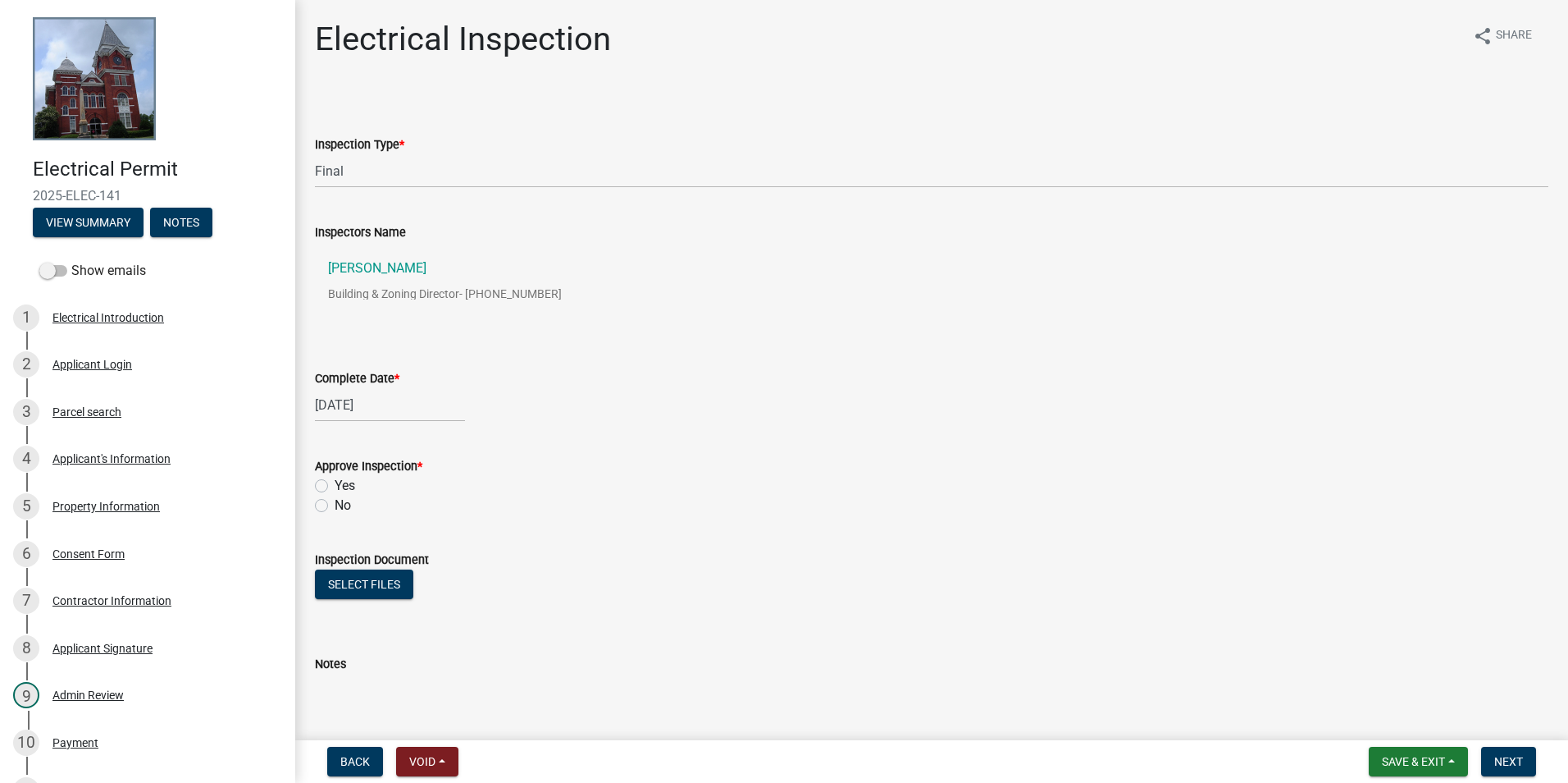
click at [335, 486] on label "Yes" at bounding box center [345, 486] width 21 height 20
click at [335, 486] on input "Yes" at bounding box center [340, 481] width 11 height 11
radio input "true"
click at [1503, 750] on button "Next" at bounding box center [1508, 761] width 55 height 30
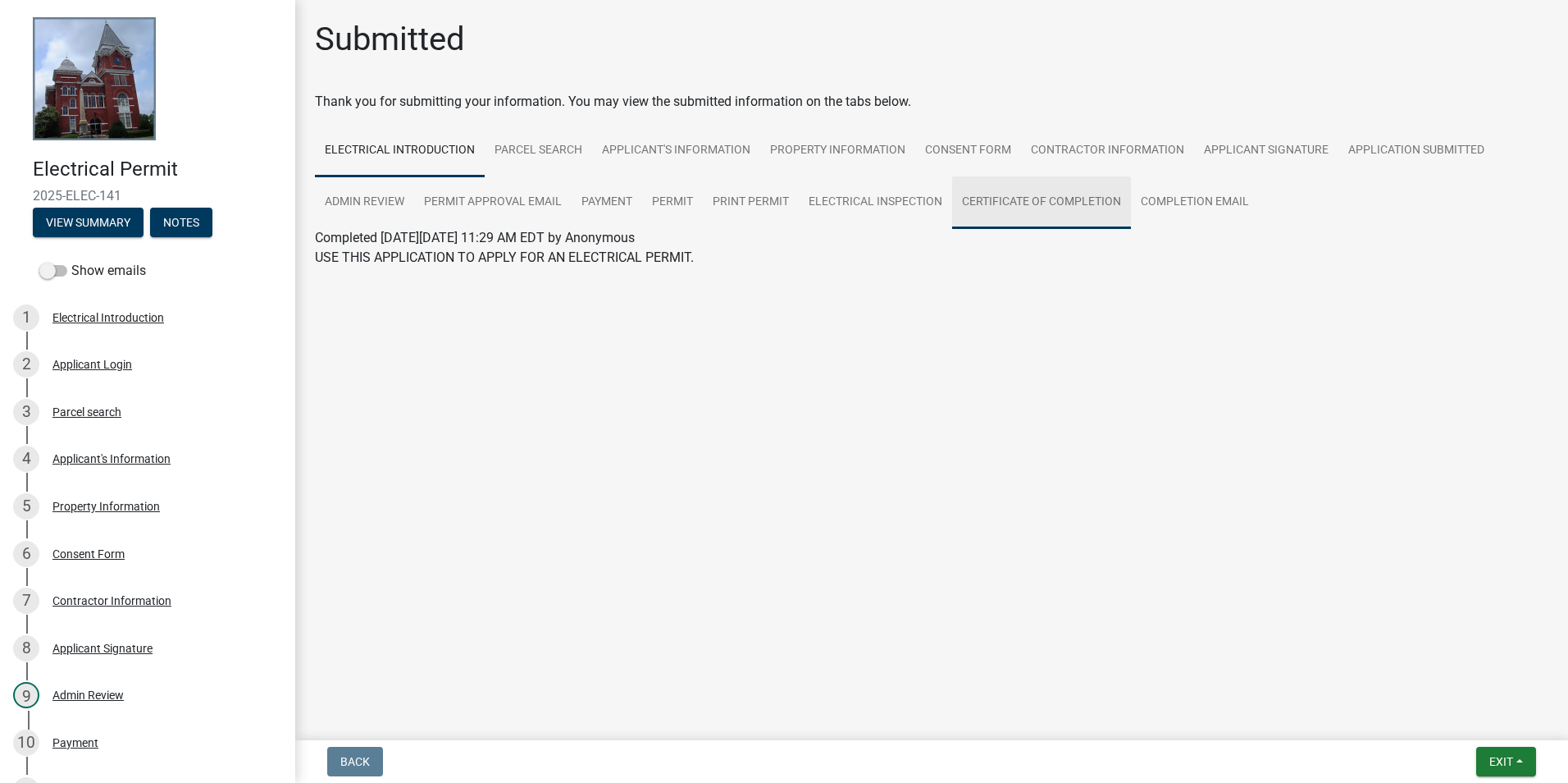
click at [976, 202] on link "Certificate of Completion" at bounding box center [1042, 202] width 179 height 52
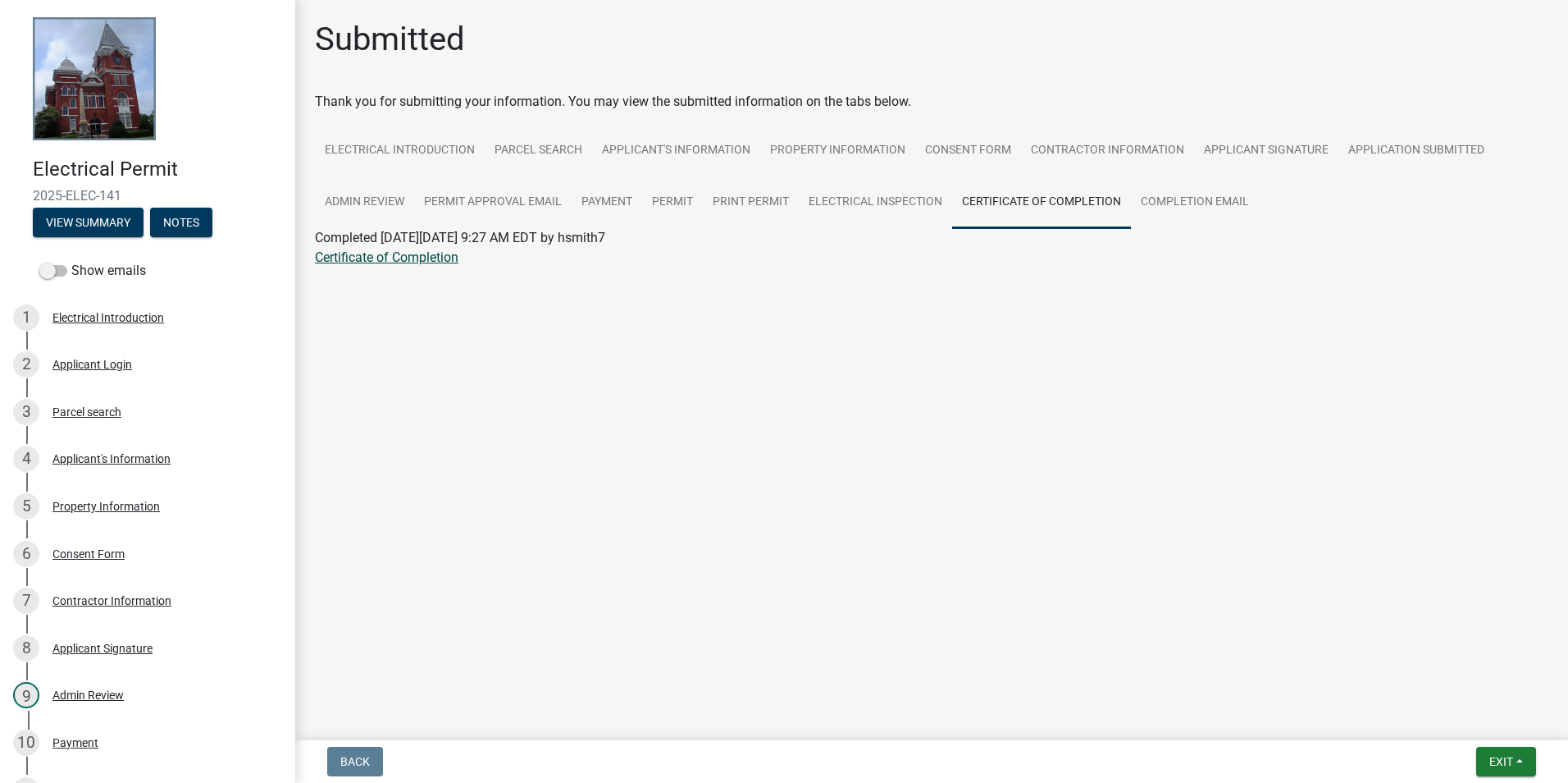
click at [403, 256] on link "Certificate of Completion" at bounding box center [386, 257] width 143 height 16
drag, startPoint x: 1101, startPoint y: 204, endPoint x: 1115, endPoint y: 201, distance: 14.3
click at [1102, 204] on link "Certificate of Completion" at bounding box center [1042, 202] width 179 height 52
click at [1161, 199] on link "Completion Email" at bounding box center [1194, 202] width 128 height 52
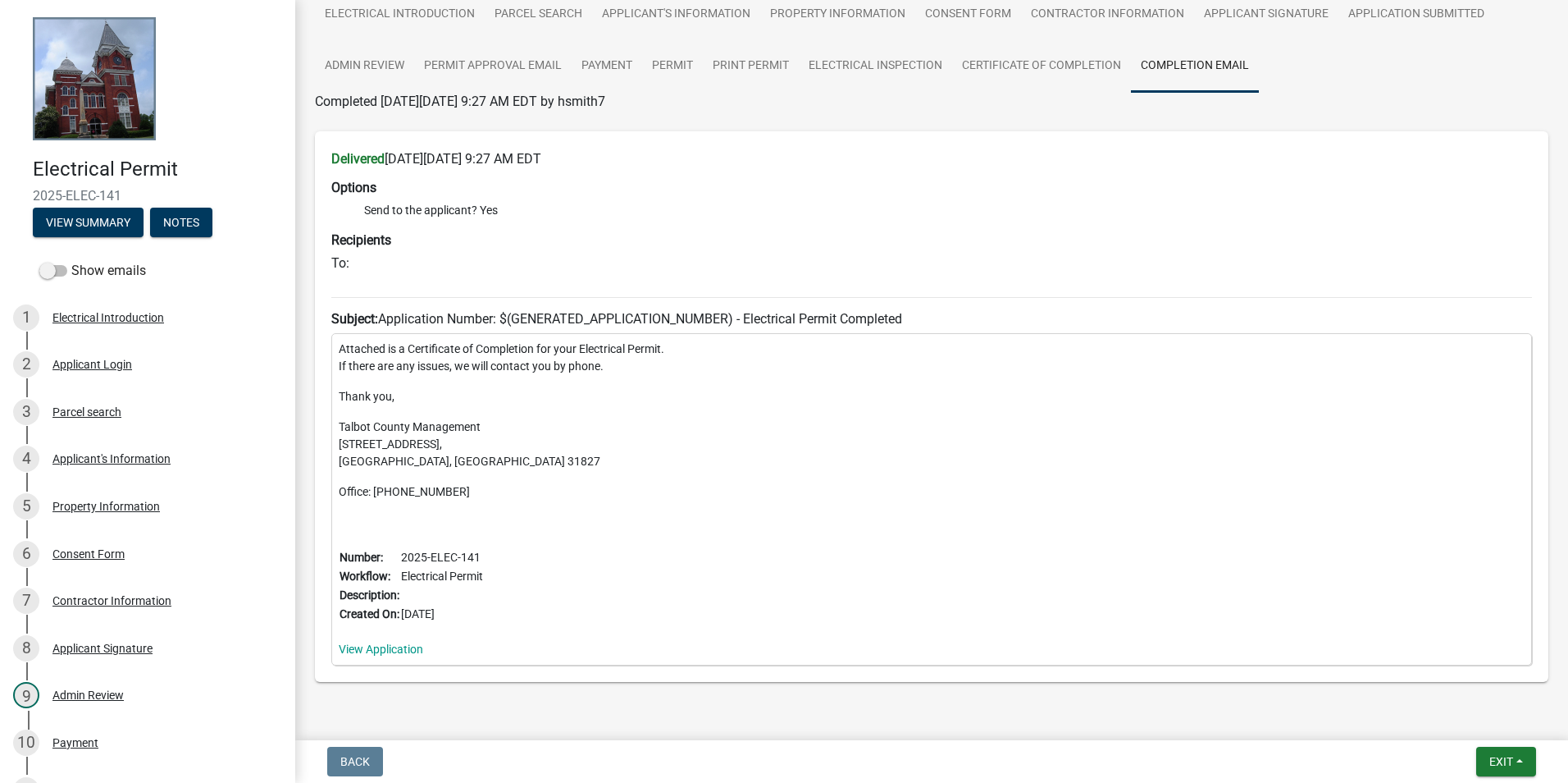
scroll to position [24, 0]
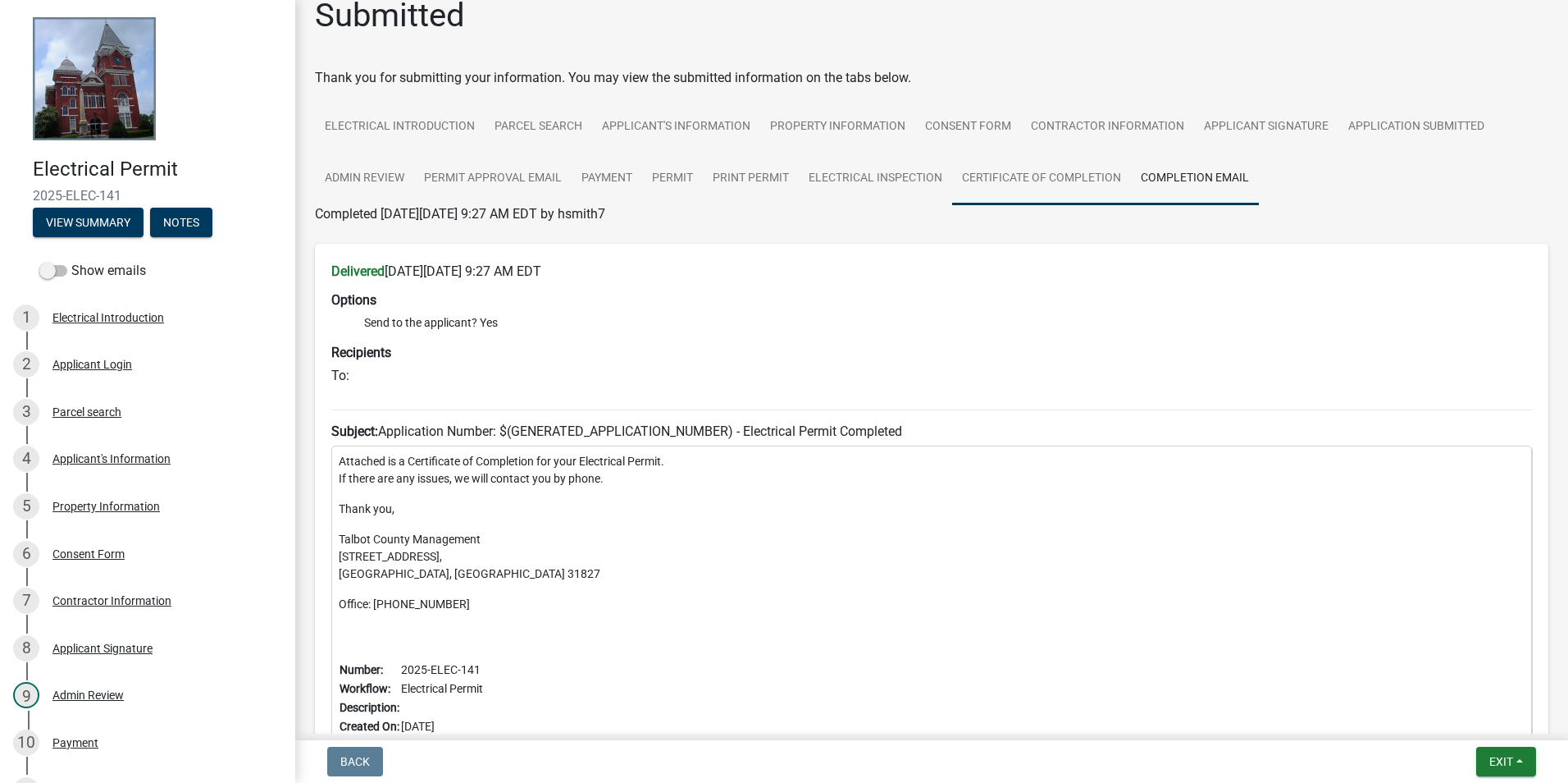
click at [1002, 179] on link "Certificate of Completion" at bounding box center [1042, 178] width 179 height 52
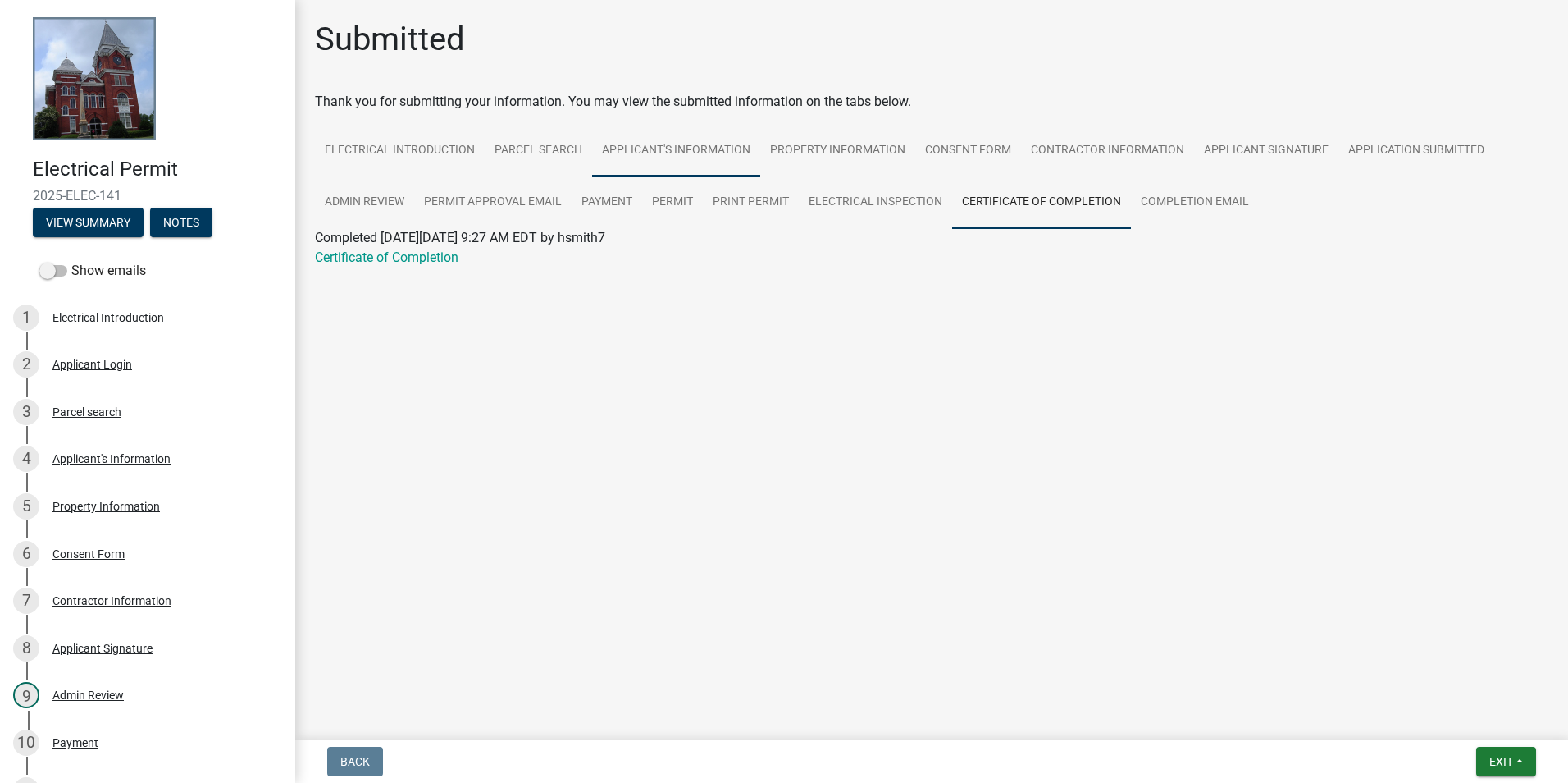
click at [668, 148] on link "Applicant's Information" at bounding box center [676, 150] width 168 height 52
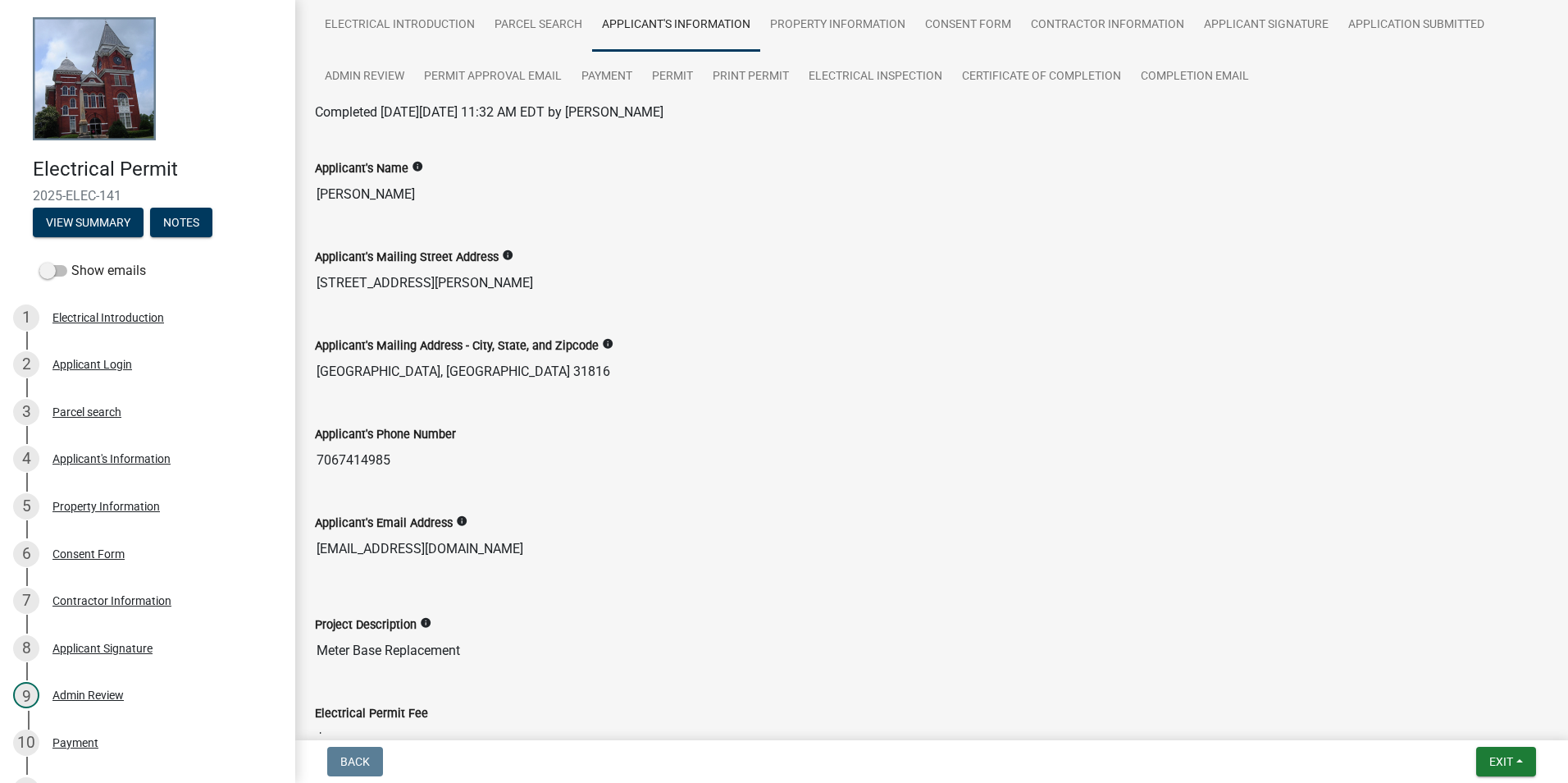
scroll to position [164, 0]
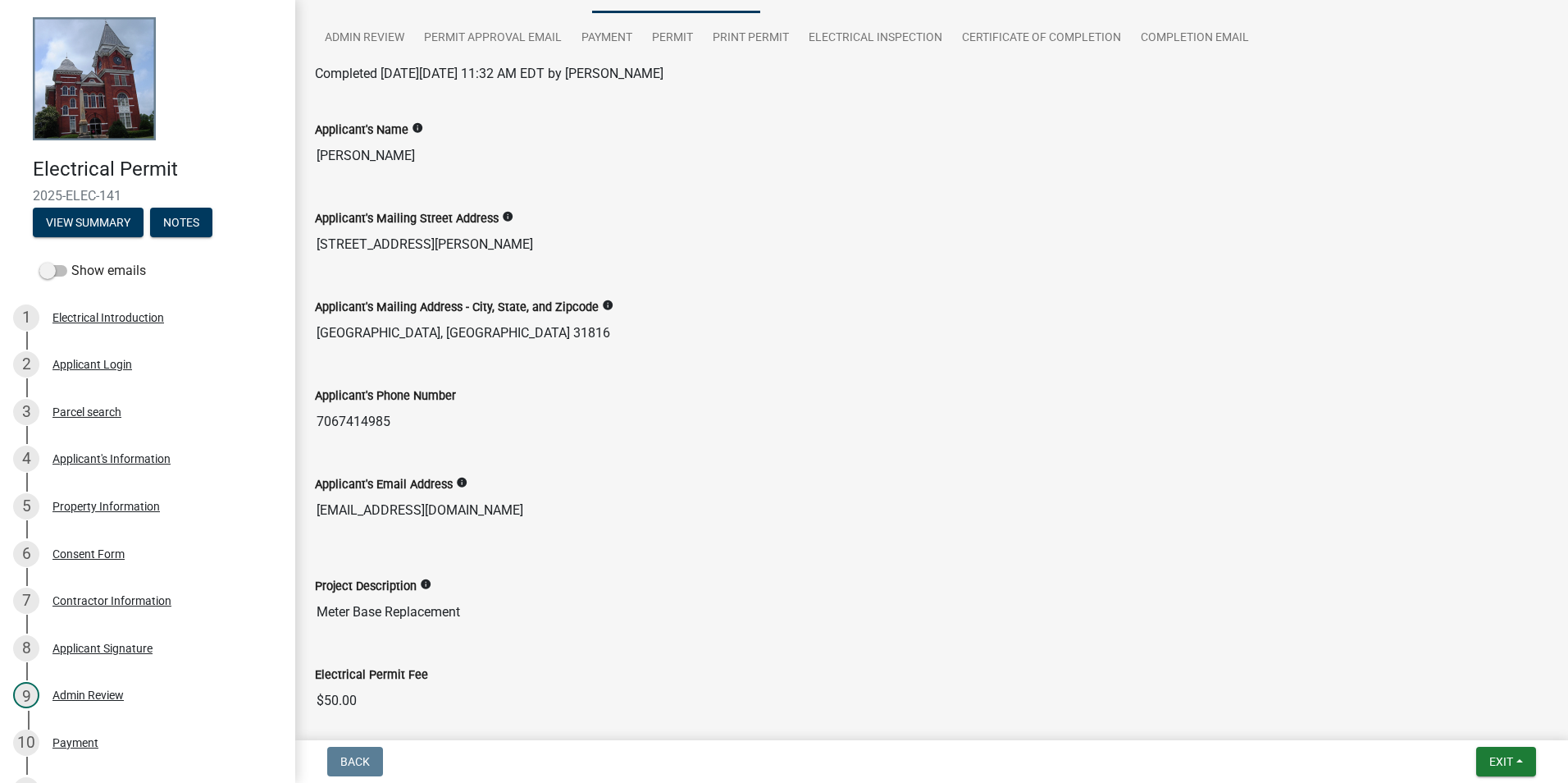
drag, startPoint x: 473, startPoint y: 513, endPoint x: 298, endPoint y: 501, distance: 175.4
click at [298, 501] on div "Submitted Thank you for submitting your information. You may view the submitted…" at bounding box center [931, 399] width 1273 height 1086
click at [1517, 765] on button "Exit" at bounding box center [1506, 761] width 60 height 30
click at [1459, 723] on button "Save & Exit" at bounding box center [1470, 719] width 131 height 40
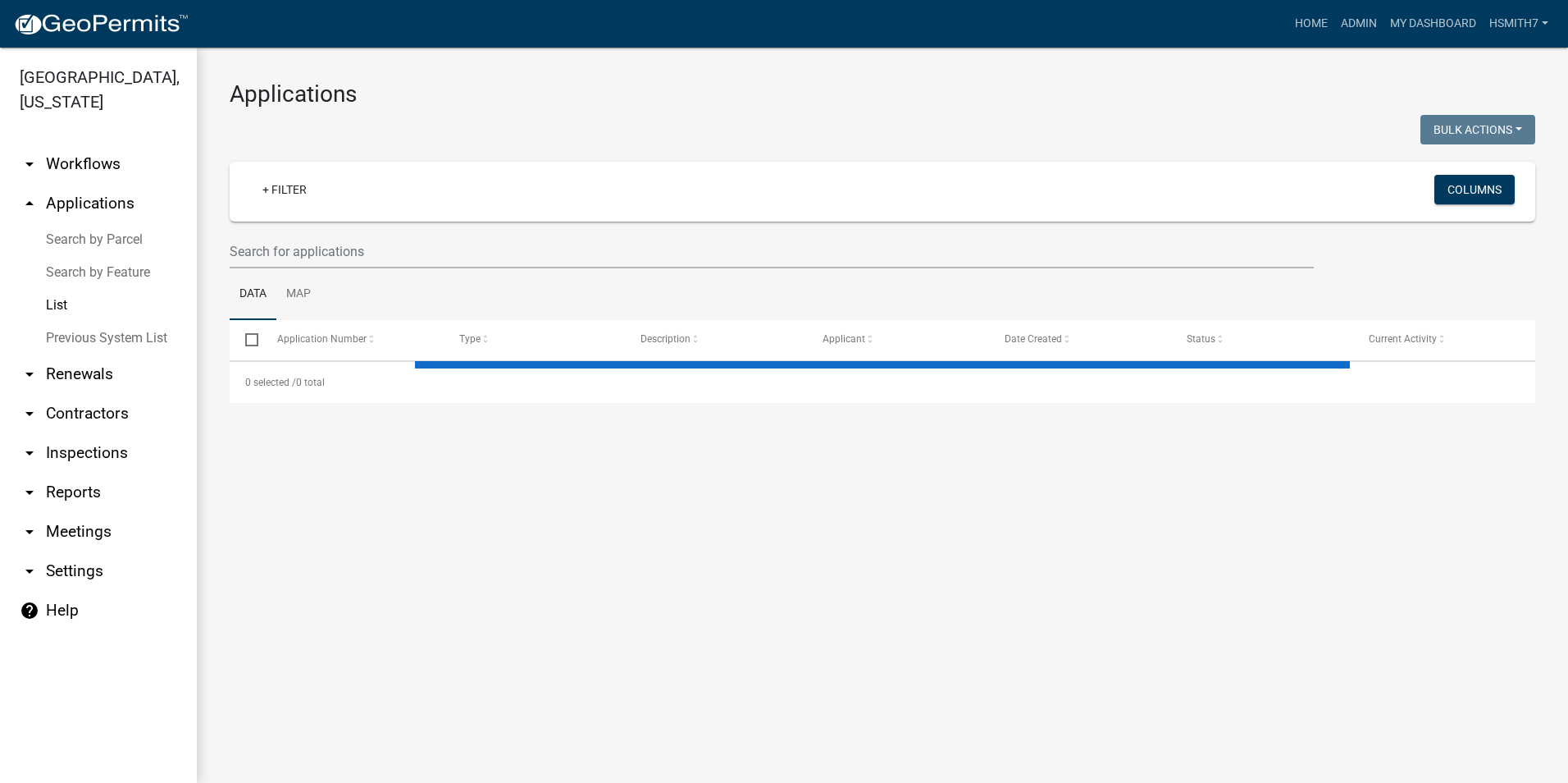
select select "3: 100"
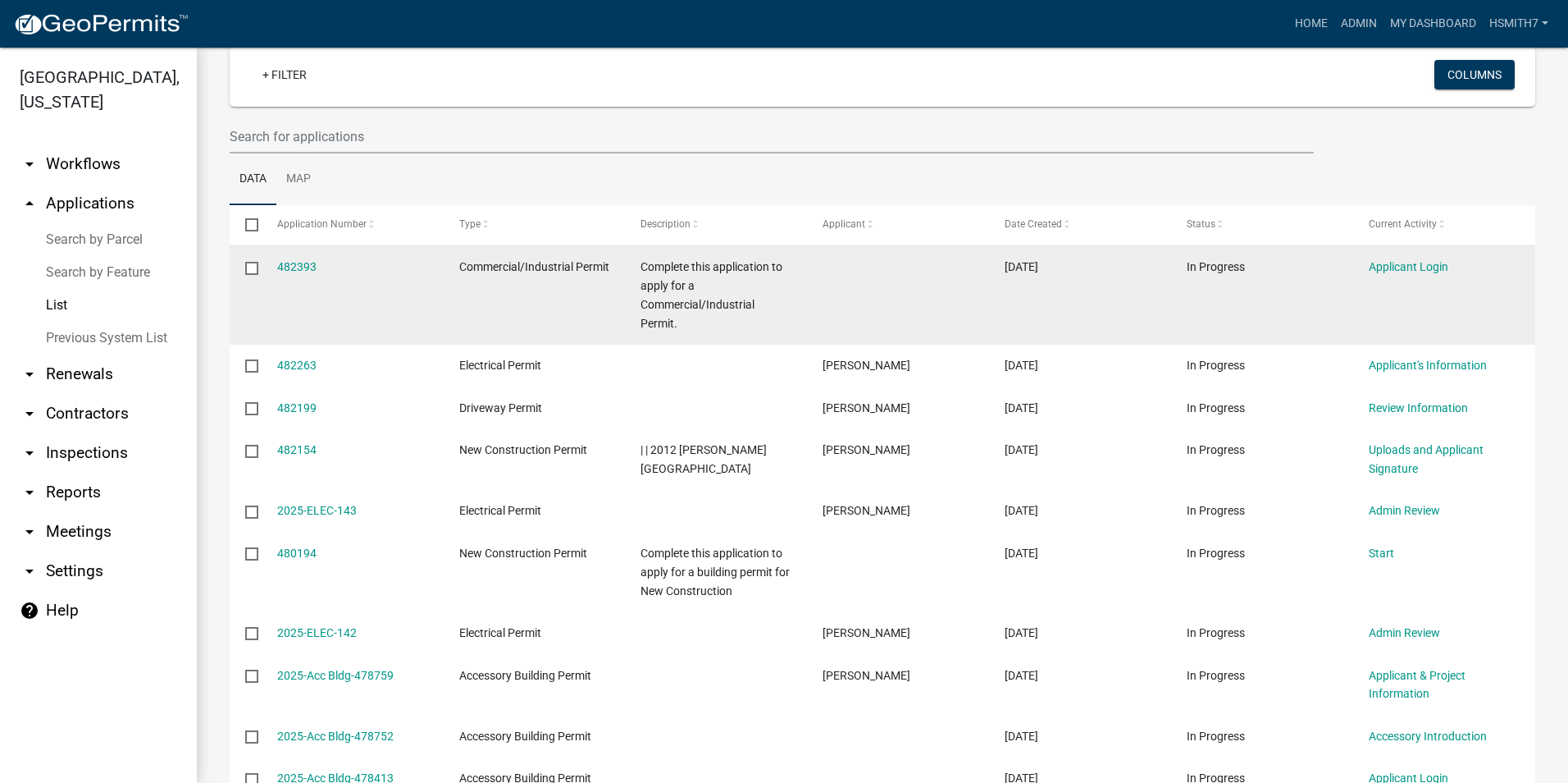
scroll to position [164, 0]
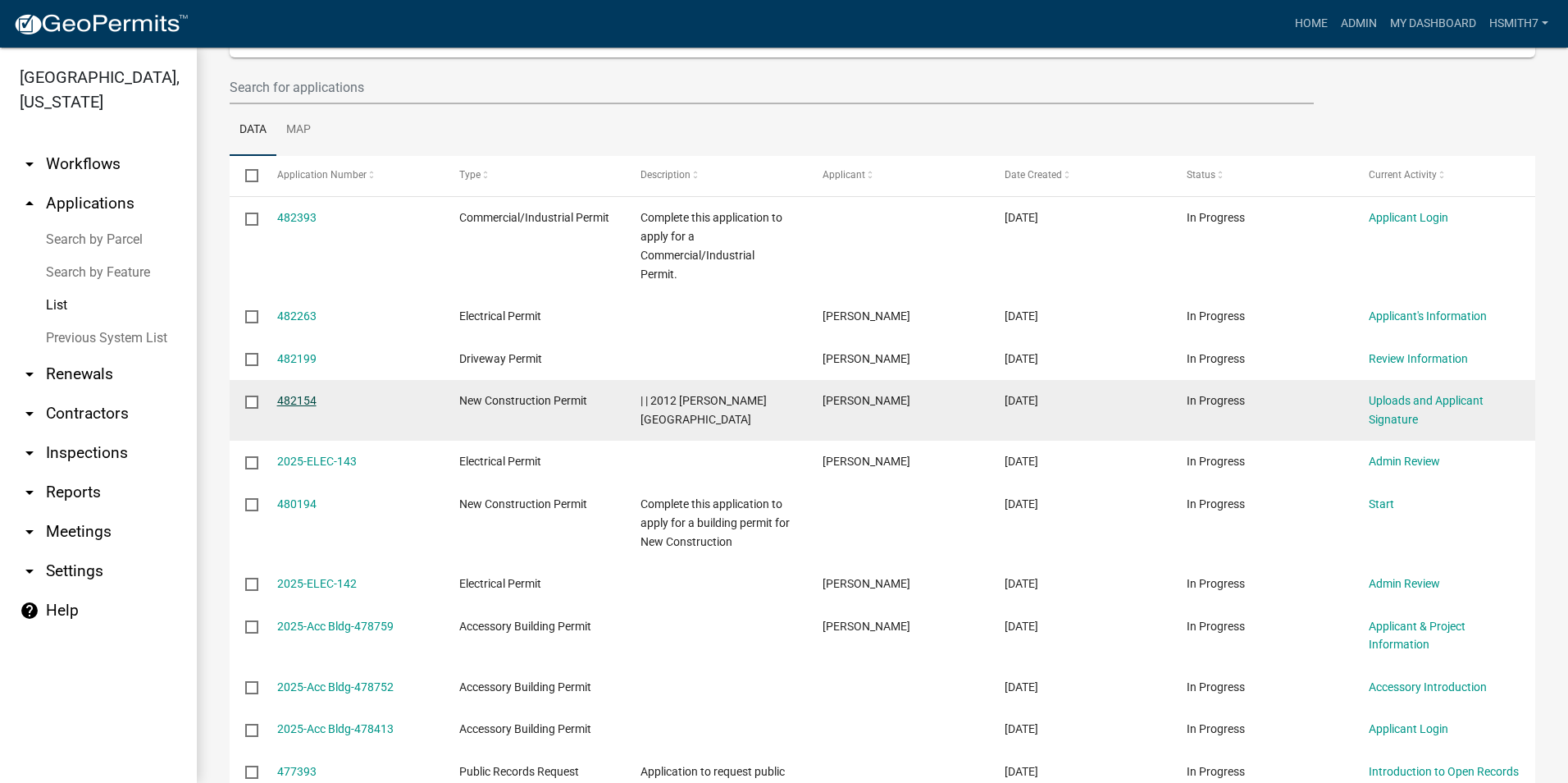
click at [301, 403] on link "482154" at bounding box center [297, 400] width 40 height 13
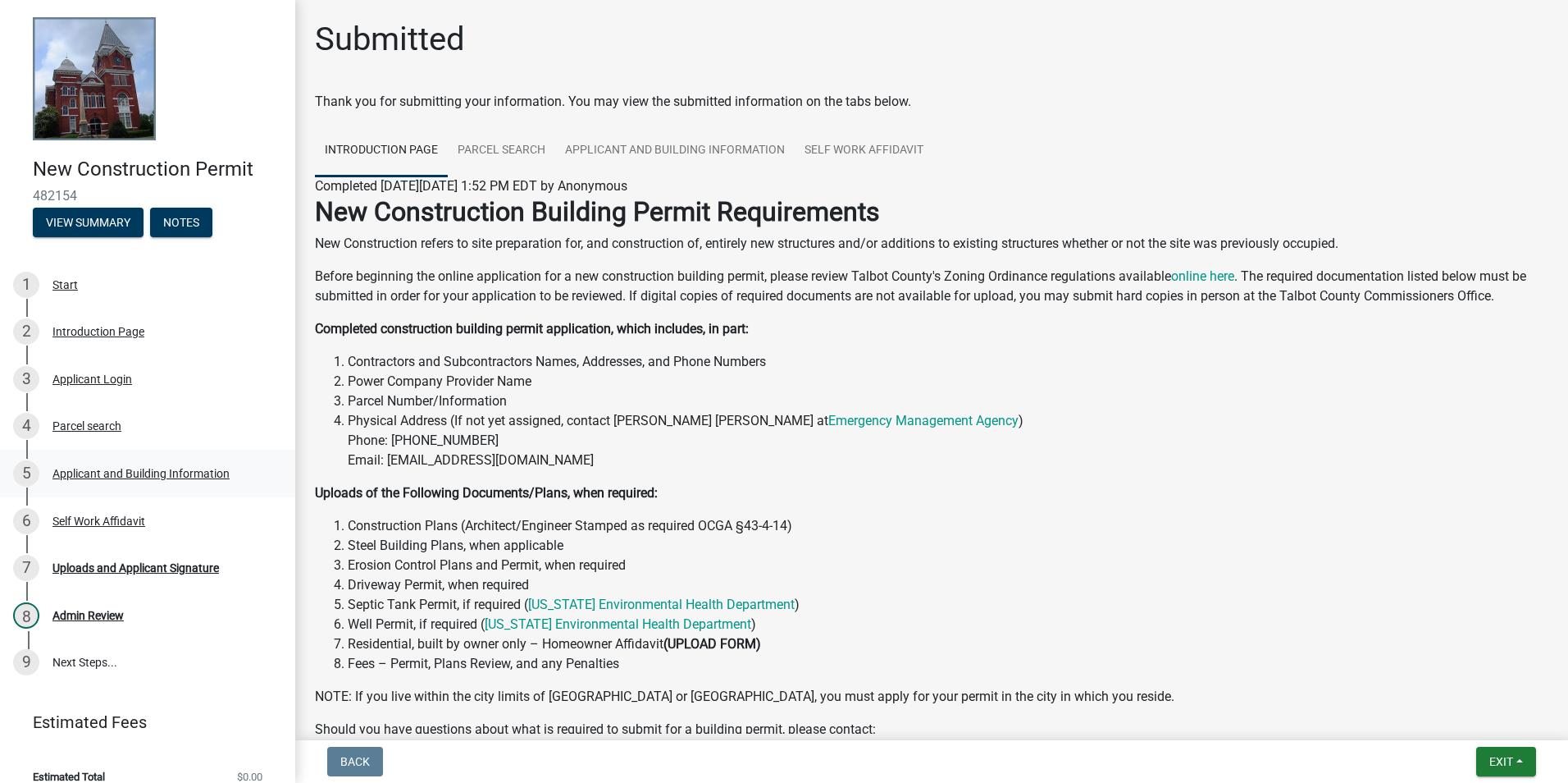
click at [101, 480] on div "5 Applicant and Building Information" at bounding box center [141, 473] width 256 height 27
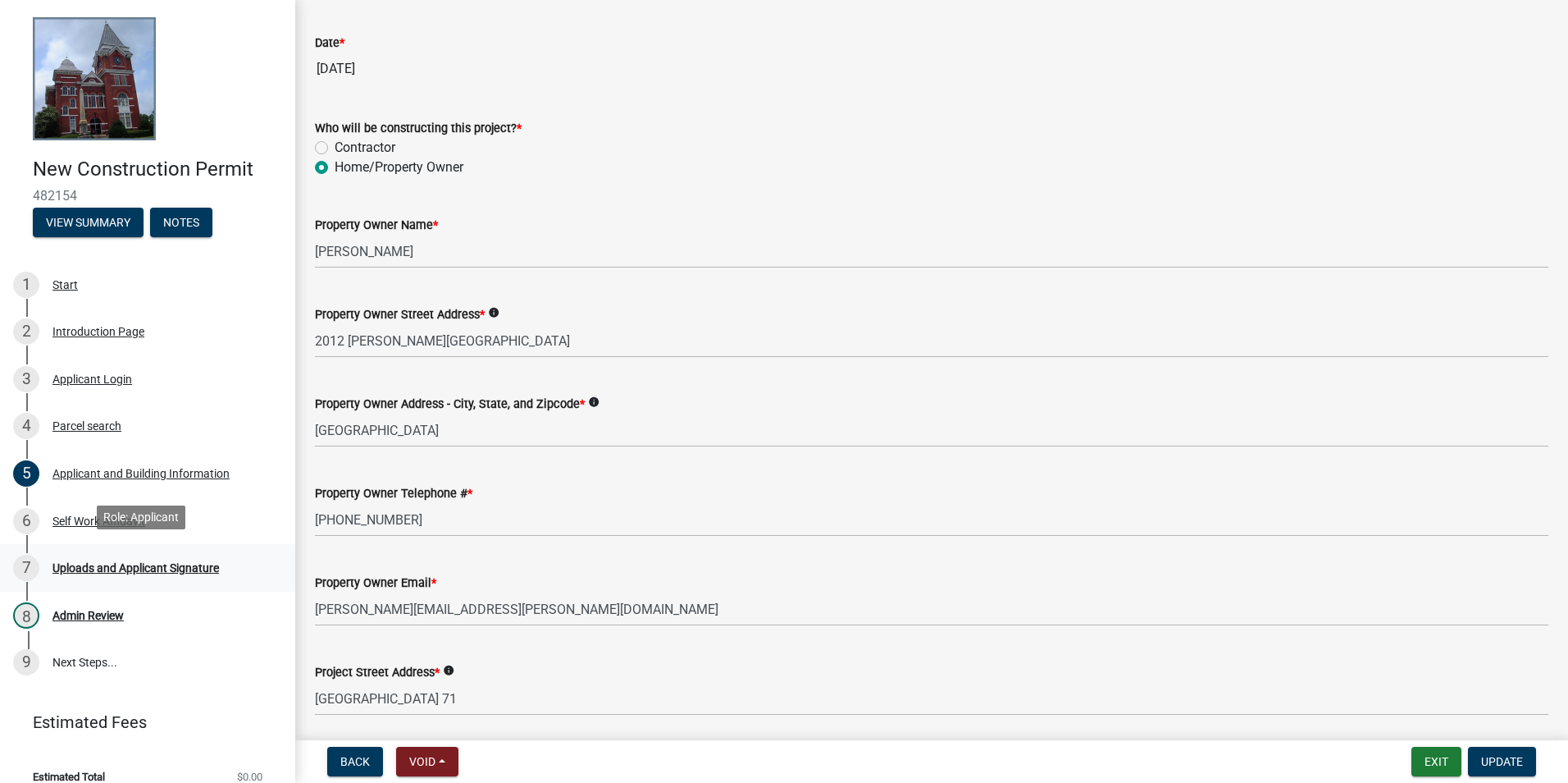
scroll to position [19, 0]
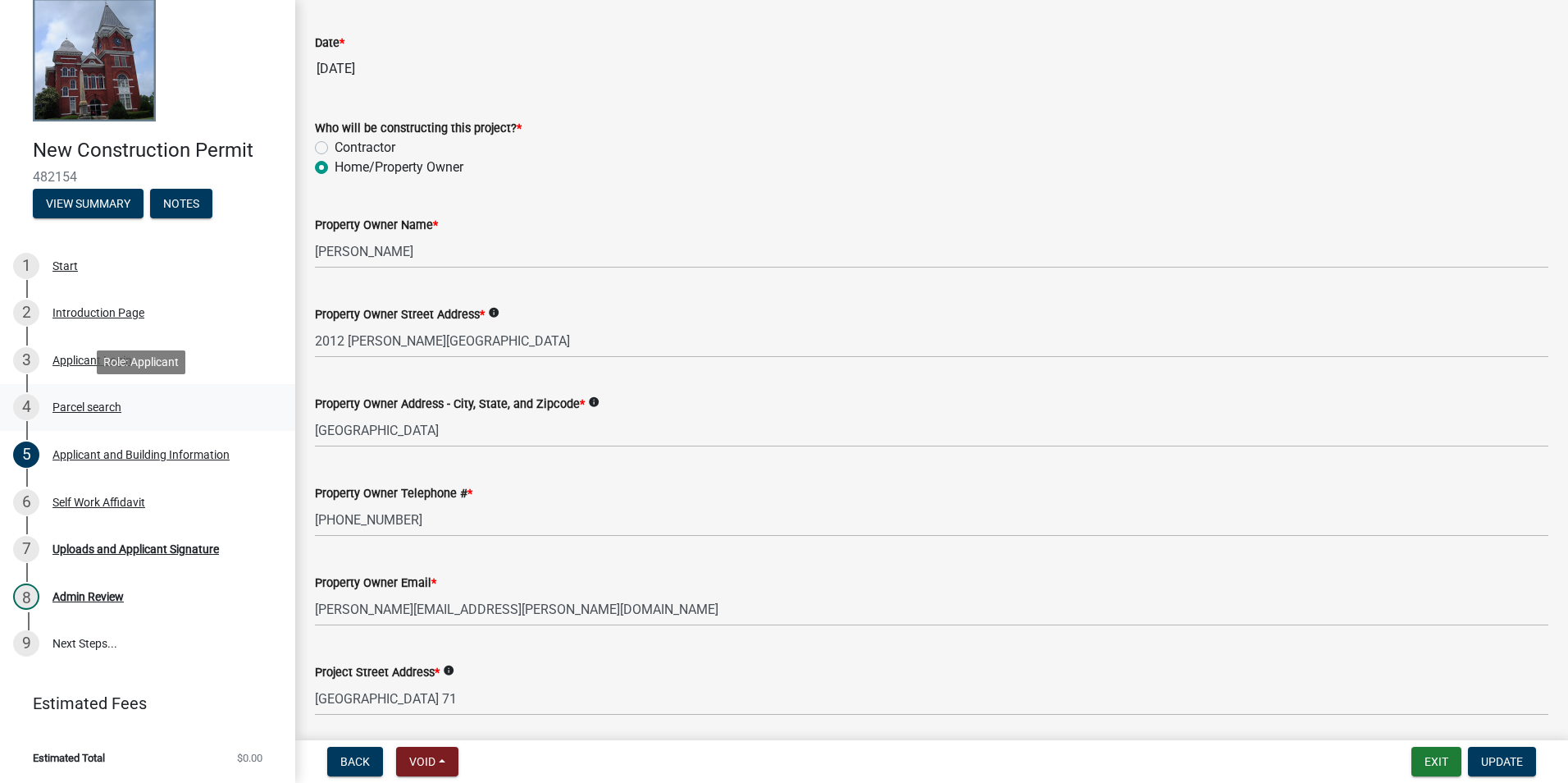
click at [74, 405] on div "Parcel search" at bounding box center [86, 407] width 69 height 12
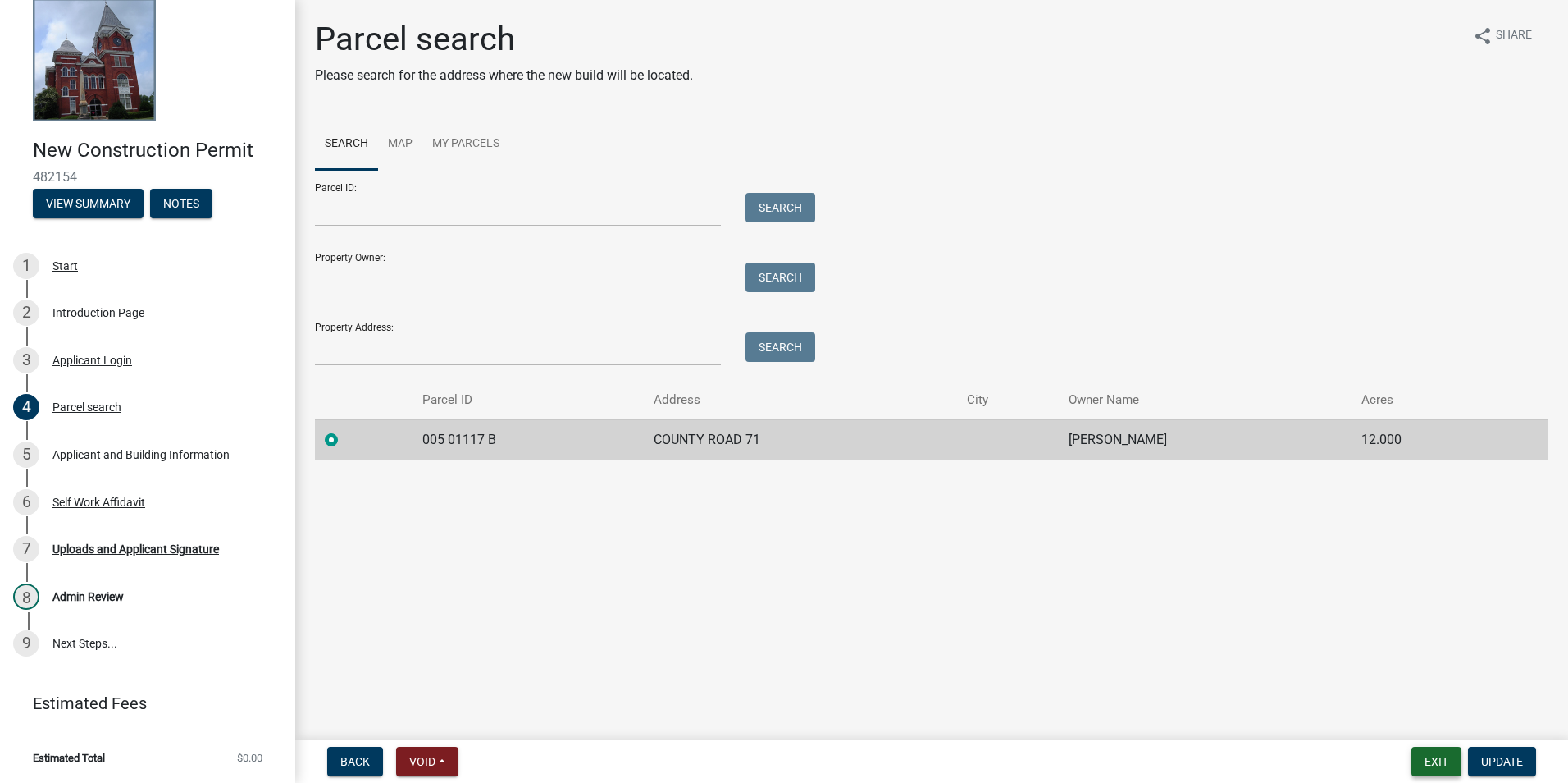
click at [1451, 763] on button "Exit" at bounding box center [1436, 761] width 50 height 30
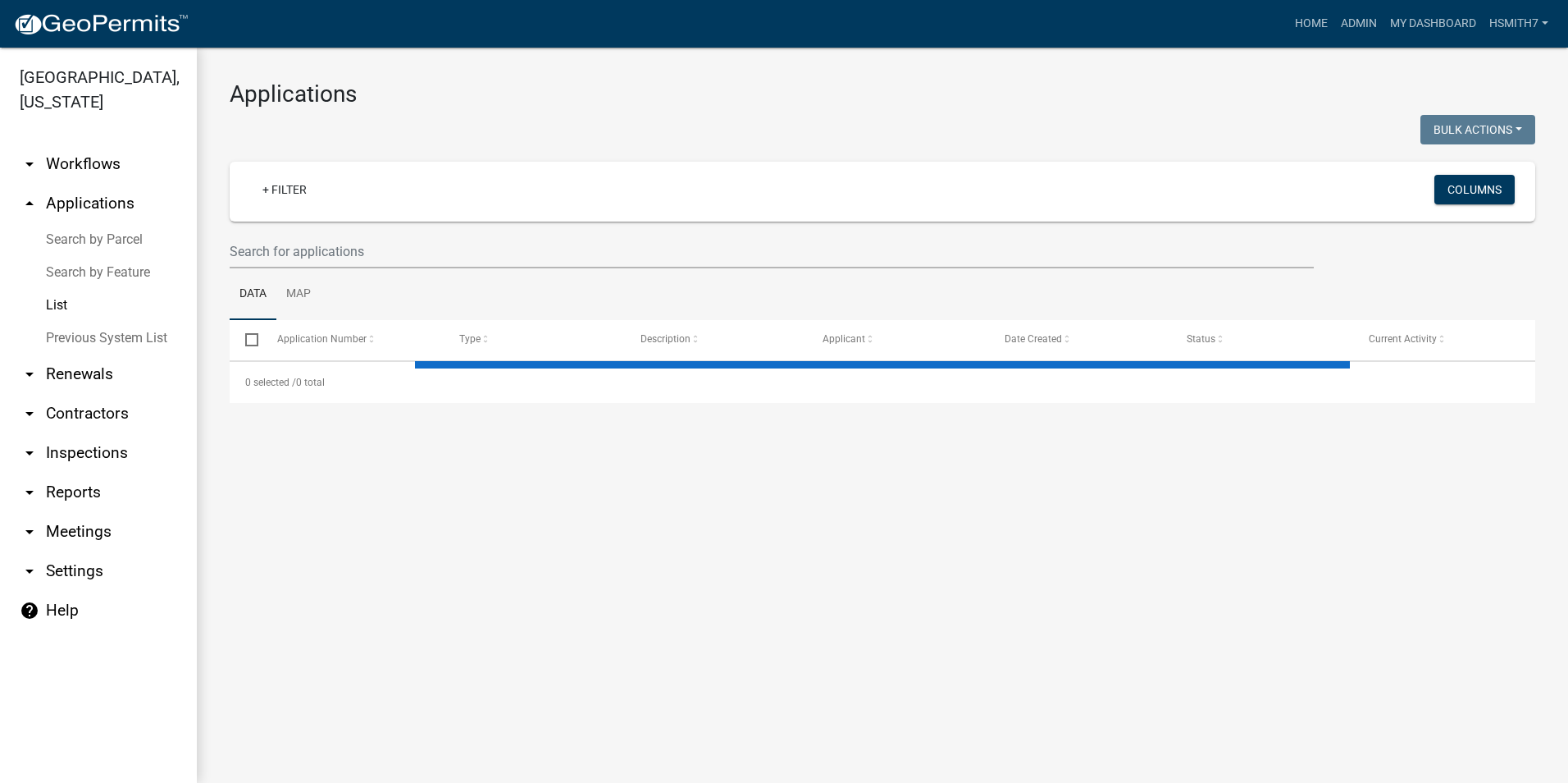
select select "3: 100"
